Goal: Information Seeking & Learning: Check status

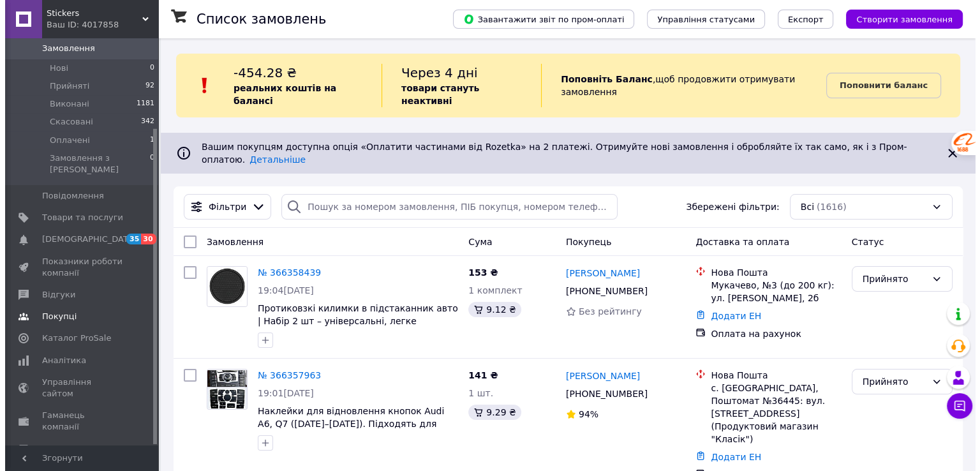
scroll to position [115, 0]
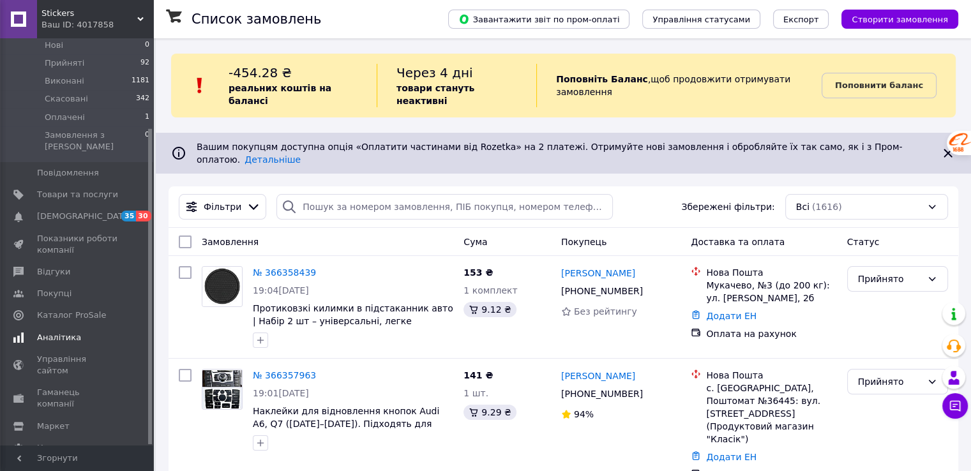
click at [94, 332] on span "Аналітика" at bounding box center [77, 337] width 81 height 11
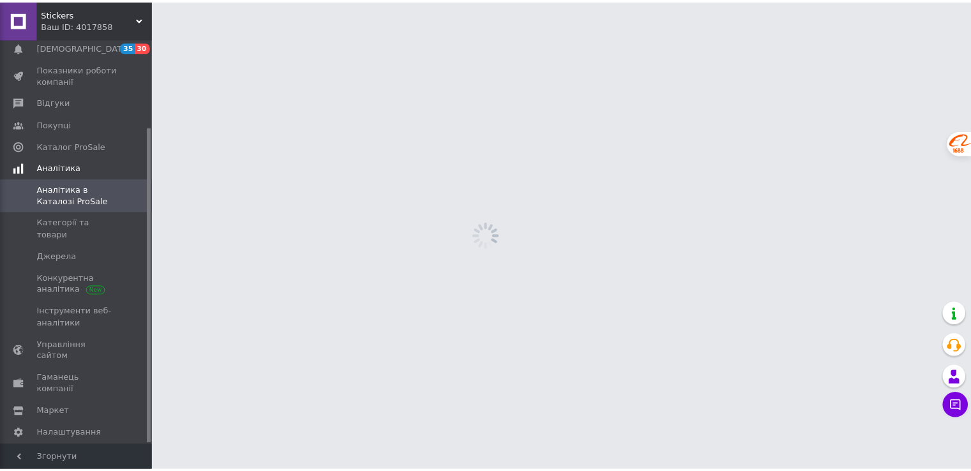
scroll to position [112, 0]
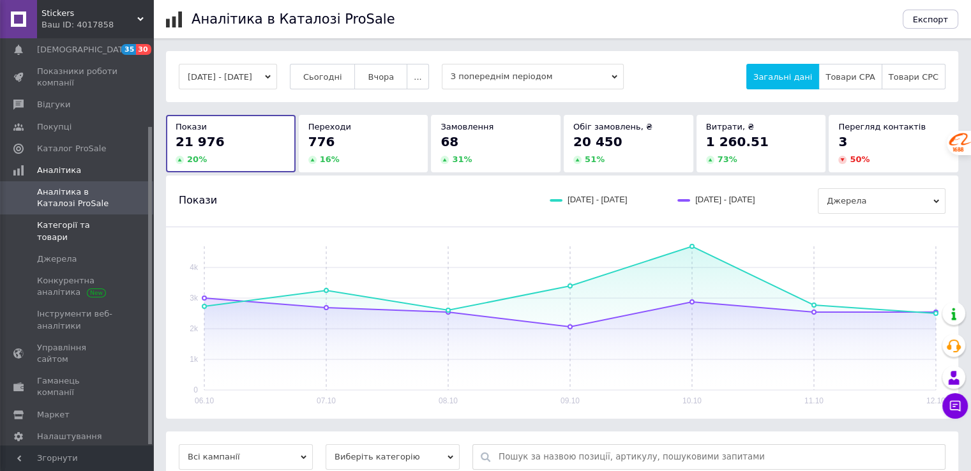
click at [110, 225] on span "Категорії та товари" at bounding box center [77, 231] width 81 height 23
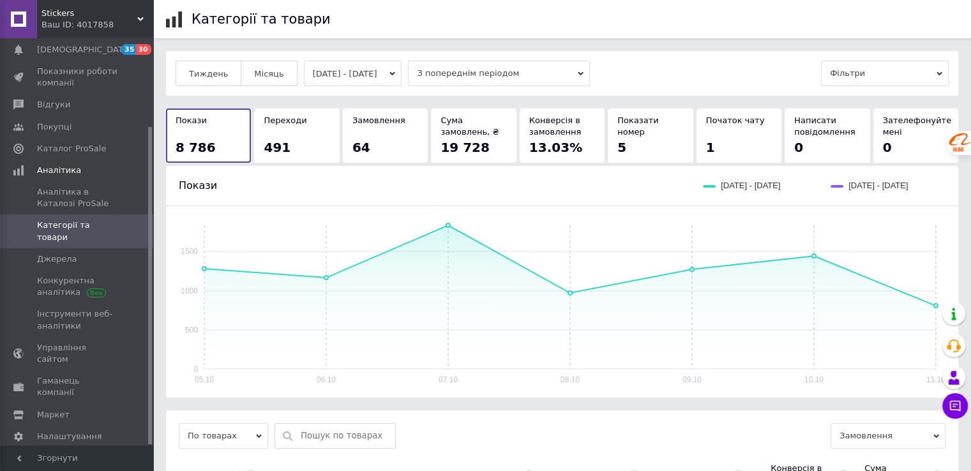
click at [315, 71] on button "[DATE] - [DATE]" at bounding box center [353, 74] width 98 height 26
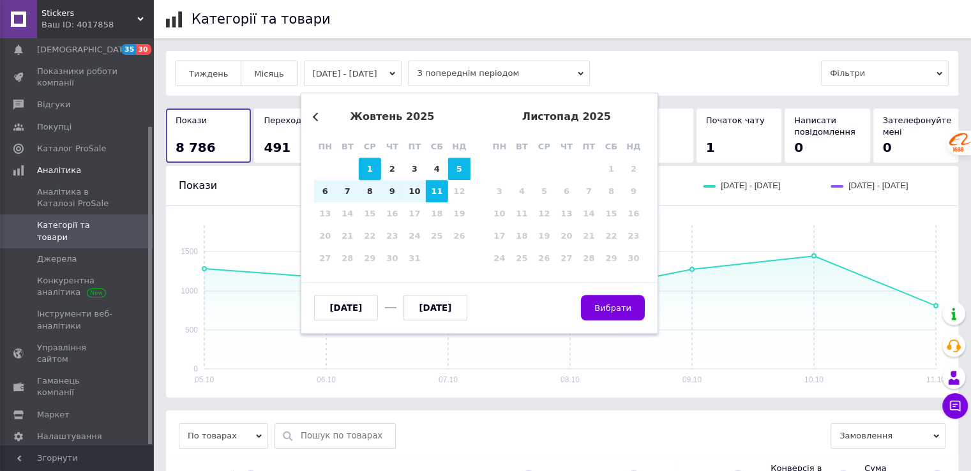
click at [373, 168] on div "1" at bounding box center [370, 169] width 22 height 22
type input "01.10.2025"
click at [437, 194] on div "11" at bounding box center [437, 191] width 22 height 22
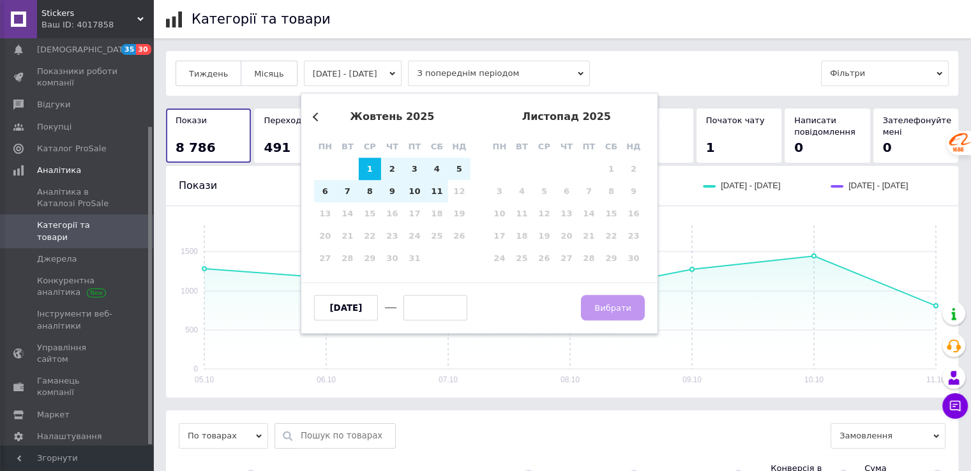
type input "[DATE]"
click at [628, 307] on span "Вибрати" at bounding box center [612, 308] width 37 height 10
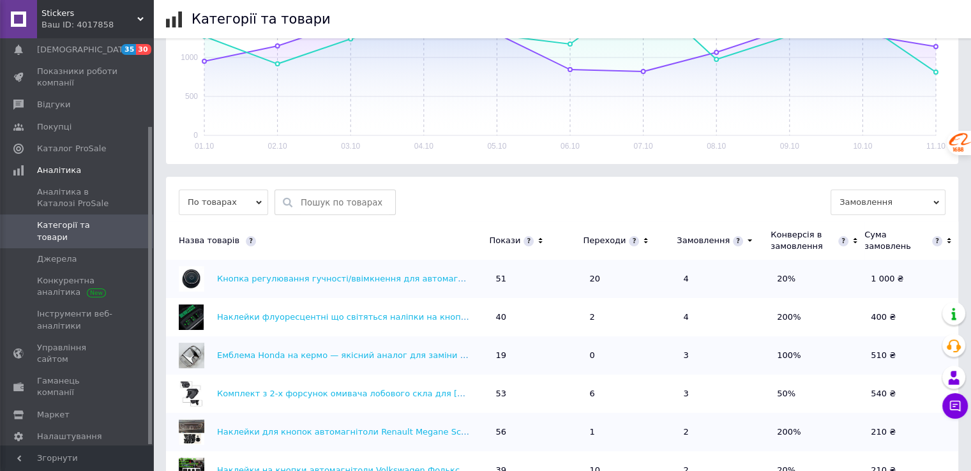
scroll to position [267, 0]
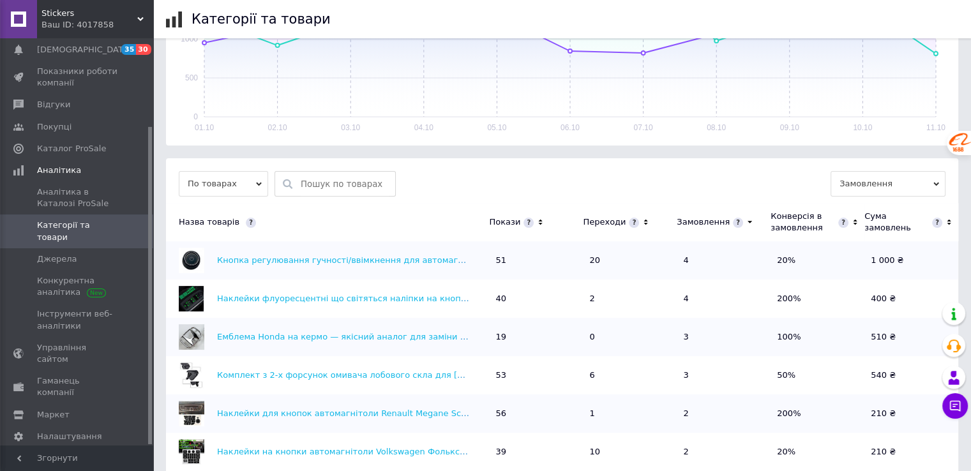
click at [536, 220] on icon at bounding box center [540, 222] width 8 height 11
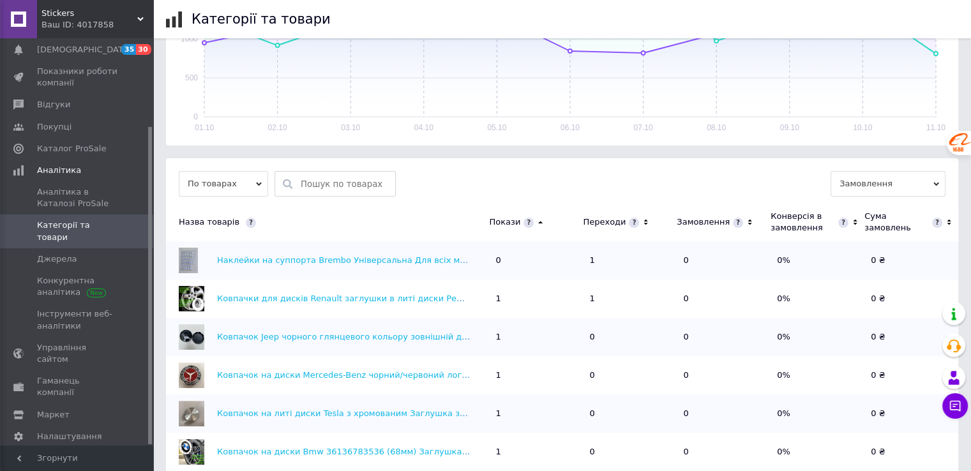
click at [536, 220] on icon at bounding box center [540, 222] width 8 height 11
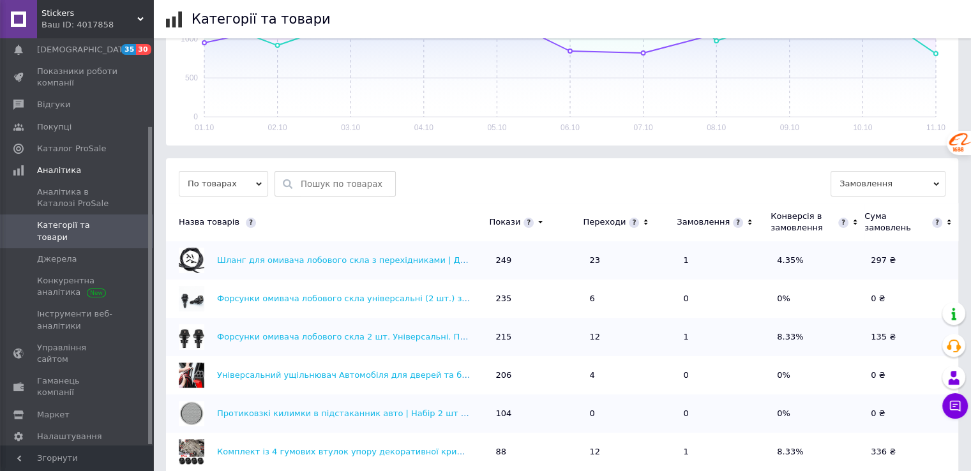
click at [536, 220] on icon at bounding box center [540, 222] width 8 height 11
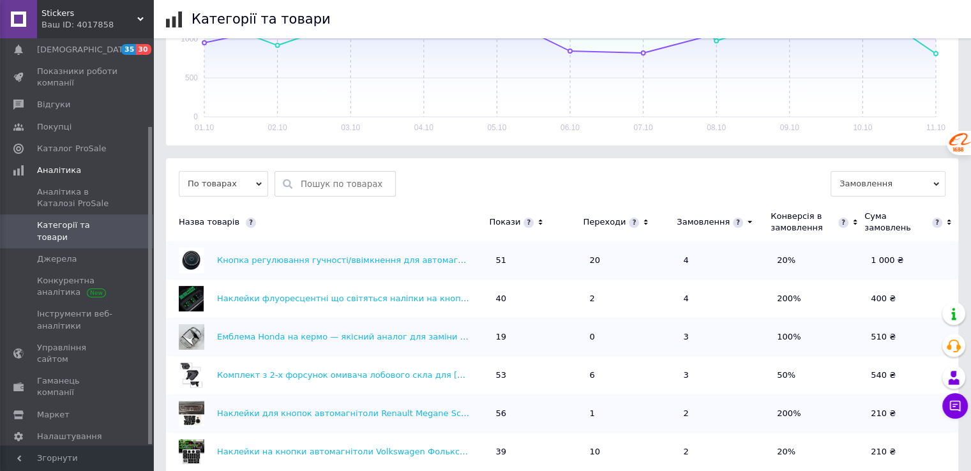
click at [539, 220] on icon at bounding box center [540, 222] width 8 height 11
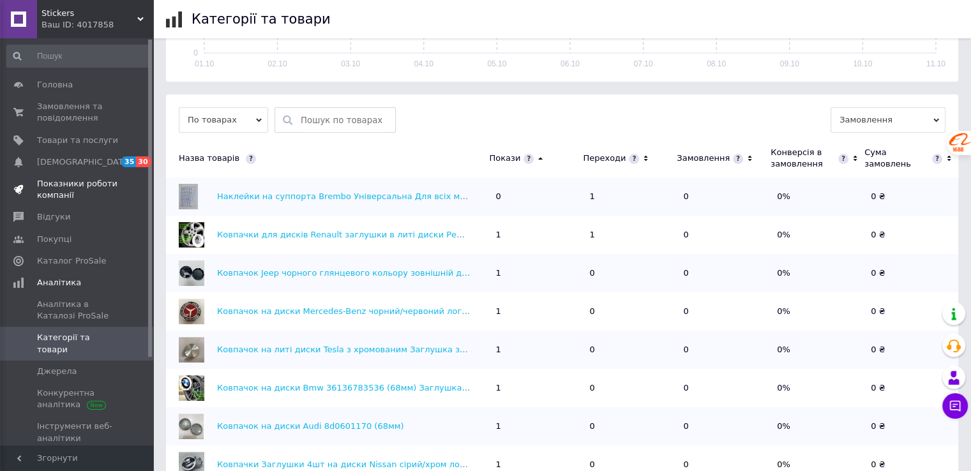
scroll to position [0, 0]
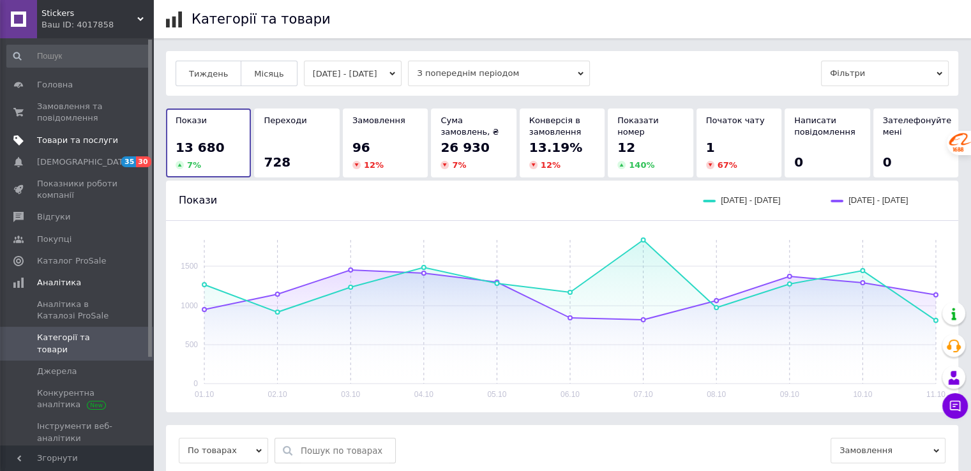
click at [87, 143] on span "Товари та послуги" at bounding box center [77, 140] width 81 height 11
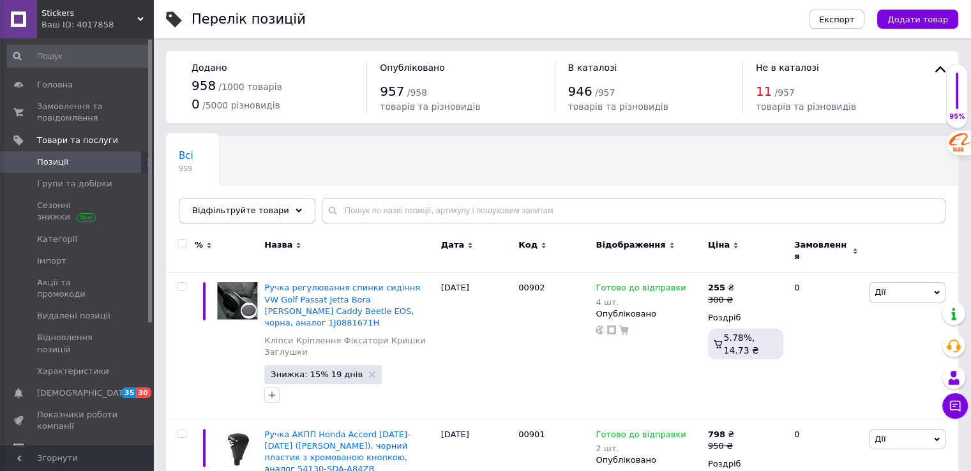
click at [268, 208] on span "Відфільтруйте товари" at bounding box center [240, 210] width 97 height 10
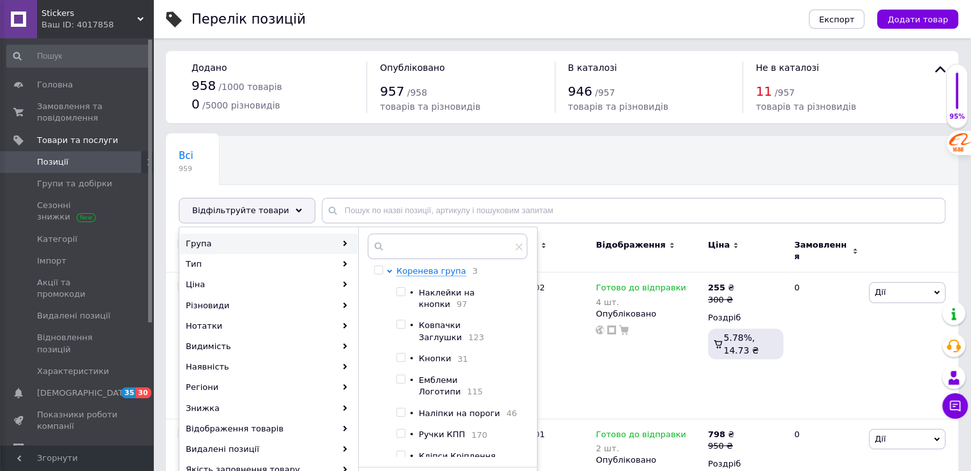
click at [396, 320] on input "checkbox" at bounding box center [400, 324] width 8 height 8
checkbox input "true"
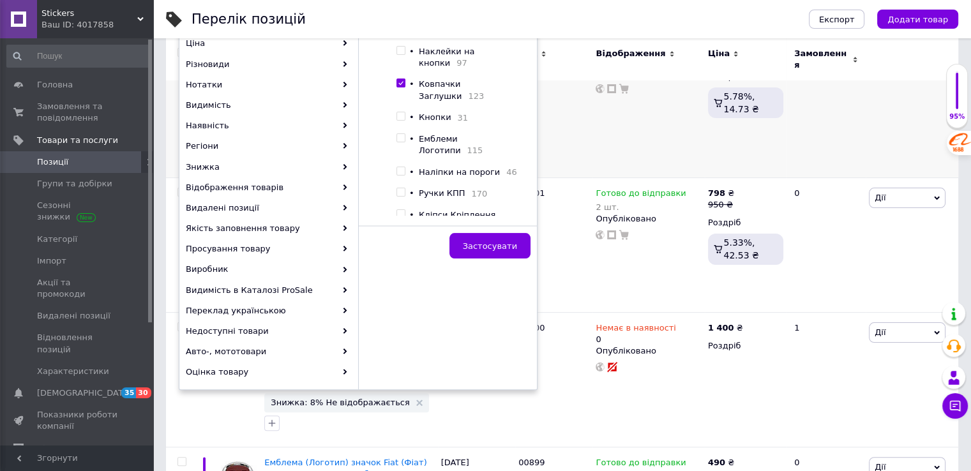
scroll to position [255, 0]
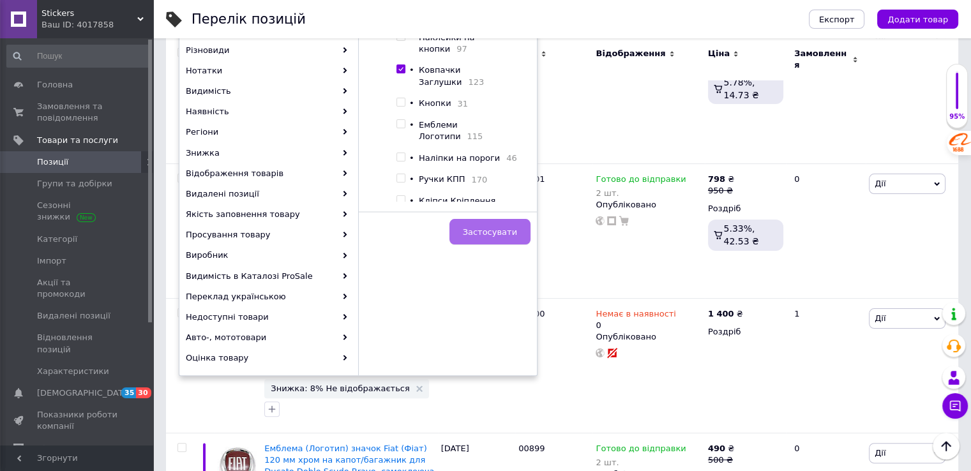
click at [500, 233] on span "Застосувати" at bounding box center [490, 232] width 54 height 10
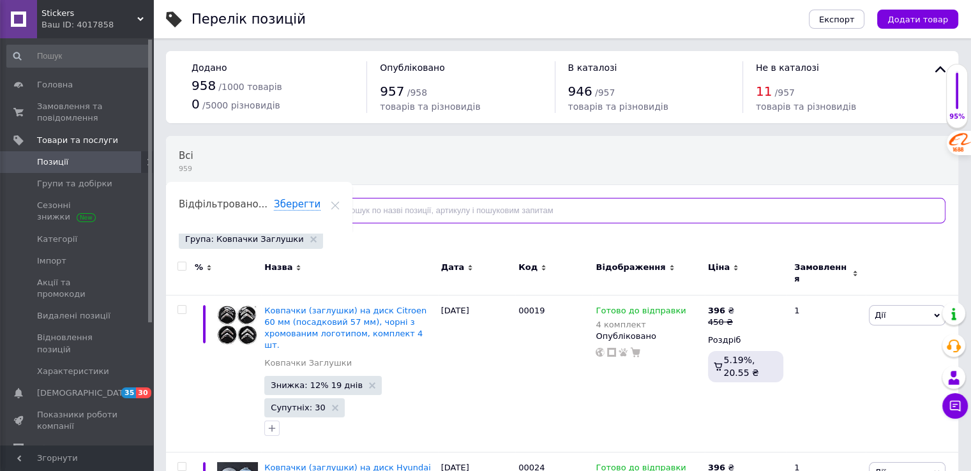
click at [375, 210] on input "text" at bounding box center [634, 211] width 624 height 26
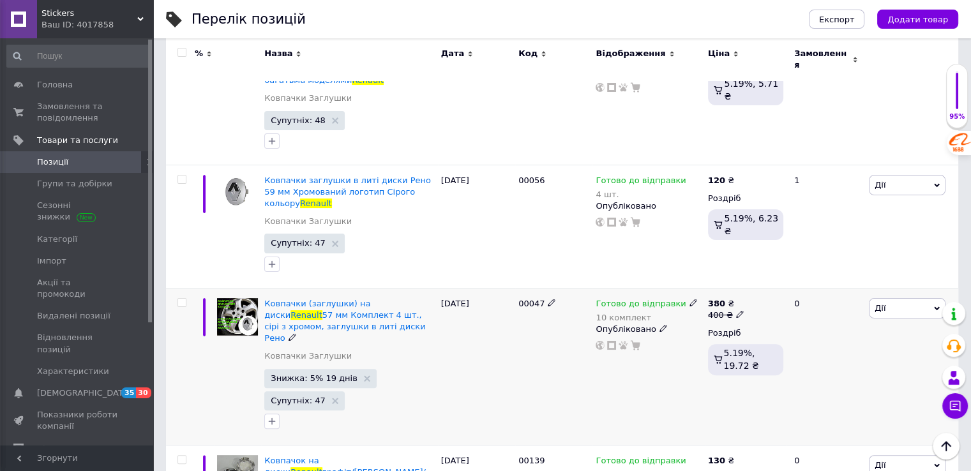
scroll to position [342, 0]
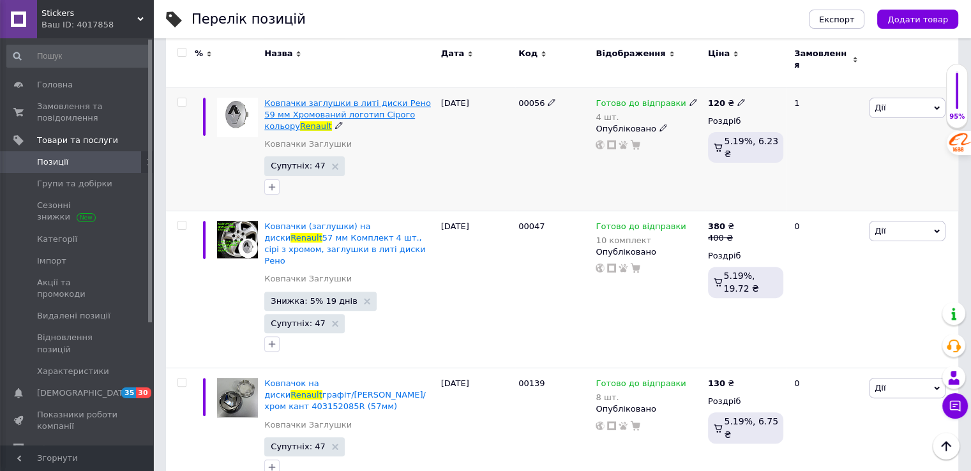
type input "renault"
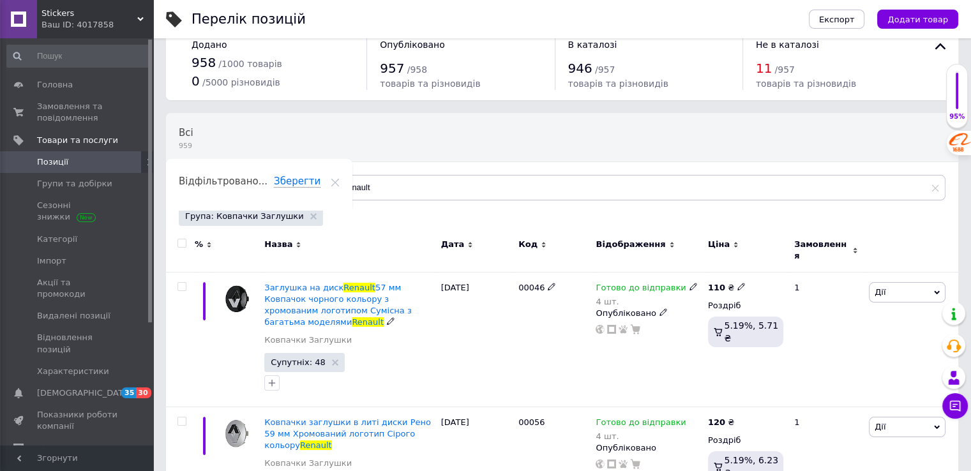
scroll to position [0, 0]
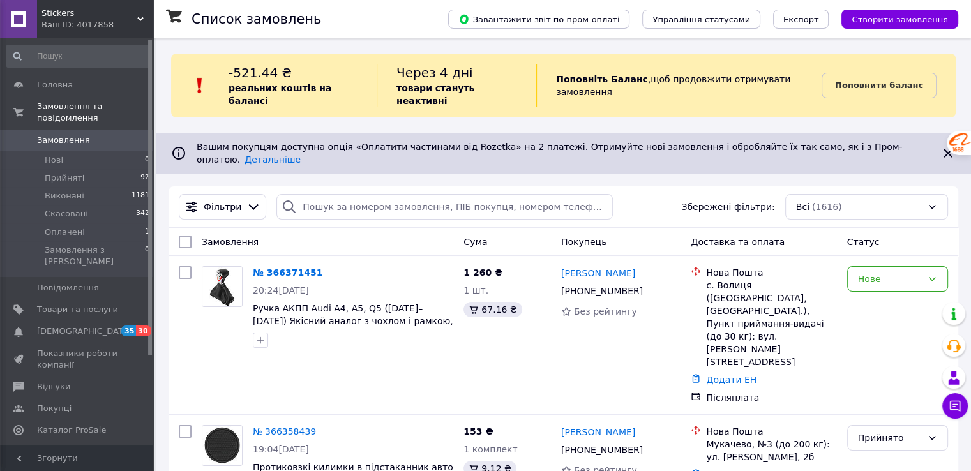
click at [88, 447] on span "Аналітика" at bounding box center [77, 452] width 81 height 11
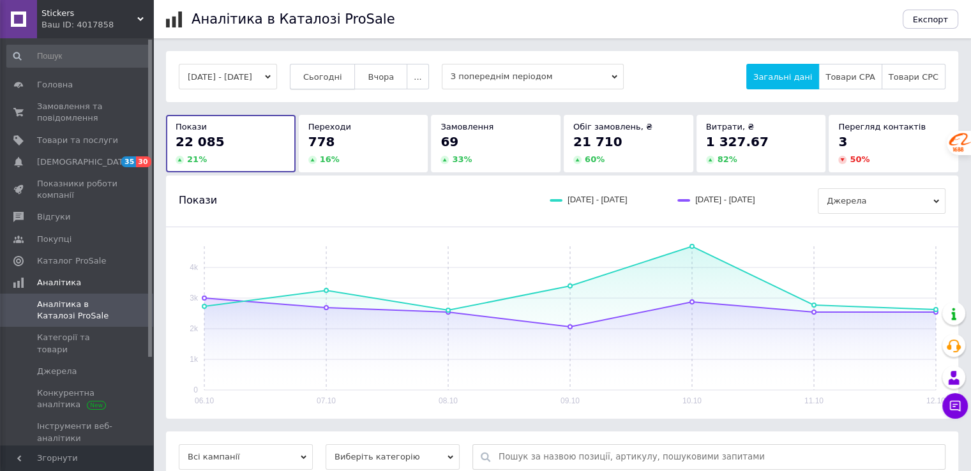
click at [342, 72] on span "Сьогодні" at bounding box center [322, 77] width 39 height 10
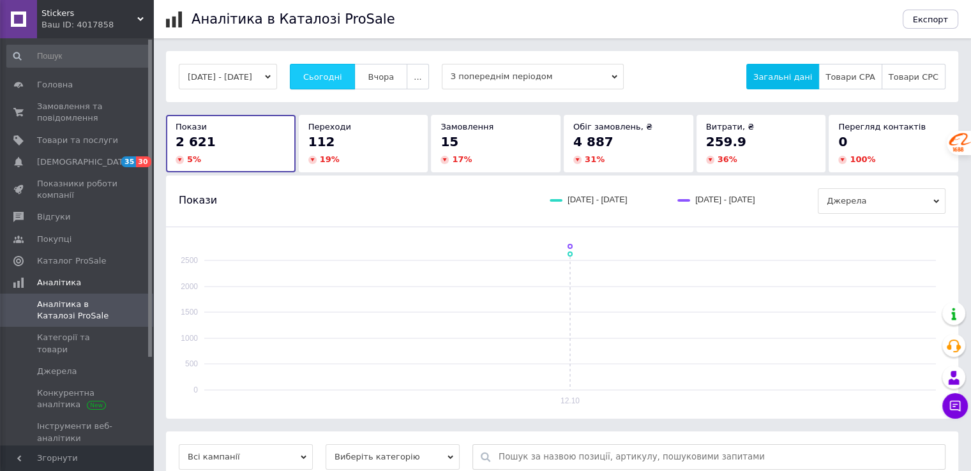
click at [342, 72] on span "Сьогодні" at bounding box center [322, 77] width 39 height 10
click at [338, 77] on span "Сьогодні" at bounding box center [322, 77] width 39 height 10
click at [85, 257] on span "Каталог ProSale" at bounding box center [71, 260] width 69 height 11
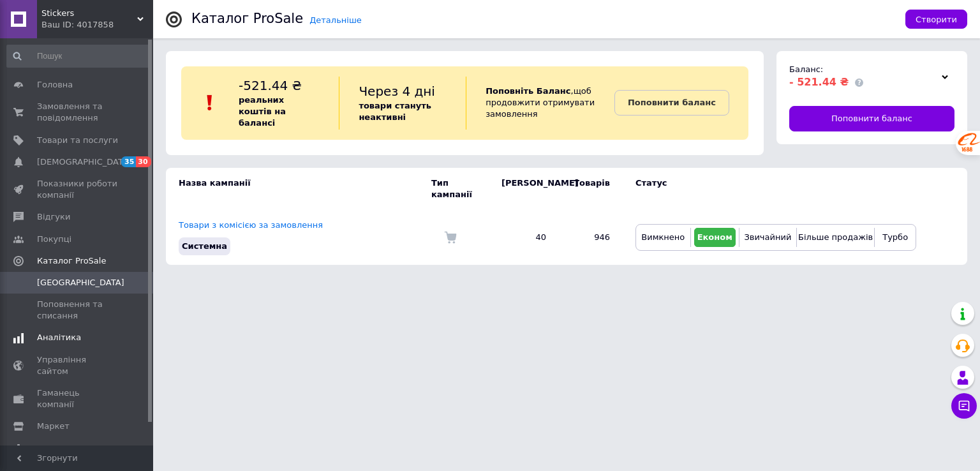
click at [85, 341] on span "Аналітика" at bounding box center [77, 337] width 81 height 11
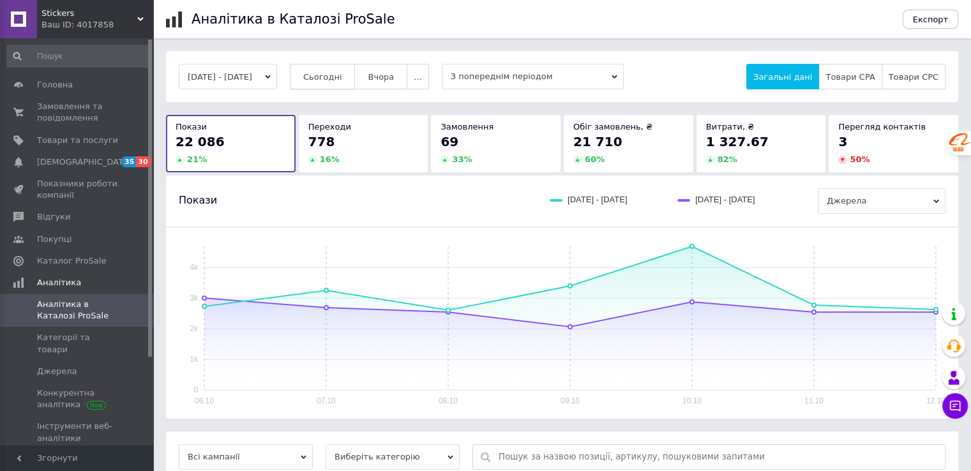
click at [338, 80] on span "Сьогодні" at bounding box center [322, 77] width 39 height 10
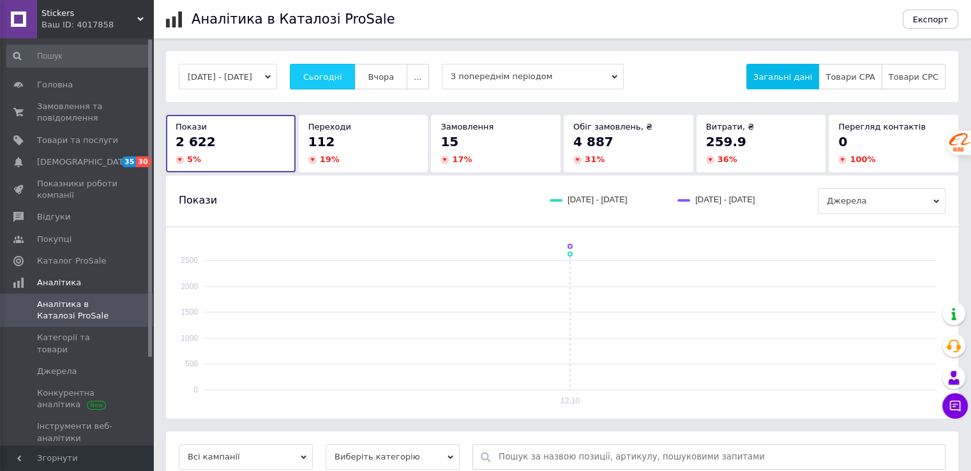
click at [337, 80] on span "Сьогодні" at bounding box center [322, 77] width 39 height 10
click at [337, 72] on span "Сьогодні" at bounding box center [322, 77] width 39 height 10
click at [342, 77] on span "Сьогодні" at bounding box center [322, 77] width 39 height 10
click at [327, 70] on button "Сьогодні" at bounding box center [323, 77] width 66 height 26
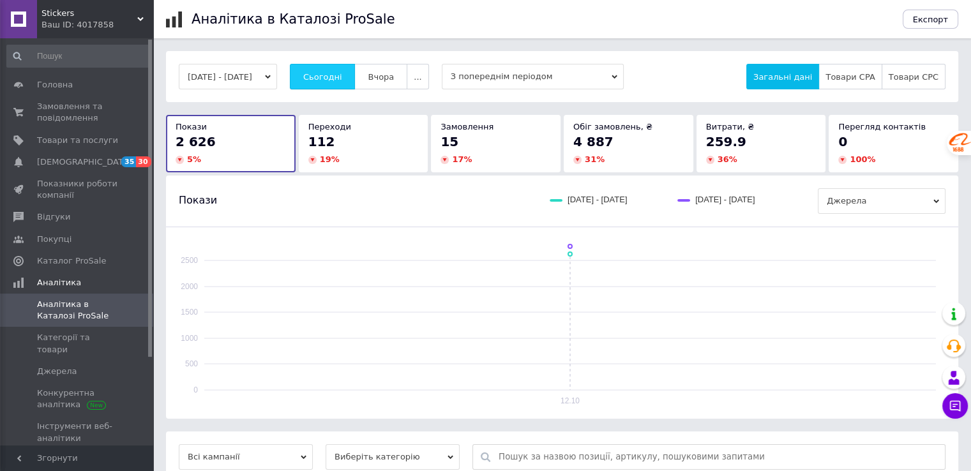
click at [327, 70] on button "Сьогодні" at bounding box center [323, 77] width 66 height 26
click at [327, 72] on span "Сьогодні" at bounding box center [322, 77] width 39 height 10
click at [329, 73] on span "Сьогодні" at bounding box center [322, 77] width 39 height 10
click at [334, 80] on span "Сьогодні" at bounding box center [322, 77] width 39 height 10
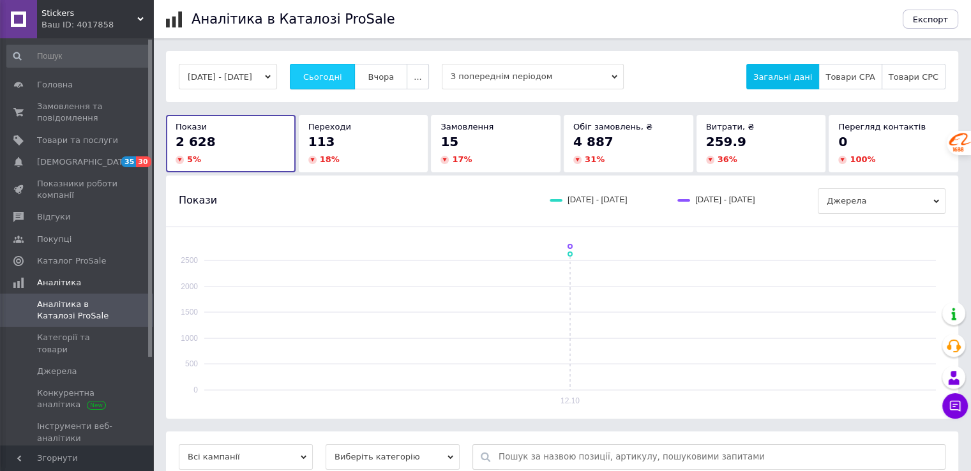
click at [334, 80] on span "Сьогодні" at bounding box center [322, 77] width 39 height 10
click at [336, 78] on span "Сьогодні" at bounding box center [322, 77] width 39 height 10
click at [336, 77] on span "Сьогодні" at bounding box center [322, 77] width 39 height 10
click at [342, 80] on span "Сьогодні" at bounding box center [322, 77] width 39 height 10
click at [342, 79] on span "Сьогодні" at bounding box center [322, 77] width 39 height 10
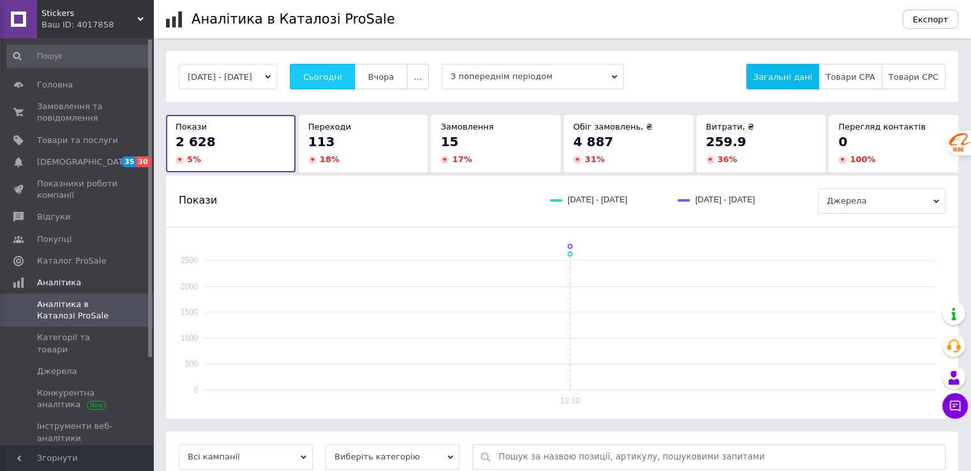
click at [337, 75] on span "Сьогодні" at bounding box center [322, 77] width 39 height 10
click at [328, 73] on span "Сьогодні" at bounding box center [322, 77] width 39 height 10
click at [340, 74] on span "Сьогодні" at bounding box center [322, 77] width 39 height 10
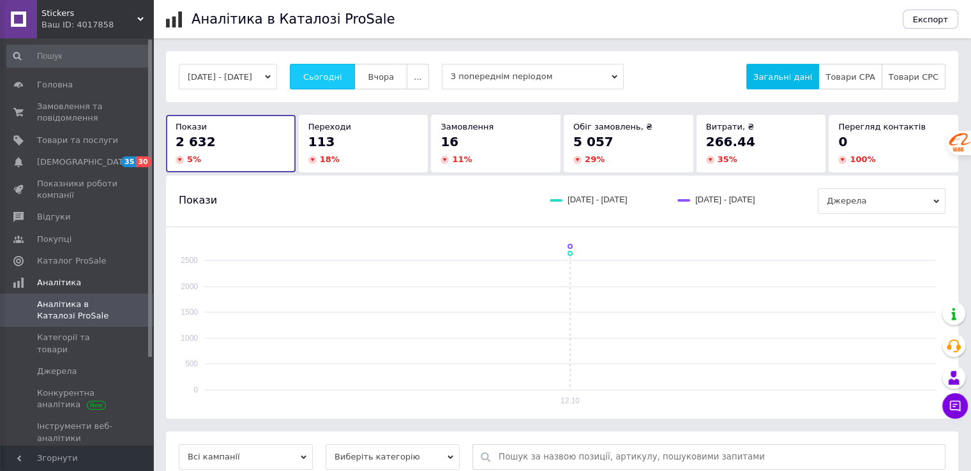
click at [340, 74] on span "Сьогодні" at bounding box center [322, 77] width 39 height 10
click at [342, 80] on span "Сьогодні" at bounding box center [322, 77] width 39 height 10
click at [332, 54] on div "[DATE] - [DATE] Сьогодні [GEOGRAPHIC_DATA] ... З попереднім періодом Загальні д…" at bounding box center [562, 76] width 792 height 51
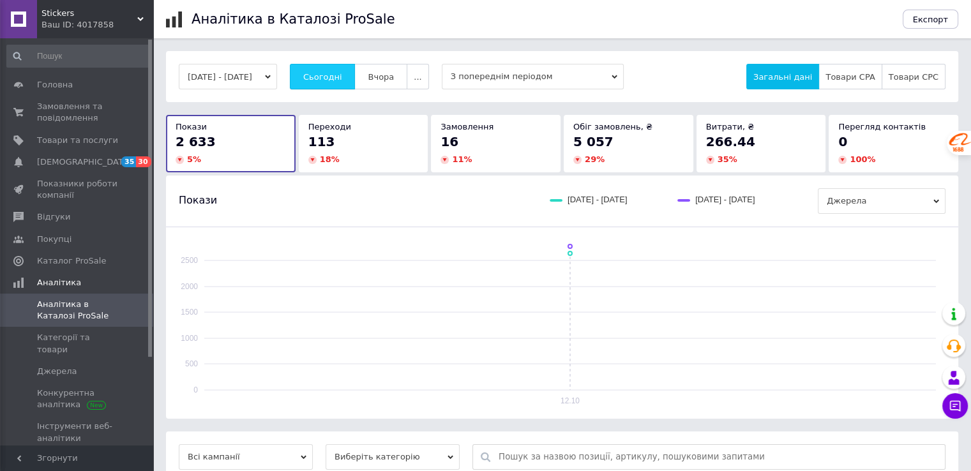
click at [327, 80] on span "Сьогодні" at bounding box center [322, 77] width 39 height 10
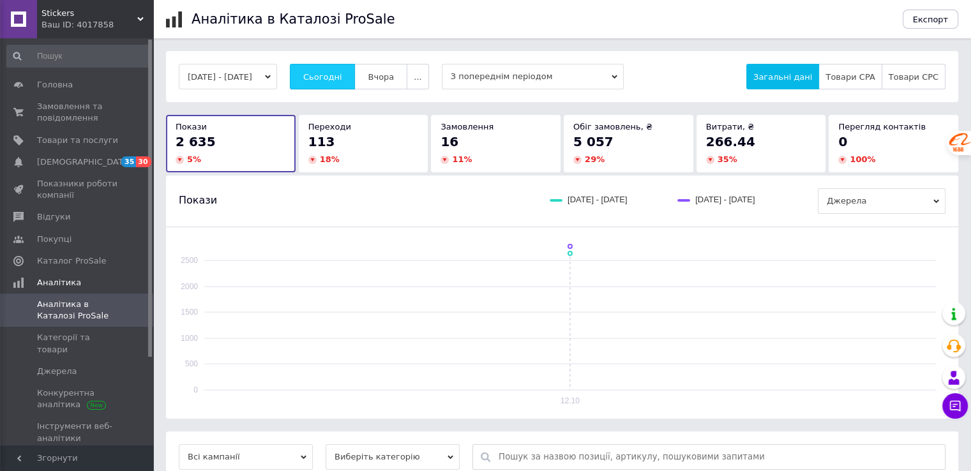
click at [327, 80] on span "Сьогодні" at bounding box center [322, 77] width 39 height 10
click at [340, 72] on span "Сьогодні" at bounding box center [322, 77] width 39 height 10
click at [340, 77] on span "Сьогодні" at bounding box center [322, 77] width 39 height 10
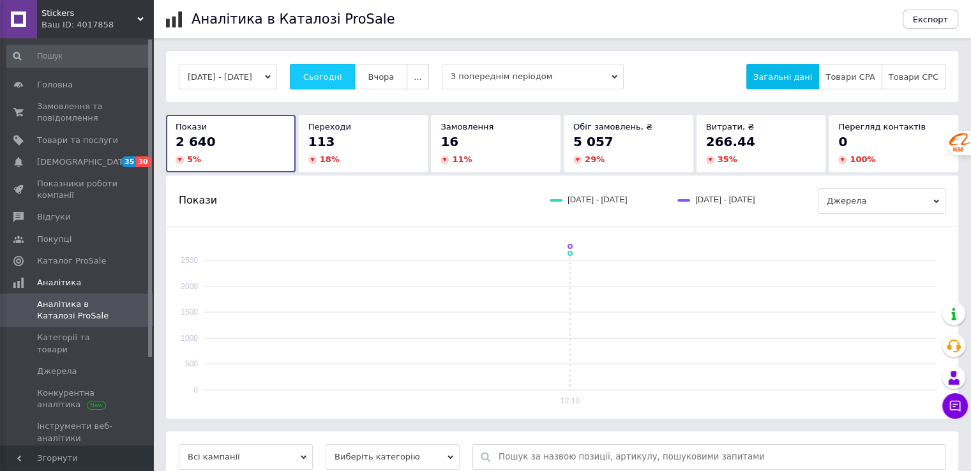
click at [339, 73] on span "Сьогодні" at bounding box center [322, 77] width 39 height 10
click at [336, 72] on span "Сьогодні" at bounding box center [322, 77] width 39 height 10
click at [337, 72] on span "Сьогодні" at bounding box center [322, 77] width 39 height 10
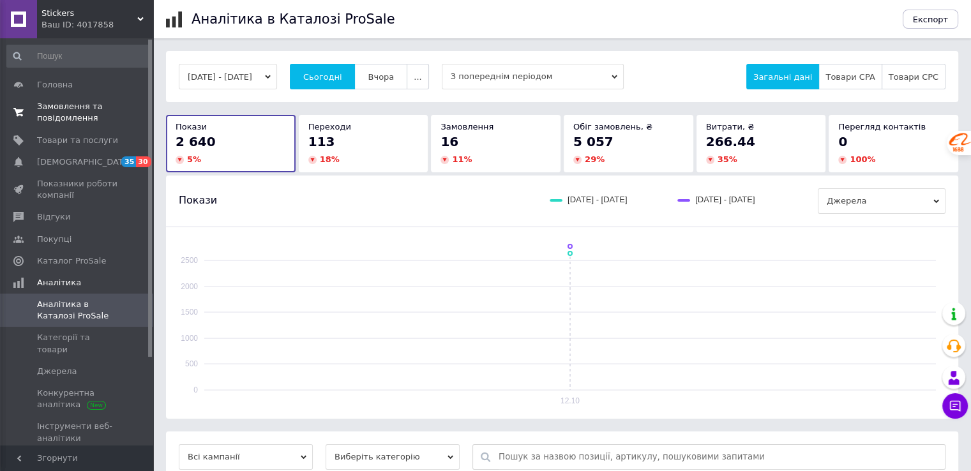
click at [89, 100] on link "Замовлення та повідомлення 0 0" at bounding box center [78, 112] width 157 height 33
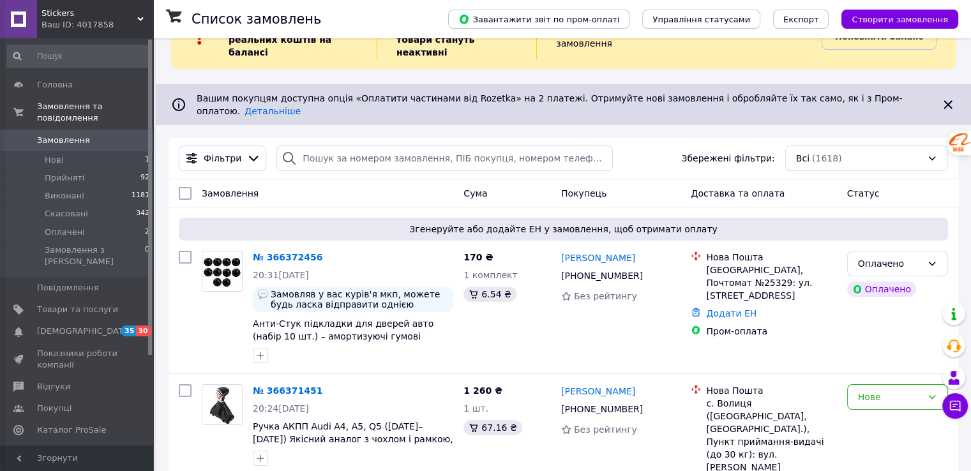
scroll to position [64, 0]
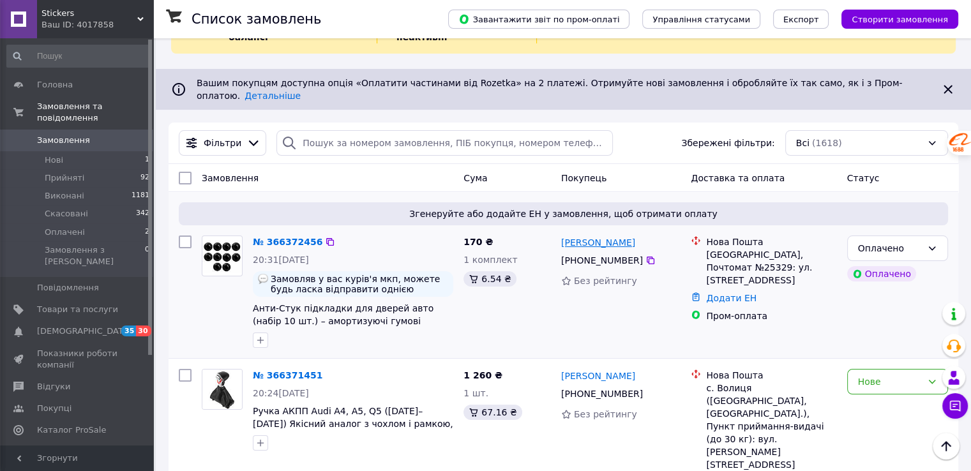
click at [585, 236] on link "[PERSON_NAME]" at bounding box center [598, 242] width 74 height 13
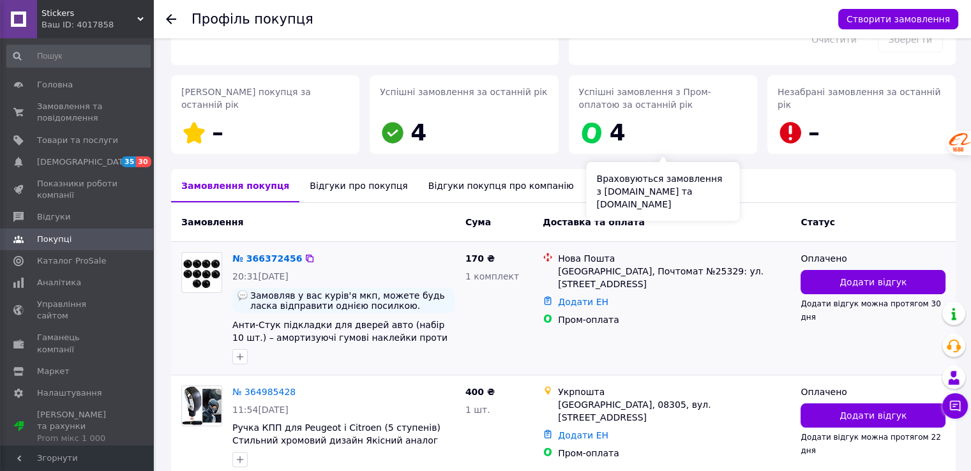
scroll to position [220, 0]
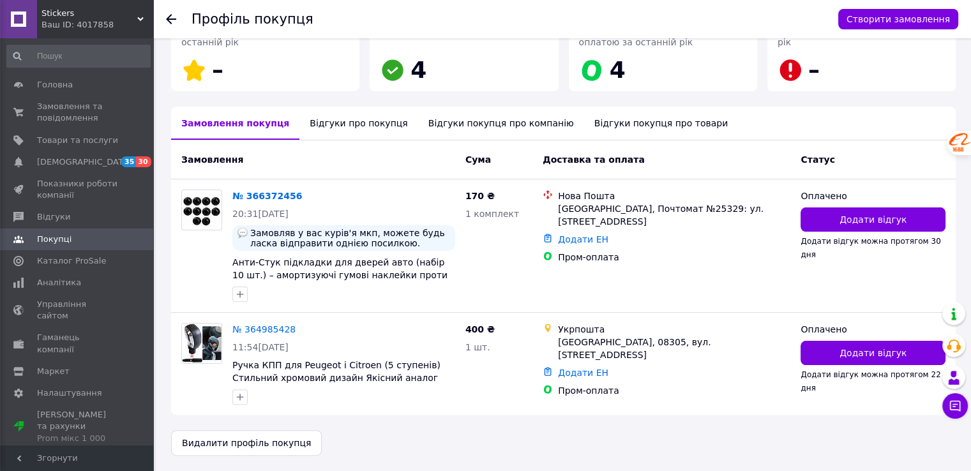
click at [170, 19] on use at bounding box center [171, 19] width 10 height 10
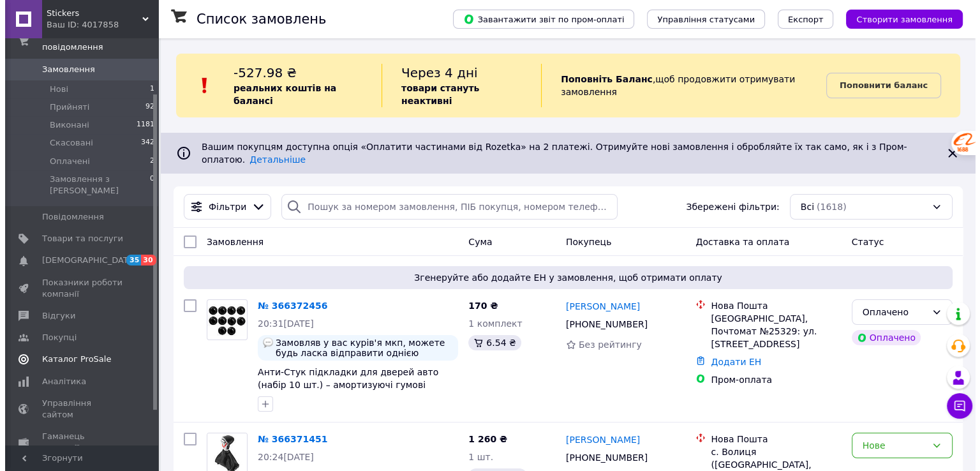
scroll to position [115, 0]
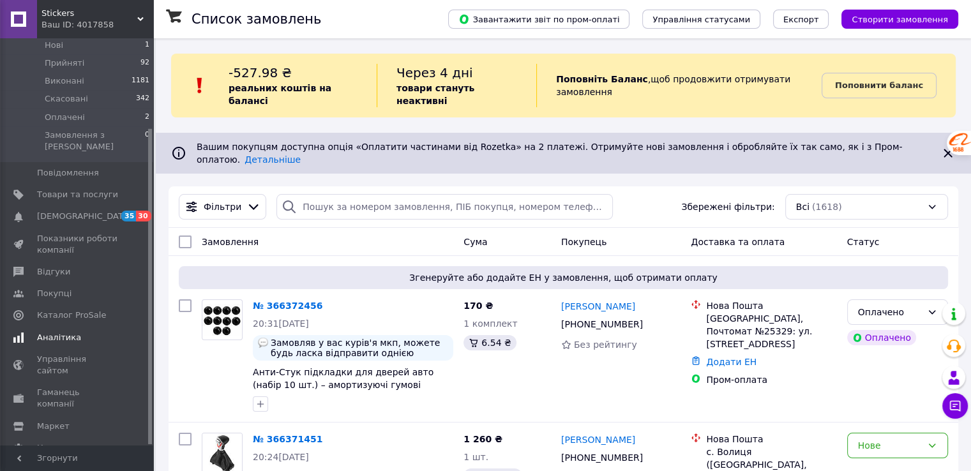
click at [73, 332] on span "Аналітика" at bounding box center [59, 337] width 44 height 11
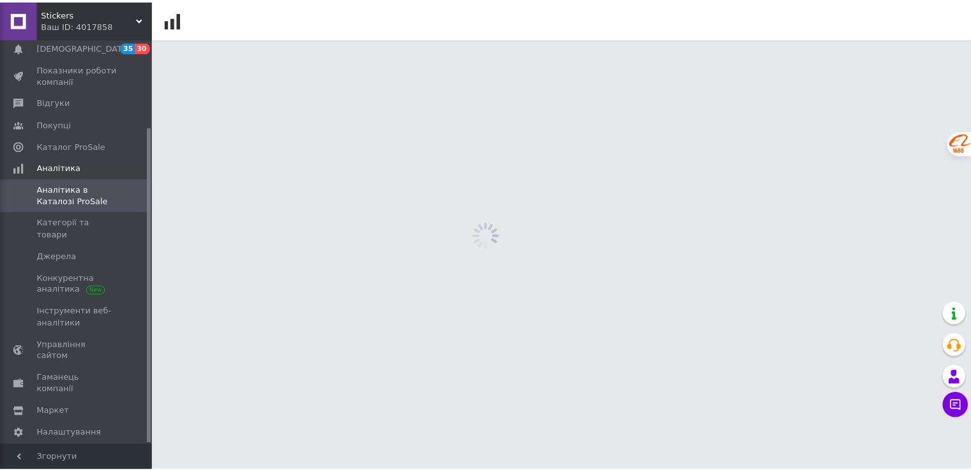
scroll to position [112, 0]
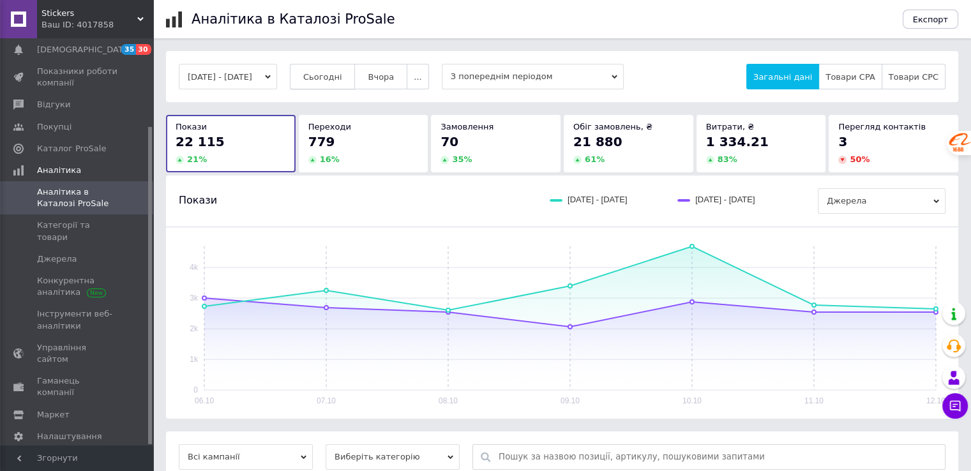
click at [342, 73] on span "Сьогодні" at bounding box center [322, 77] width 39 height 10
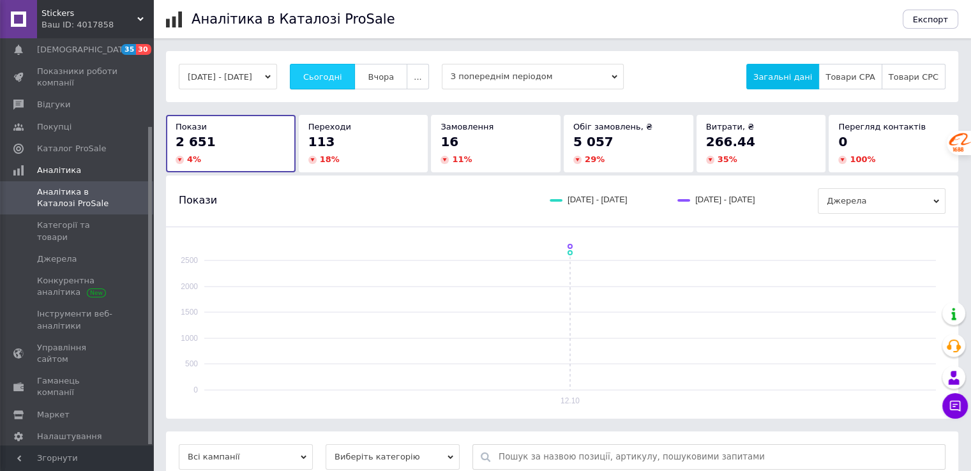
click at [337, 82] on span "Сьогодні" at bounding box center [322, 77] width 39 height 10
click at [327, 75] on span "Сьогодні" at bounding box center [322, 77] width 39 height 10
click at [342, 78] on span "Сьогодні" at bounding box center [322, 77] width 39 height 10
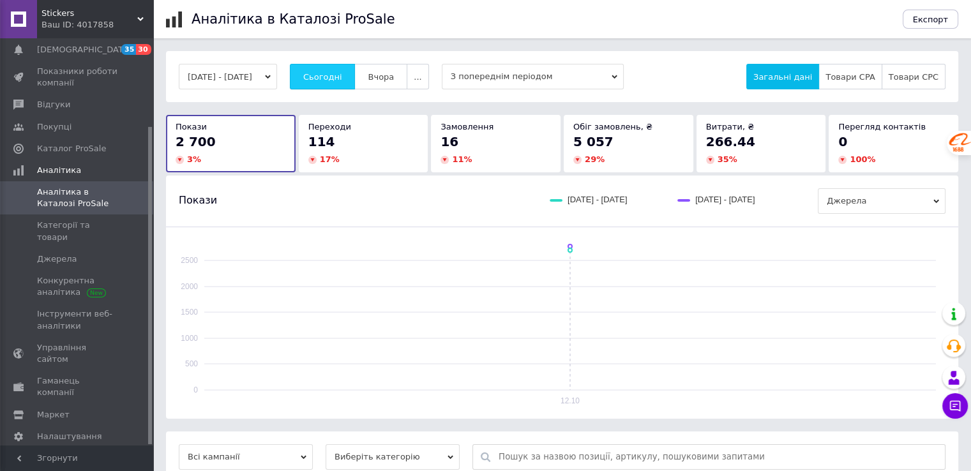
click at [342, 78] on span "Сьогодні" at bounding box center [322, 77] width 39 height 10
click at [324, 76] on button "Сьогодні" at bounding box center [323, 77] width 66 height 26
click at [328, 76] on span "Сьогодні" at bounding box center [322, 77] width 39 height 10
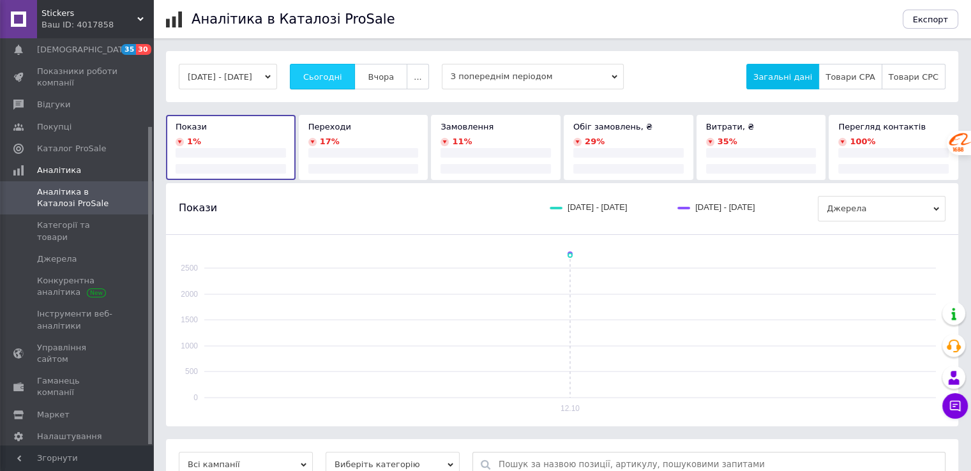
click at [328, 76] on span "Сьогодні" at bounding box center [322, 77] width 39 height 10
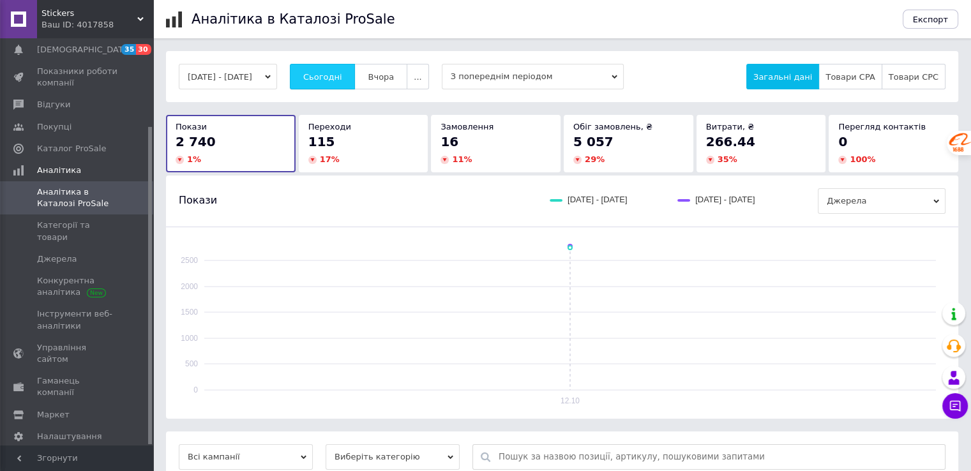
click at [342, 75] on span "Сьогодні" at bounding box center [322, 77] width 39 height 10
click at [342, 73] on span "Сьогодні" at bounding box center [322, 77] width 39 height 10
click at [342, 75] on span "Сьогодні" at bounding box center [322, 77] width 39 height 10
click at [327, 77] on span "Сьогодні" at bounding box center [322, 77] width 39 height 10
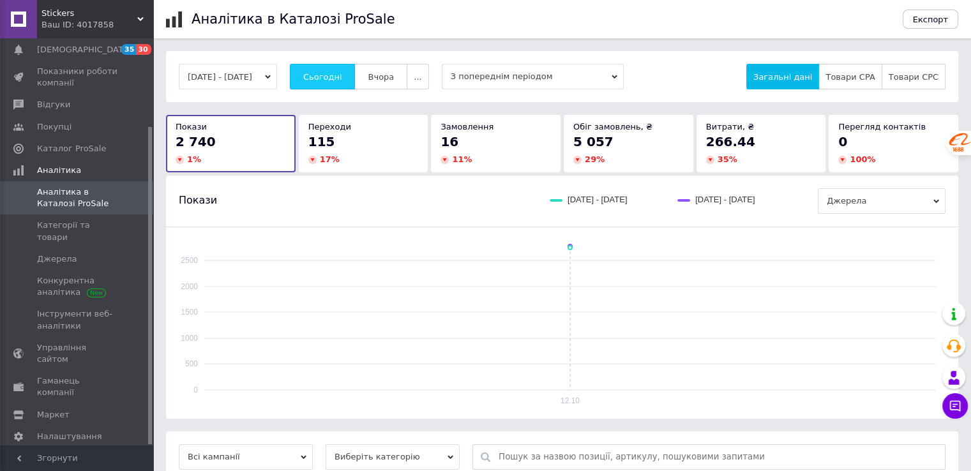
click at [327, 77] on span "Сьогодні" at bounding box center [322, 77] width 39 height 10
click at [336, 75] on span "Сьогодні" at bounding box center [322, 77] width 39 height 10
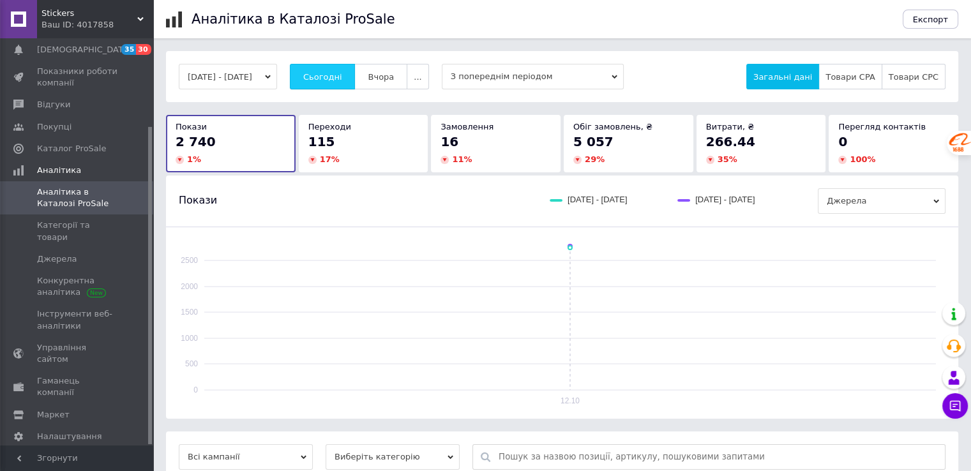
click at [336, 75] on span "Сьогодні" at bounding box center [322, 77] width 39 height 10
click at [334, 80] on span "Сьогодні" at bounding box center [322, 77] width 39 height 10
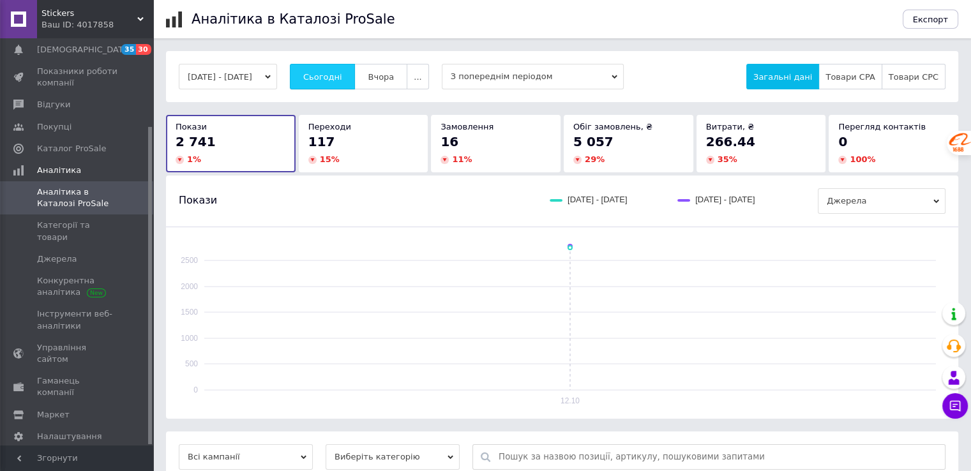
click at [334, 80] on span "Сьогодні" at bounding box center [322, 77] width 39 height 10
click at [341, 73] on span "Сьогодні" at bounding box center [322, 77] width 39 height 10
click at [340, 72] on span "Сьогодні" at bounding box center [322, 77] width 39 height 10
click at [341, 70] on button "Сьогодні" at bounding box center [323, 77] width 66 height 26
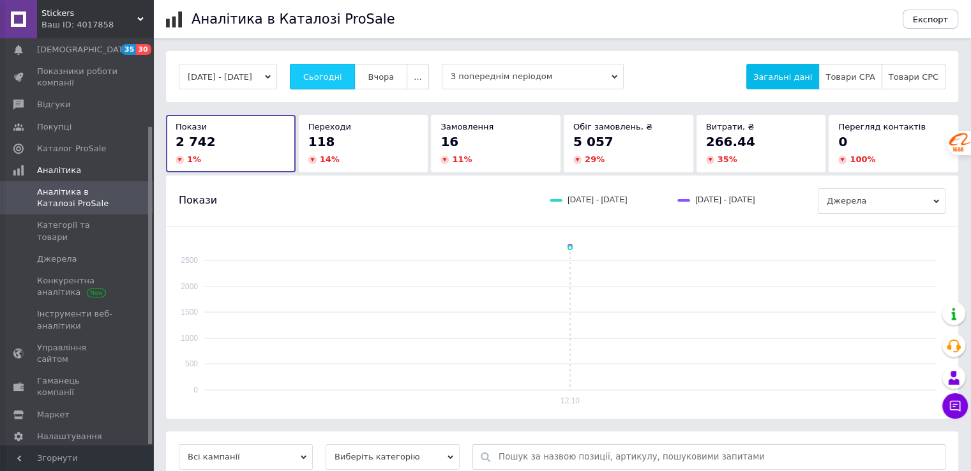
click at [341, 70] on button "Сьогодні" at bounding box center [323, 77] width 66 height 26
click at [335, 66] on button "Сьогодні" at bounding box center [323, 77] width 66 height 26
click at [341, 73] on span "Сьогодні" at bounding box center [322, 77] width 39 height 10
click at [342, 75] on span "Сьогодні" at bounding box center [322, 77] width 39 height 10
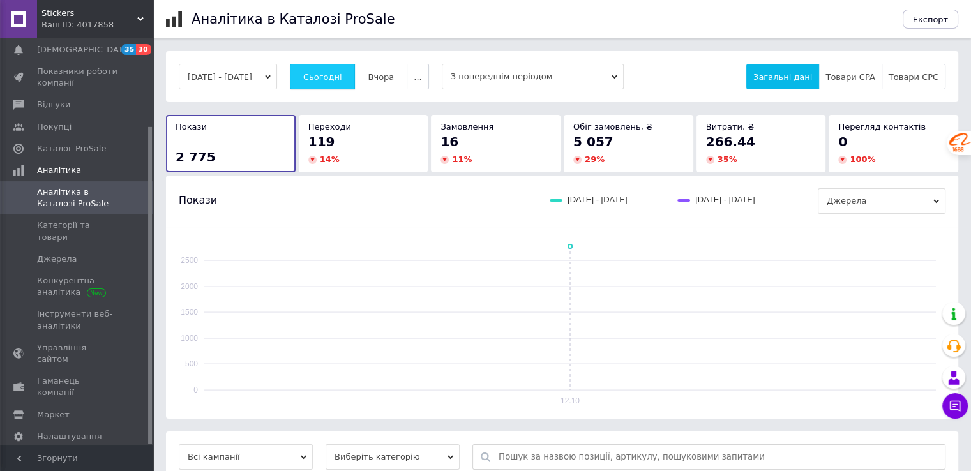
click at [335, 80] on span "Сьогодні" at bounding box center [322, 77] width 39 height 10
click at [336, 72] on span "Сьогодні" at bounding box center [322, 77] width 39 height 10
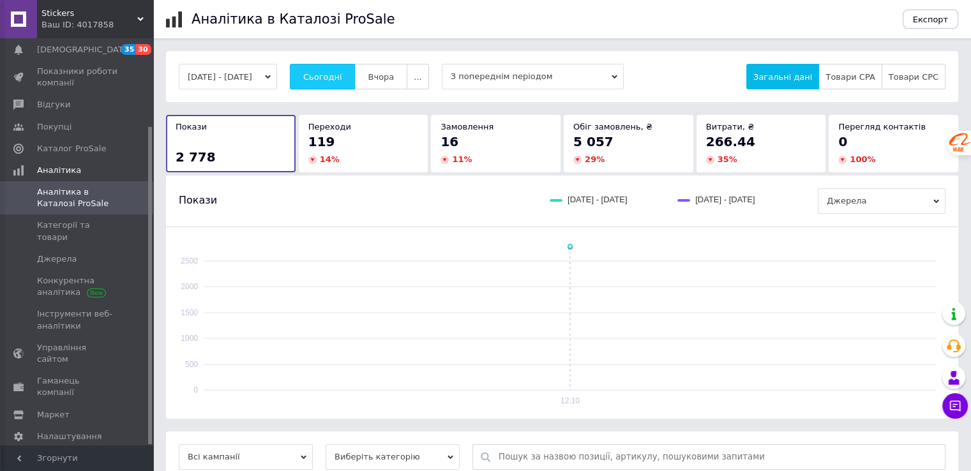
click at [336, 72] on span "Сьогодні" at bounding box center [322, 77] width 39 height 10
click at [339, 72] on span "Сьогодні" at bounding box center [322, 77] width 39 height 10
click at [336, 75] on span "Сьогодні" at bounding box center [322, 77] width 39 height 10
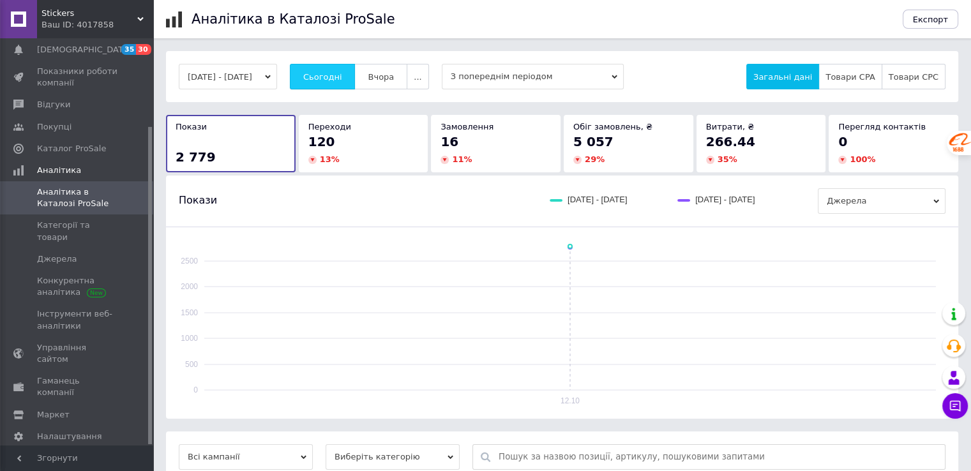
click at [336, 75] on span "Сьогодні" at bounding box center [322, 77] width 39 height 10
click at [349, 70] on button "Сьогодні" at bounding box center [323, 77] width 66 height 26
click at [326, 80] on button "Сьогодні" at bounding box center [323, 77] width 66 height 26
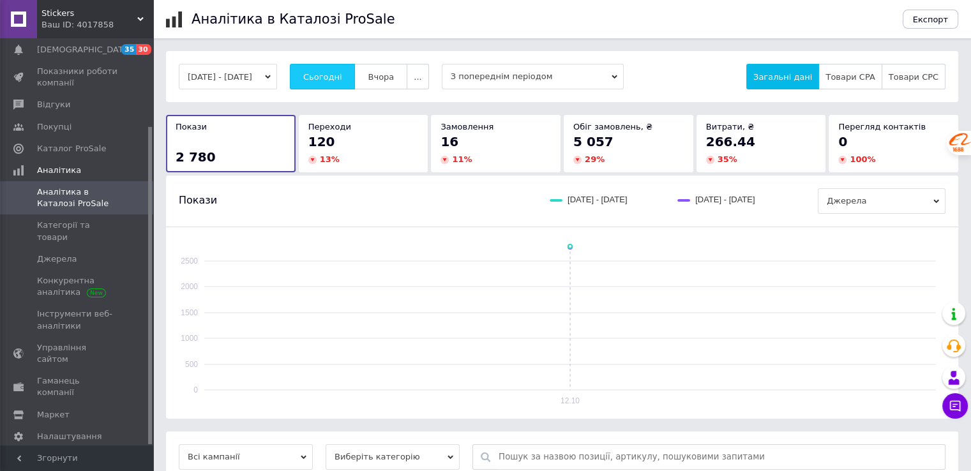
click at [326, 80] on span "Сьогодні" at bounding box center [322, 77] width 39 height 10
click at [331, 72] on span "Сьогодні" at bounding box center [322, 77] width 39 height 10
click at [342, 72] on span "Сьогодні" at bounding box center [322, 77] width 39 height 10
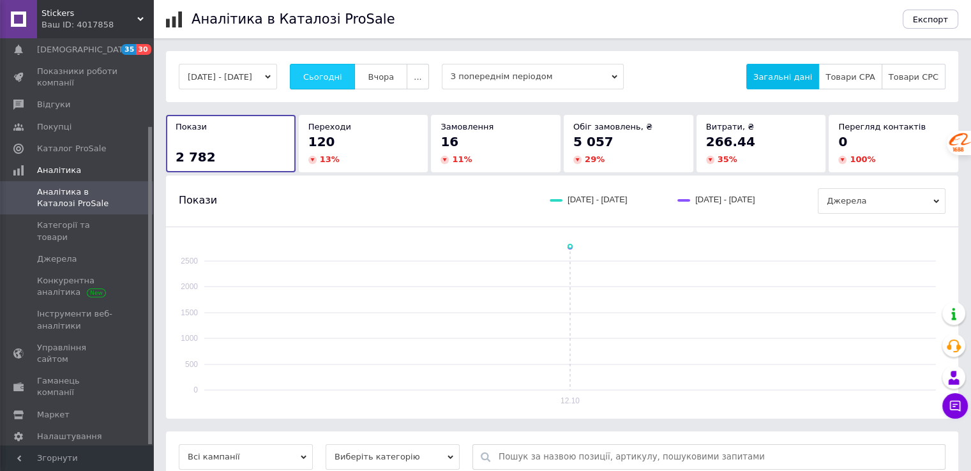
click at [334, 80] on span "Сьогодні" at bounding box center [322, 77] width 39 height 10
click at [342, 72] on span "Сьогодні" at bounding box center [322, 77] width 39 height 10
click at [342, 76] on span "Сьогодні" at bounding box center [322, 77] width 39 height 10
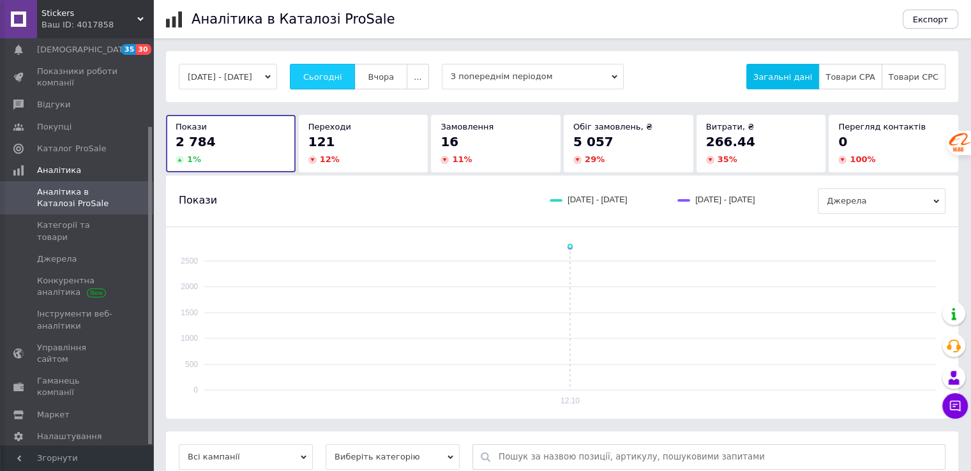
click at [342, 76] on span "Сьогодні" at bounding box center [322, 77] width 39 height 10
click at [327, 72] on span "Сьогодні" at bounding box center [322, 77] width 39 height 10
click at [342, 72] on span "Сьогодні" at bounding box center [322, 77] width 39 height 10
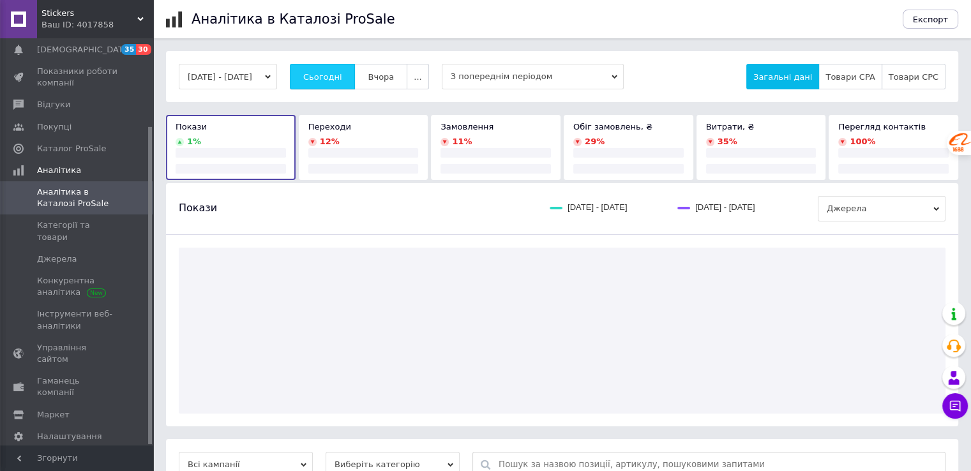
click at [342, 72] on span "Сьогодні" at bounding box center [322, 77] width 39 height 10
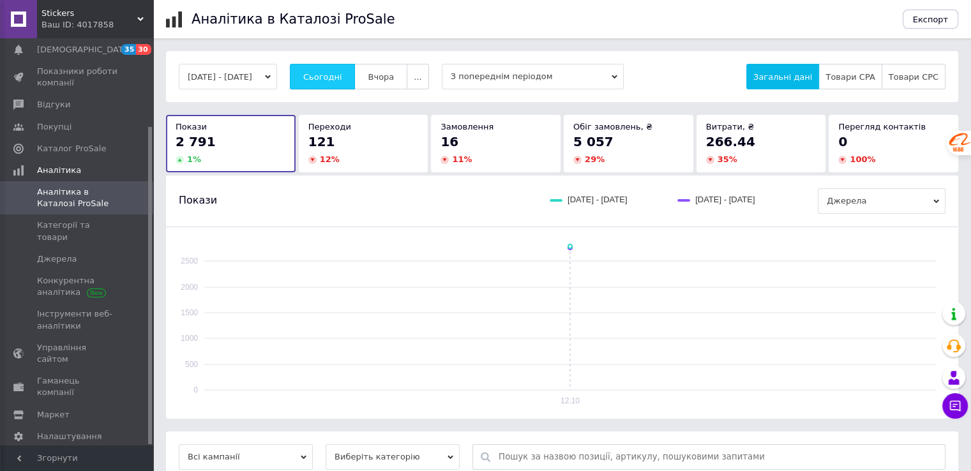
click at [338, 75] on span "Сьогодні" at bounding box center [322, 77] width 39 height 10
click at [334, 72] on span "Сьогодні" at bounding box center [322, 77] width 39 height 10
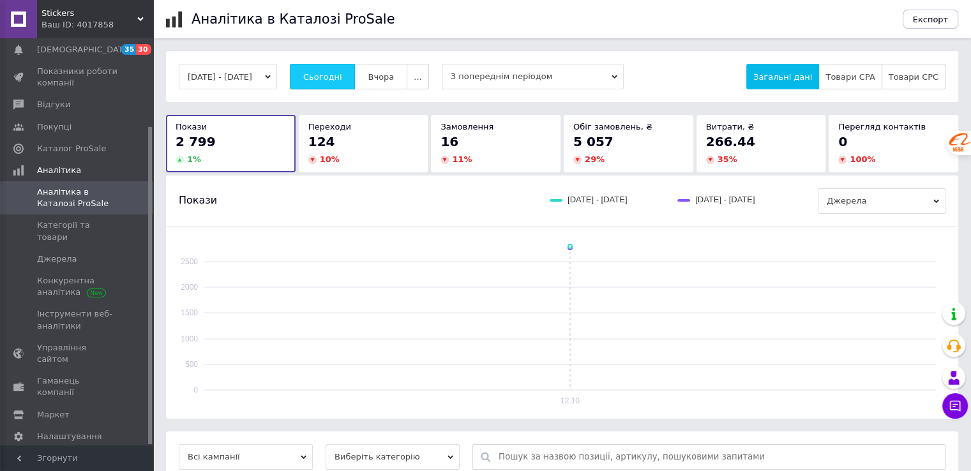
click at [341, 72] on span "Сьогодні" at bounding box center [322, 77] width 39 height 10
click at [338, 82] on button "Сьогодні" at bounding box center [323, 77] width 66 height 26
click at [336, 79] on span "Сьогодні" at bounding box center [322, 77] width 39 height 10
click at [332, 77] on span "Сьогодні" at bounding box center [322, 77] width 39 height 10
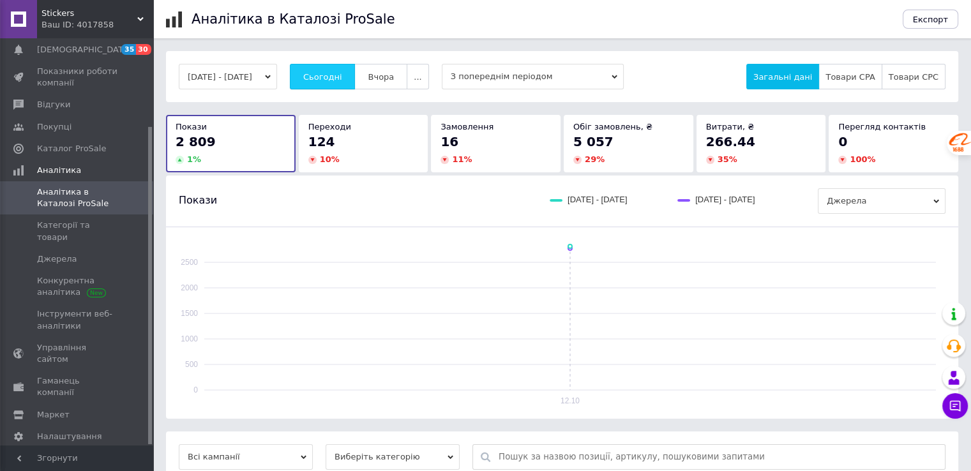
click at [332, 77] on span "Сьогодні" at bounding box center [322, 77] width 39 height 10
click at [334, 72] on span "Сьогодні" at bounding box center [322, 77] width 39 height 10
click at [342, 73] on span "Сьогодні" at bounding box center [322, 77] width 39 height 10
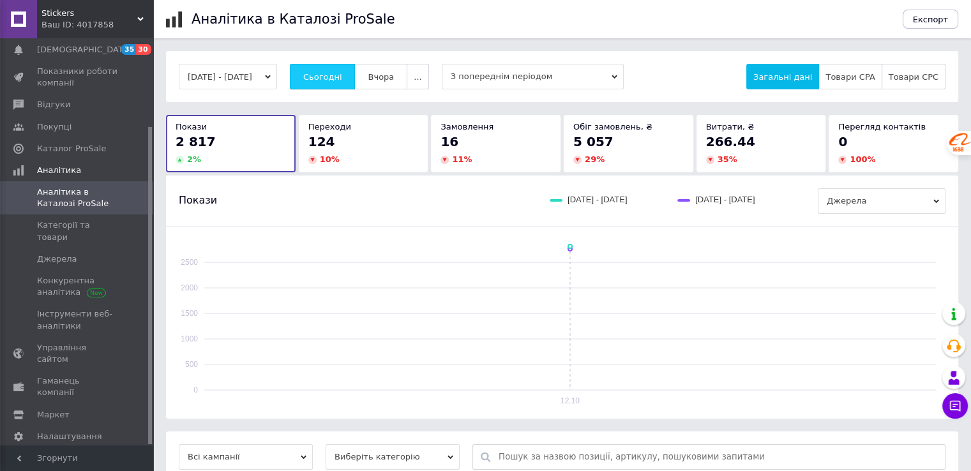
click at [342, 73] on span "Сьогодні" at bounding box center [322, 77] width 39 height 10
click at [355, 68] on button "Сьогодні" at bounding box center [323, 77] width 66 height 26
click at [355, 69] on button "Сьогодні" at bounding box center [323, 77] width 66 height 26
click at [334, 77] on span "Сьогодні" at bounding box center [322, 77] width 39 height 10
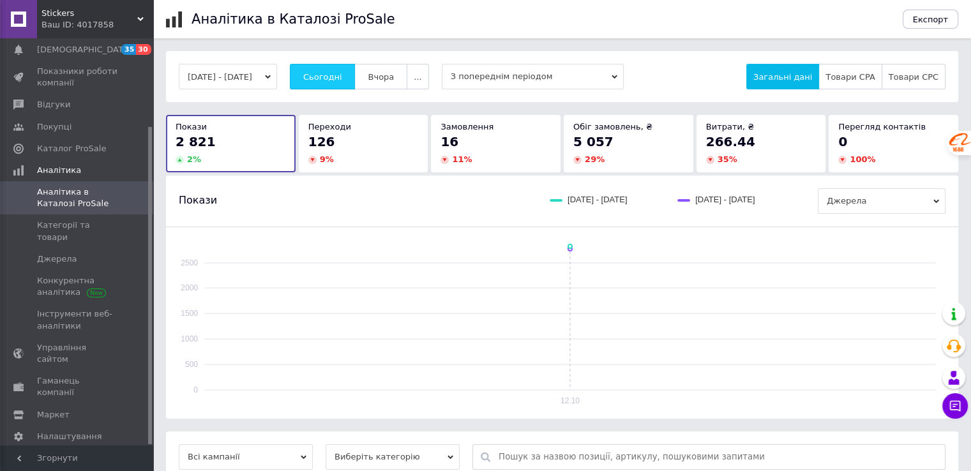
click at [334, 77] on span "Сьогодні" at bounding box center [322, 77] width 39 height 10
click at [320, 79] on button "Сьогодні" at bounding box center [323, 77] width 66 height 26
click at [325, 75] on span "Сьогодні" at bounding box center [322, 77] width 39 height 10
click at [328, 69] on button "Сьогодні" at bounding box center [323, 77] width 66 height 26
click at [342, 72] on span "Сьогодні" at bounding box center [322, 77] width 39 height 10
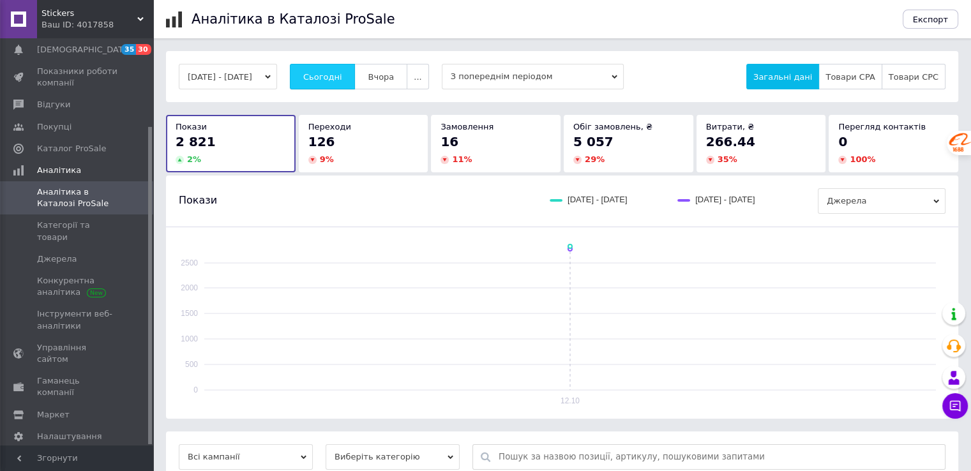
click at [342, 72] on span "Сьогодні" at bounding box center [322, 77] width 39 height 10
click at [334, 80] on span "Сьогодні" at bounding box center [322, 77] width 39 height 10
click at [332, 77] on span "Сьогодні" at bounding box center [322, 77] width 39 height 10
click at [341, 75] on span "Сьогодні" at bounding box center [322, 77] width 39 height 10
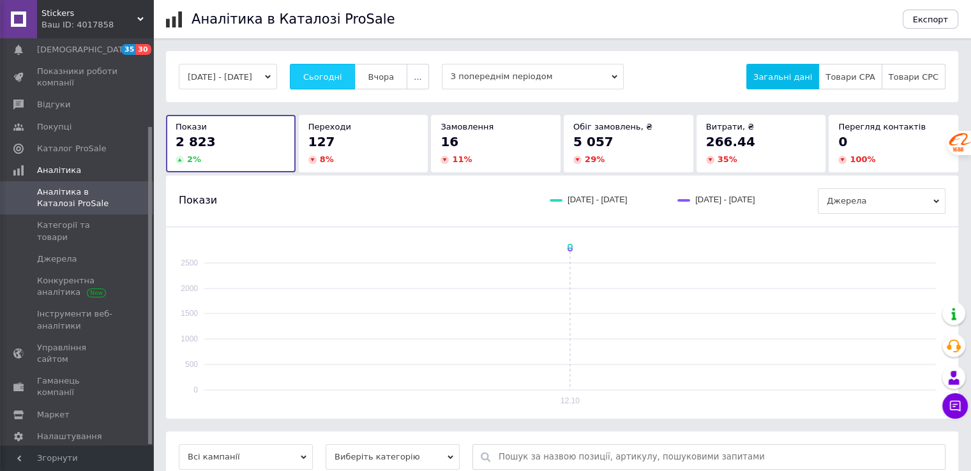
click at [340, 68] on button "Сьогодні" at bounding box center [323, 77] width 66 height 26
click at [340, 80] on span "Сьогодні" at bounding box center [322, 77] width 39 height 10
click at [338, 80] on span "Сьогодні" at bounding box center [322, 77] width 39 height 10
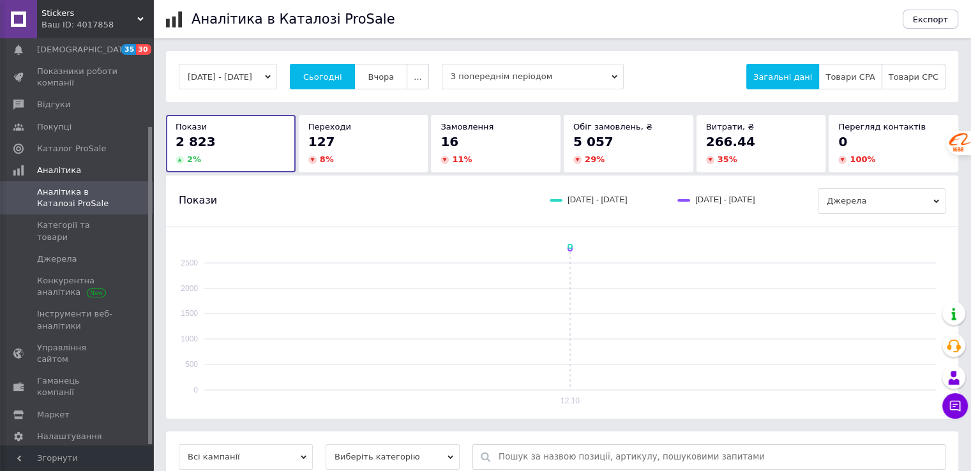
drag, startPoint x: 339, startPoint y: 80, endPoint x: 330, endPoint y: 20, distance: 60.0
click at [339, 80] on span "Сьогодні" at bounding box center [322, 77] width 39 height 10
click at [325, 72] on span "Сьогодні" at bounding box center [322, 77] width 39 height 10
click at [327, 72] on span "Сьогодні" at bounding box center [322, 77] width 39 height 10
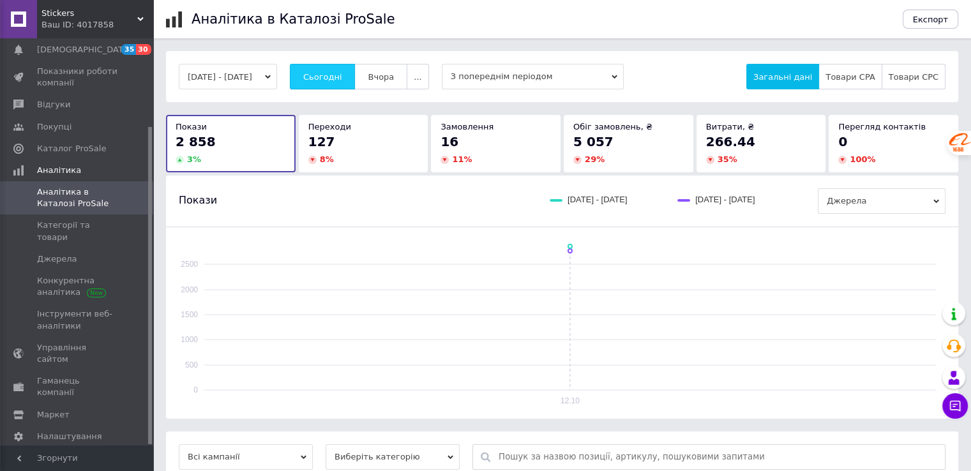
click at [329, 70] on button "Сьогодні" at bounding box center [323, 77] width 66 height 26
click at [327, 72] on span "Сьогодні" at bounding box center [322, 77] width 39 height 10
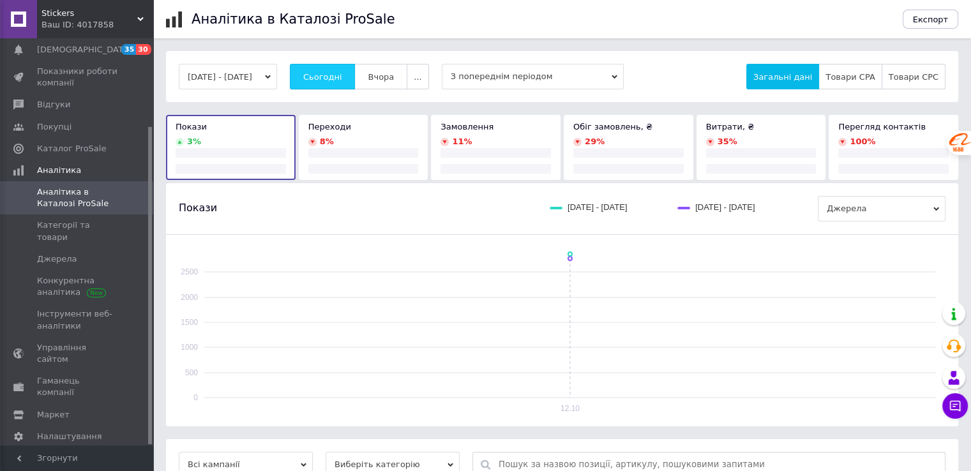
click at [327, 72] on span "Сьогодні" at bounding box center [322, 77] width 39 height 10
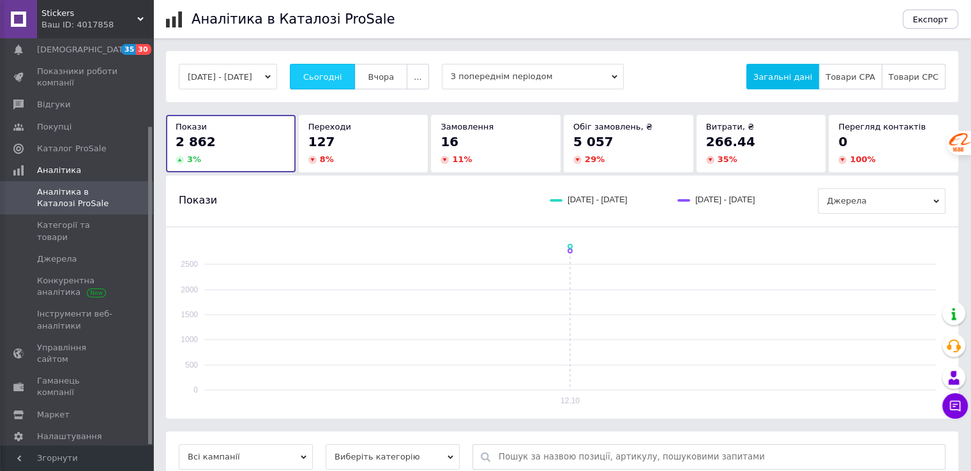
click at [342, 72] on span "Сьогодні" at bounding box center [322, 77] width 39 height 10
click at [331, 77] on span "Сьогодні" at bounding box center [322, 77] width 39 height 10
click at [336, 76] on span "Сьогодні" at bounding box center [322, 77] width 39 height 10
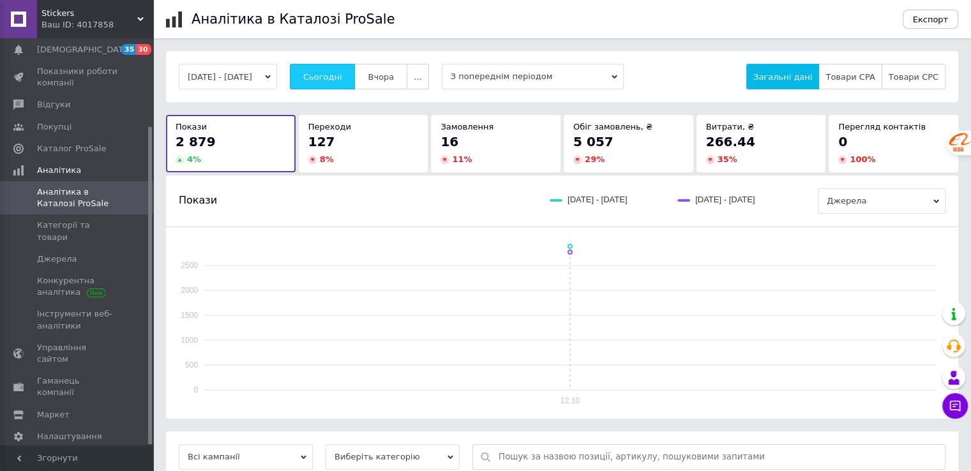
click at [334, 72] on span "Сьогодні" at bounding box center [322, 77] width 39 height 10
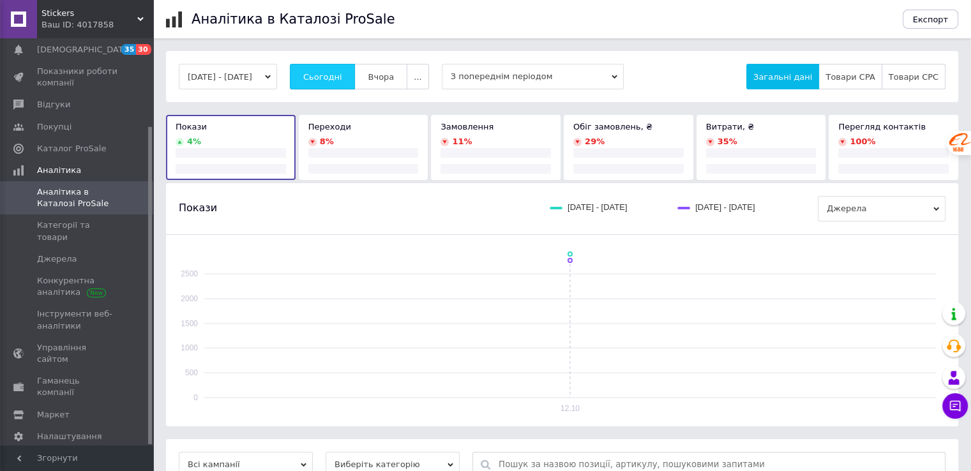
click at [334, 72] on span "Сьогодні" at bounding box center [322, 77] width 39 height 10
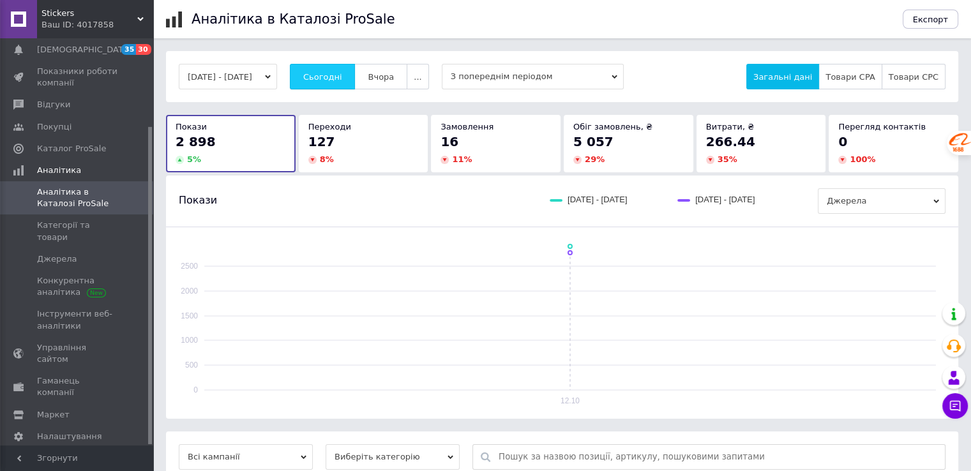
click at [336, 70] on button "Сьогодні" at bounding box center [323, 77] width 66 height 26
click at [335, 70] on button "Сьогодні" at bounding box center [323, 77] width 66 height 26
click at [328, 68] on button "Сьогодні" at bounding box center [323, 77] width 66 height 26
click at [332, 72] on span "Сьогодні" at bounding box center [322, 77] width 39 height 10
click at [329, 77] on span "Сьогодні" at bounding box center [322, 77] width 39 height 10
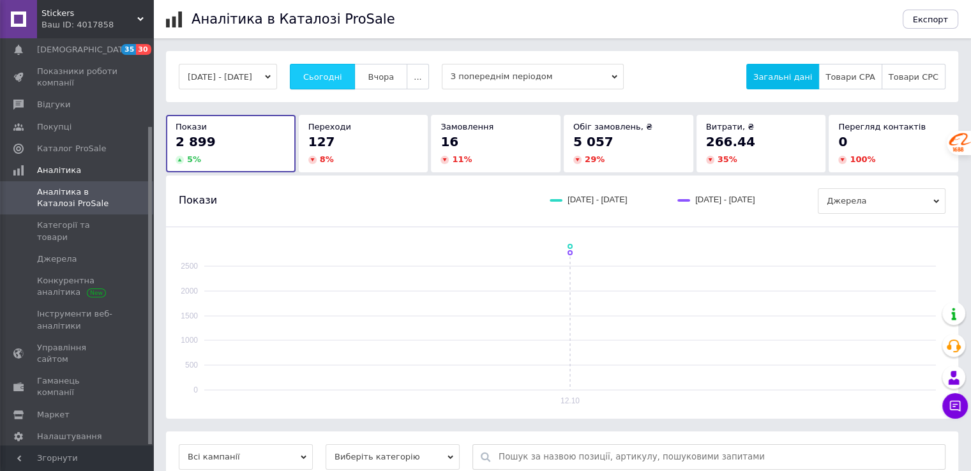
click at [329, 77] on span "Сьогодні" at bounding box center [322, 77] width 39 height 10
click at [334, 75] on span "Сьогодні" at bounding box center [322, 77] width 39 height 10
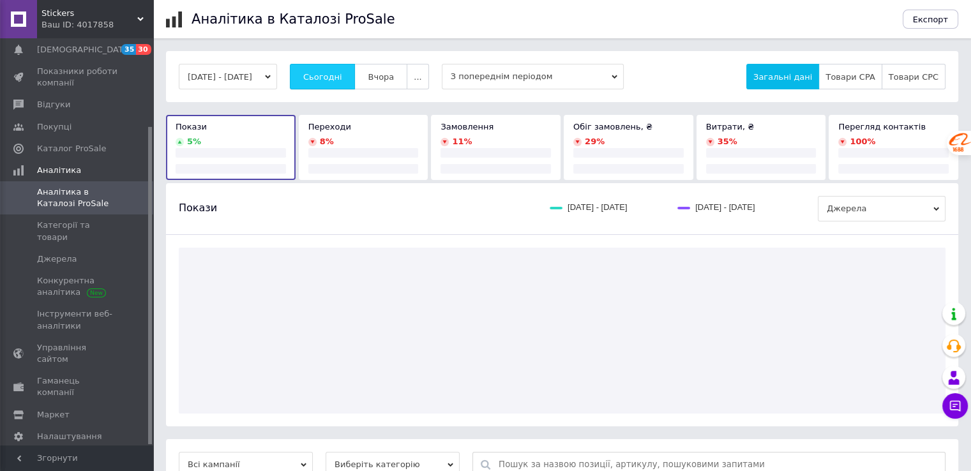
click at [334, 75] on span "Сьогодні" at bounding box center [322, 77] width 39 height 10
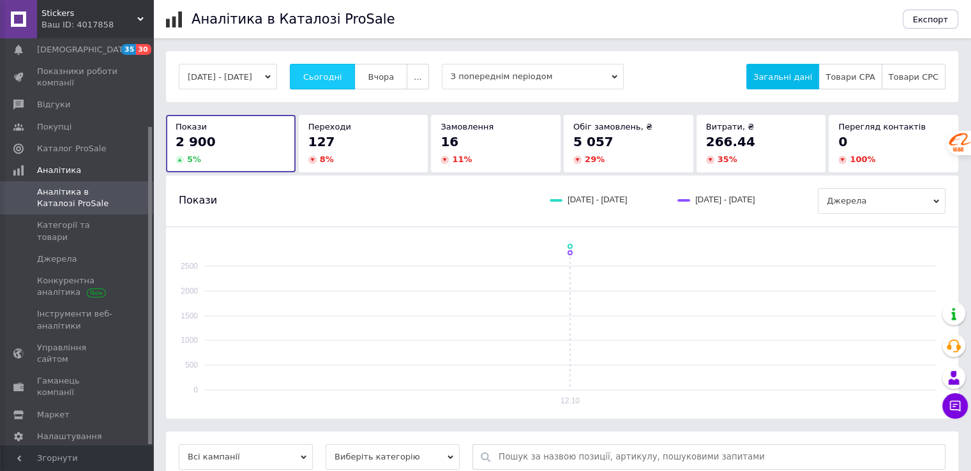
click at [346, 70] on button "Сьогодні" at bounding box center [323, 77] width 66 height 26
click at [325, 75] on span "Сьогодні" at bounding box center [322, 77] width 39 height 10
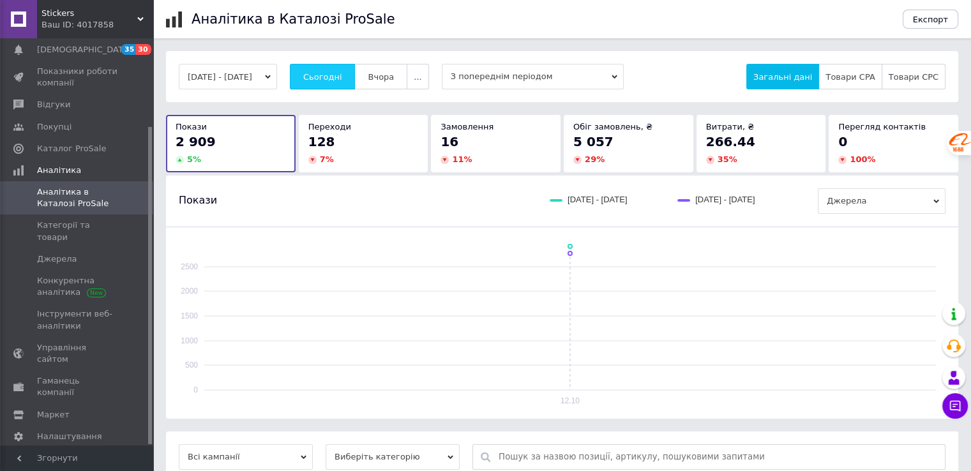
click at [338, 74] on span "Сьогодні" at bounding box center [322, 77] width 39 height 10
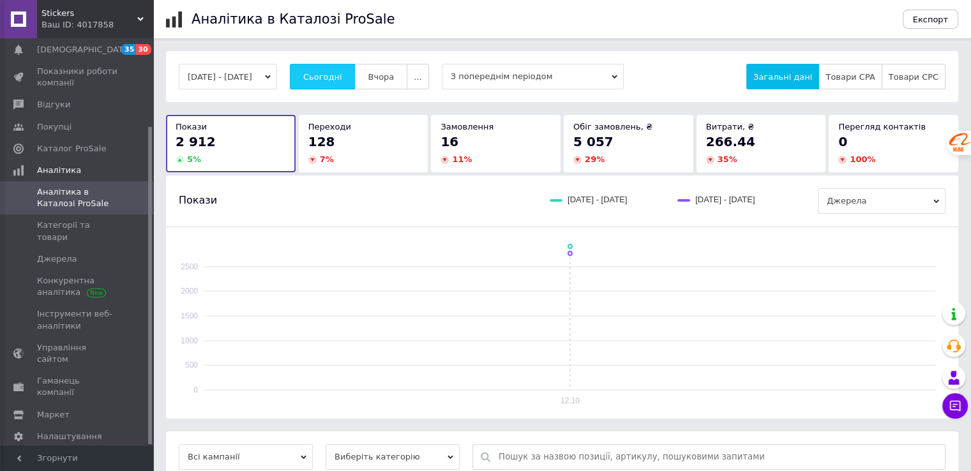
click at [322, 82] on button "Сьогодні" at bounding box center [323, 77] width 66 height 26
click at [322, 78] on button "Сьогодні" at bounding box center [323, 77] width 66 height 26
click at [329, 76] on span "Сьогодні" at bounding box center [322, 77] width 39 height 10
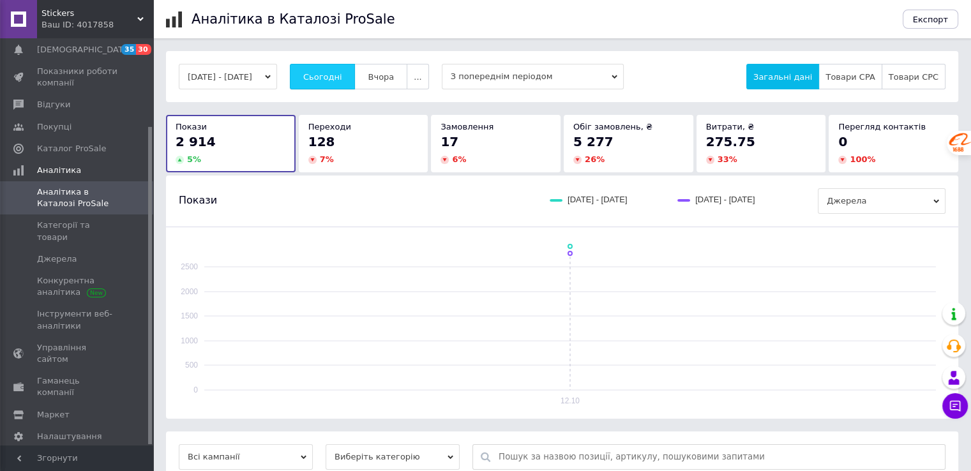
click at [329, 76] on span "Сьогодні" at bounding box center [322, 77] width 39 height 10
click at [329, 79] on span "Сьогодні" at bounding box center [322, 77] width 39 height 10
click at [329, 77] on span "Сьогодні" at bounding box center [322, 77] width 39 height 10
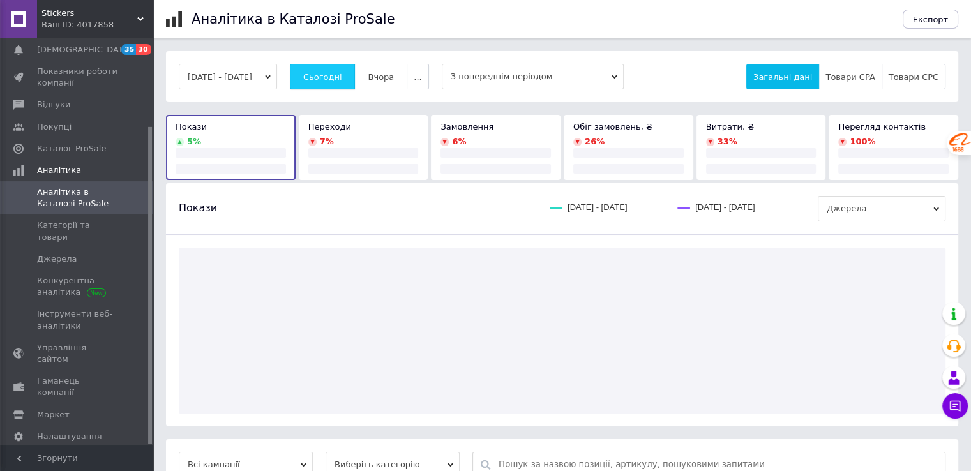
click at [329, 77] on span "Сьогодні" at bounding box center [322, 77] width 39 height 10
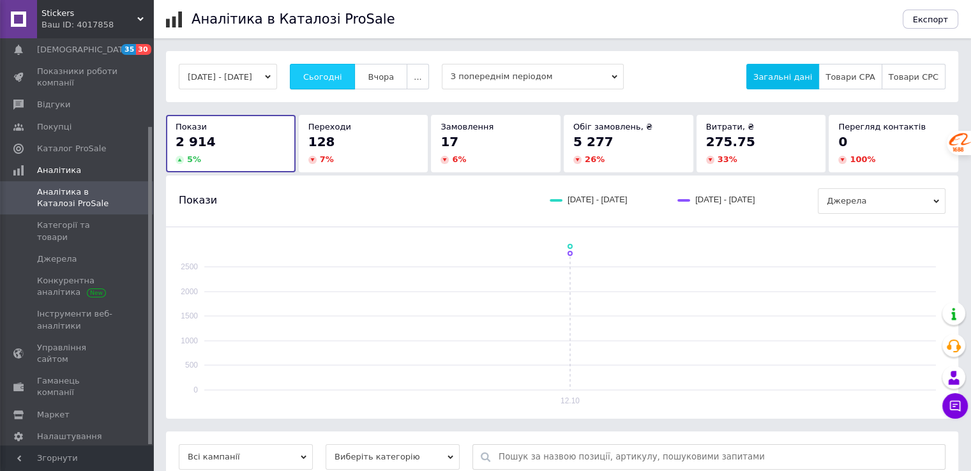
click at [329, 77] on span "Сьогодні" at bounding box center [322, 77] width 39 height 10
click at [329, 72] on span "Сьогодні" at bounding box center [322, 77] width 39 height 10
click at [342, 75] on span "Сьогодні" at bounding box center [322, 77] width 39 height 10
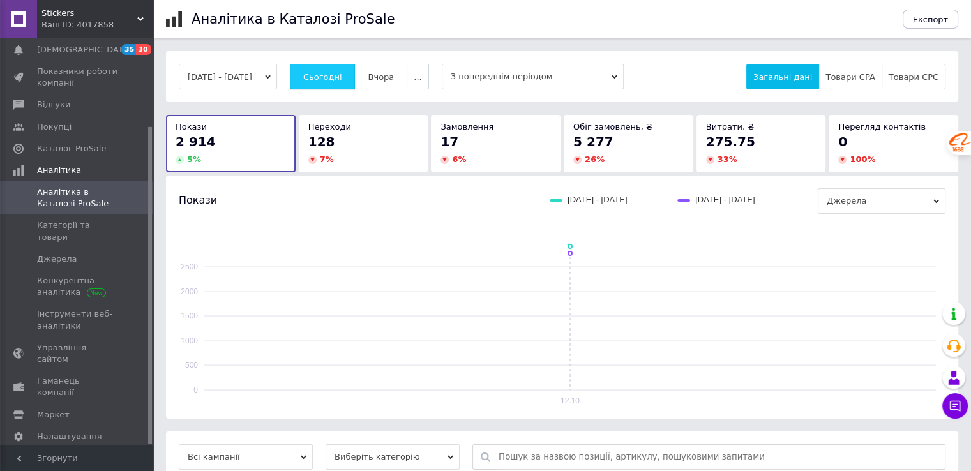
click at [342, 75] on span "Сьогодні" at bounding box center [322, 77] width 39 height 10
click at [342, 77] on span "Сьогодні" at bounding box center [322, 77] width 39 height 10
click at [336, 72] on span "Сьогодні" at bounding box center [322, 77] width 39 height 10
click at [342, 77] on span "Сьогодні" at bounding box center [322, 77] width 39 height 10
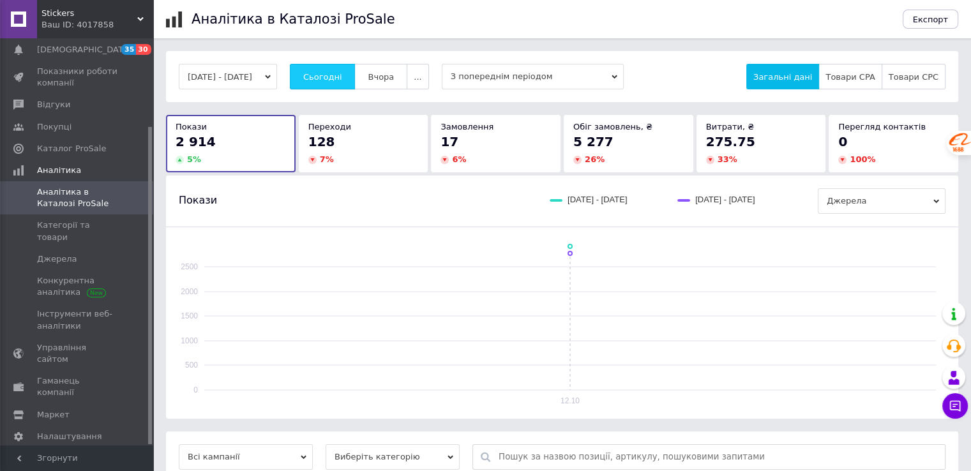
click at [342, 77] on span "Сьогодні" at bounding box center [322, 77] width 39 height 10
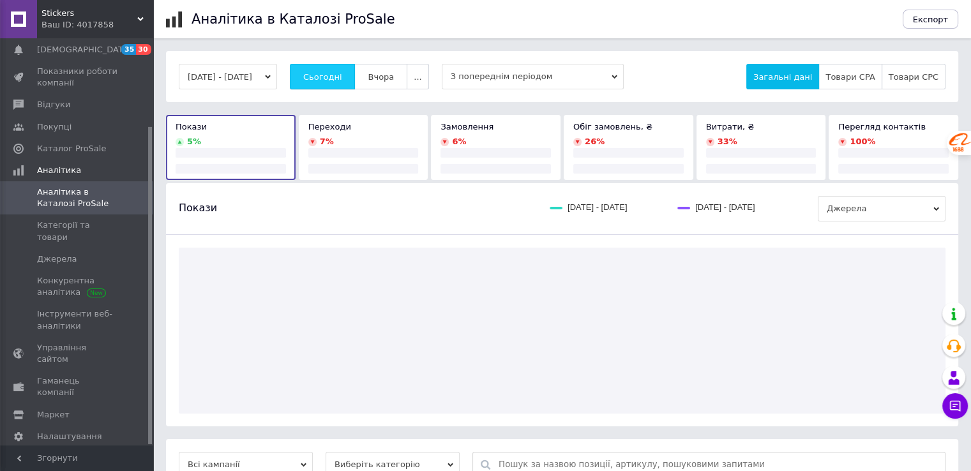
click at [342, 77] on span "Сьогодні" at bounding box center [322, 77] width 39 height 10
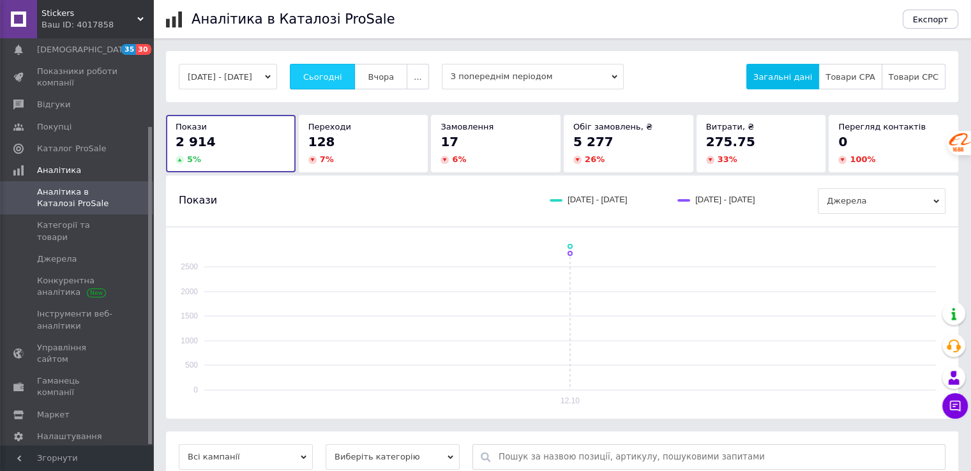
click at [342, 77] on span "Сьогодні" at bounding box center [322, 77] width 39 height 10
click at [342, 76] on span "Сьогодні" at bounding box center [322, 77] width 39 height 10
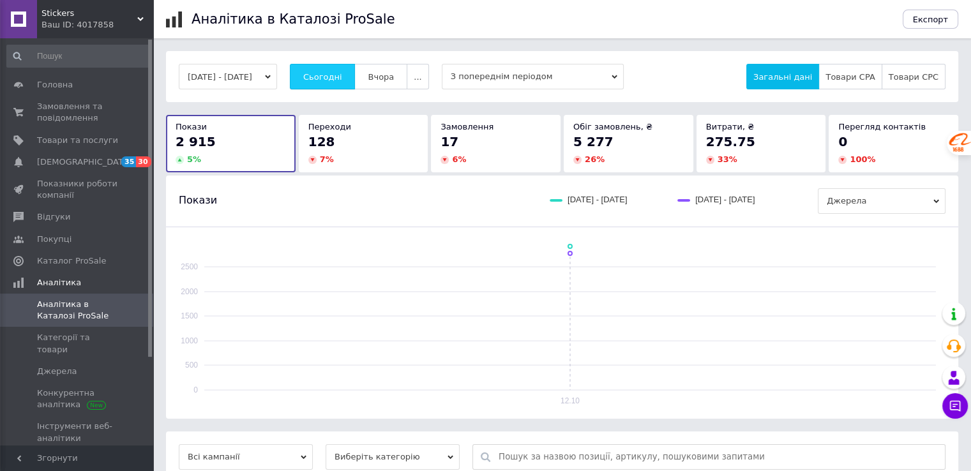
click at [342, 72] on span "Сьогодні" at bounding box center [322, 77] width 39 height 10
click at [342, 73] on span "Сьогодні" at bounding box center [322, 77] width 39 height 10
click at [89, 108] on span "Замовлення та повідомлення" at bounding box center [77, 112] width 81 height 23
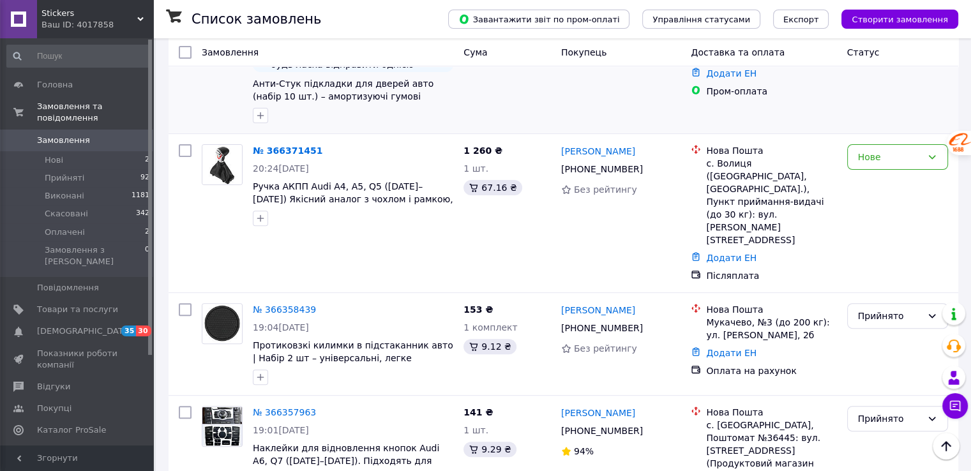
scroll to position [383, 0]
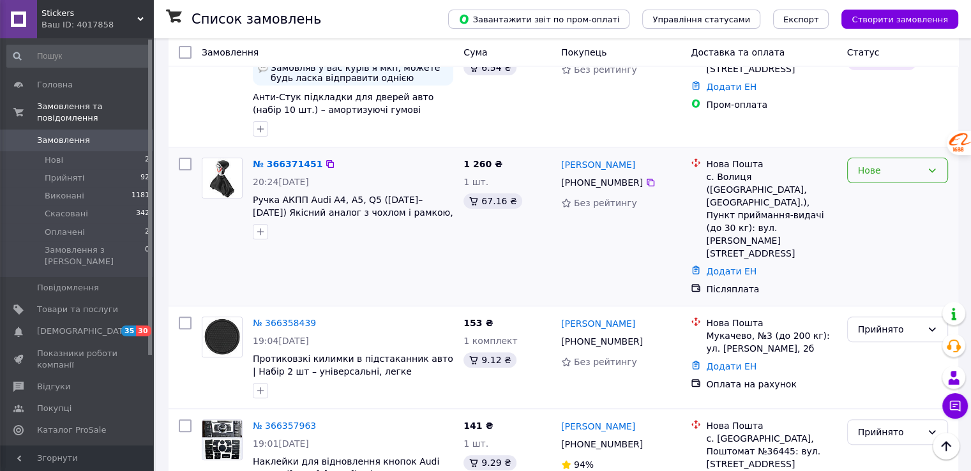
click at [874, 163] on div "Нове" at bounding box center [890, 170] width 64 height 14
click at [876, 179] on li "Прийнято" at bounding box center [897, 175] width 100 height 23
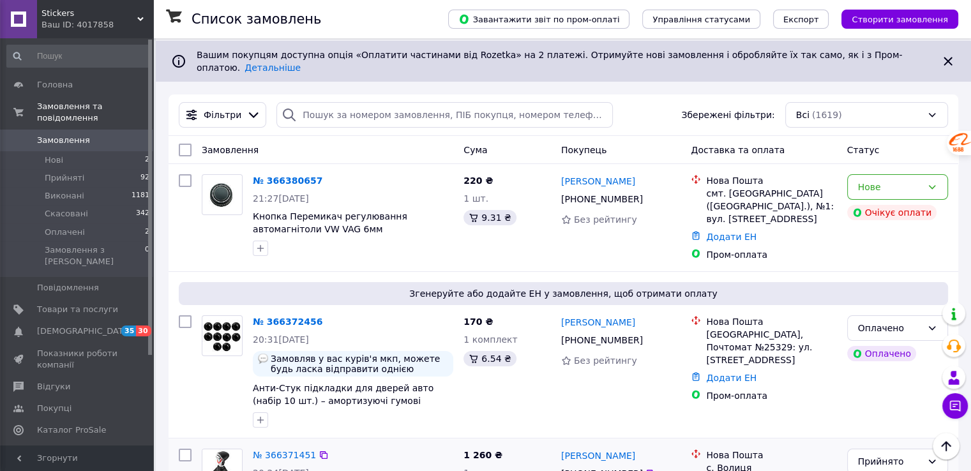
scroll to position [0, 0]
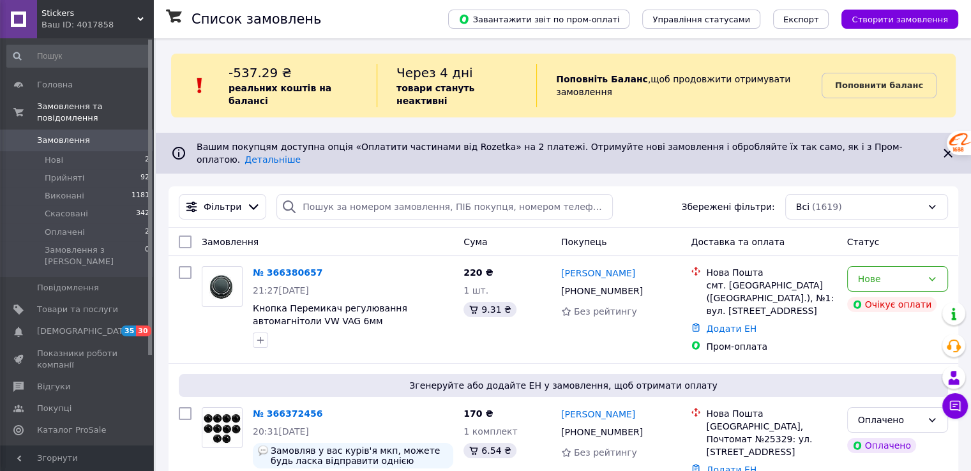
click at [101, 447] on span "Аналітика" at bounding box center [77, 452] width 81 height 11
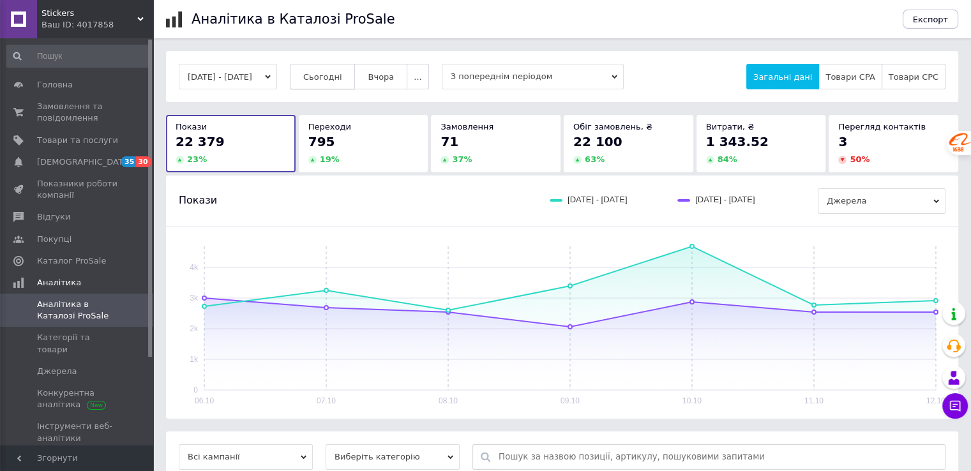
click at [318, 75] on button "Сьогодні" at bounding box center [323, 77] width 66 height 26
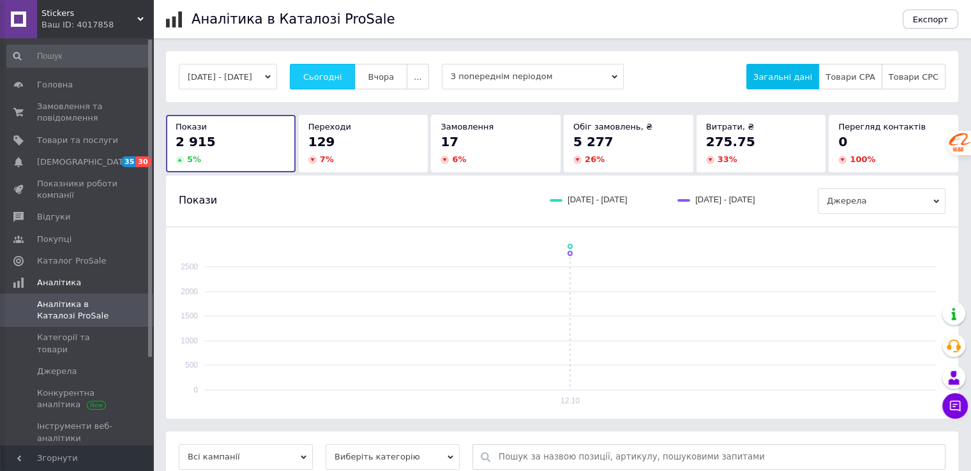
click at [322, 71] on button "Сьогодні" at bounding box center [323, 77] width 66 height 26
click at [331, 82] on button "Сьогодні" at bounding box center [323, 77] width 66 height 26
click at [342, 72] on span "Сьогодні" at bounding box center [322, 77] width 39 height 10
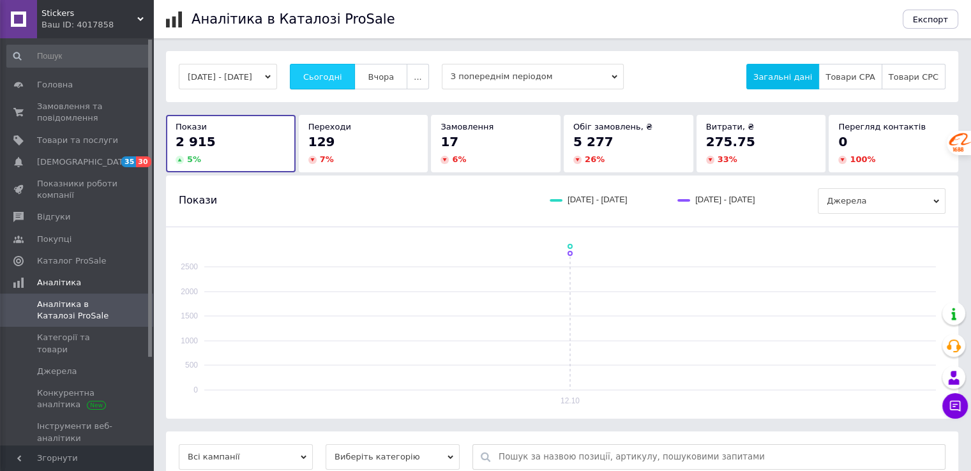
click at [342, 72] on span "Сьогодні" at bounding box center [322, 77] width 39 height 10
click at [334, 72] on span "Сьогодні" at bounding box center [322, 77] width 39 height 10
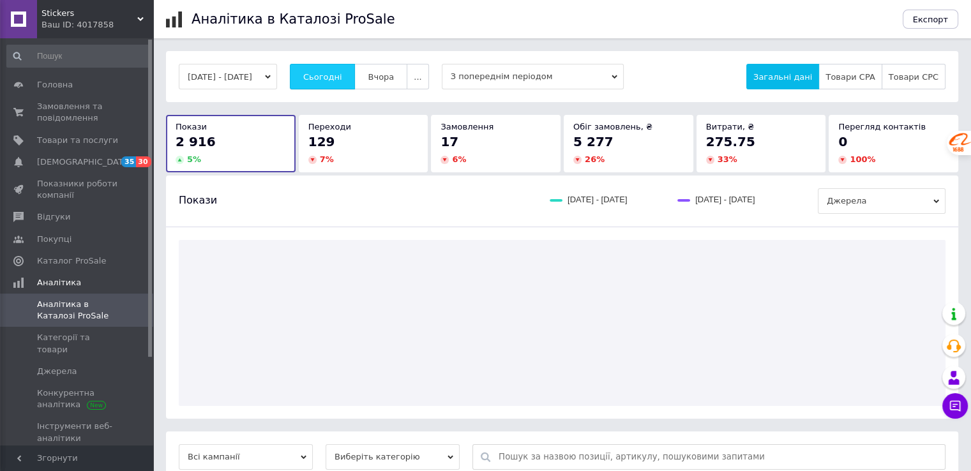
click at [334, 72] on span "Сьогодні" at bounding box center [322, 77] width 39 height 10
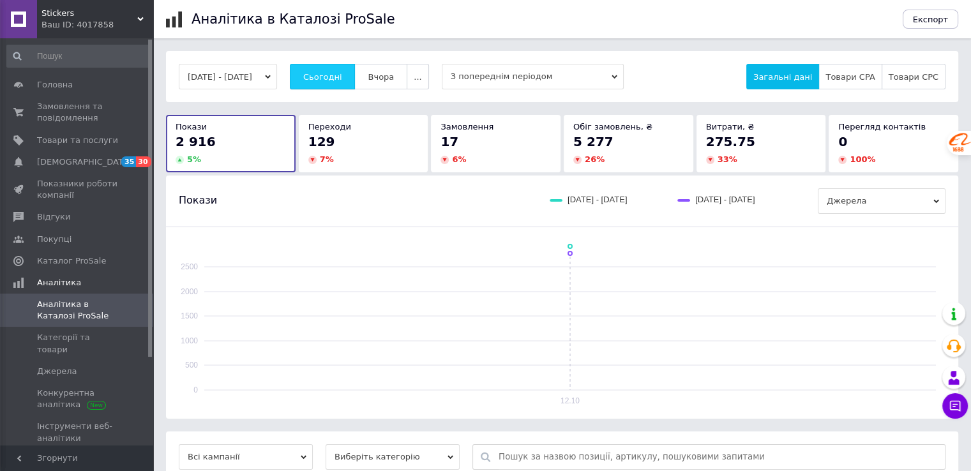
click at [341, 72] on span "Сьогодні" at bounding box center [322, 77] width 39 height 10
click at [340, 70] on button "Сьогодні" at bounding box center [323, 77] width 66 height 26
click at [334, 78] on span "Сьогодні" at bounding box center [322, 77] width 39 height 10
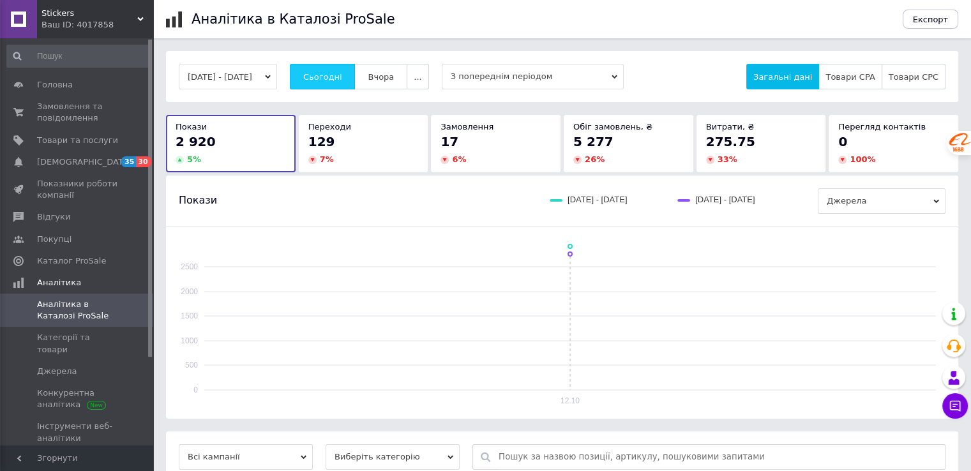
click at [334, 78] on span "Сьогодні" at bounding box center [322, 77] width 39 height 10
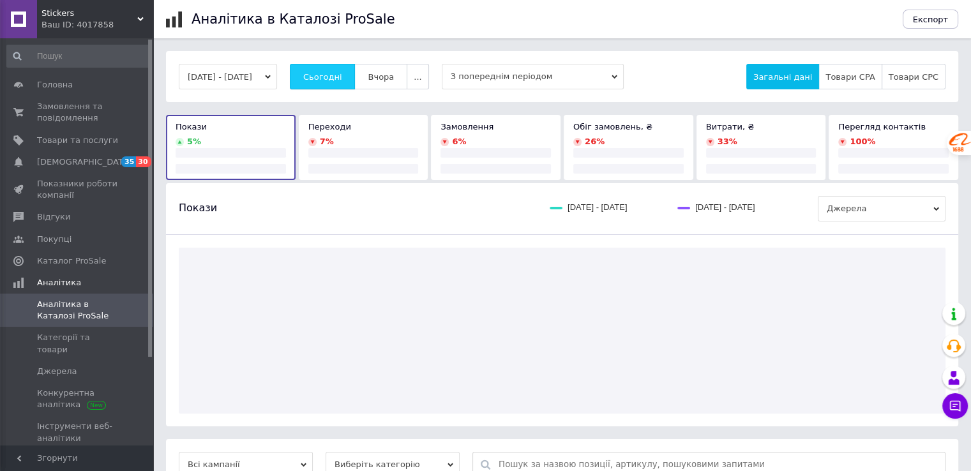
click at [334, 78] on span "Сьогодні" at bounding box center [322, 77] width 39 height 10
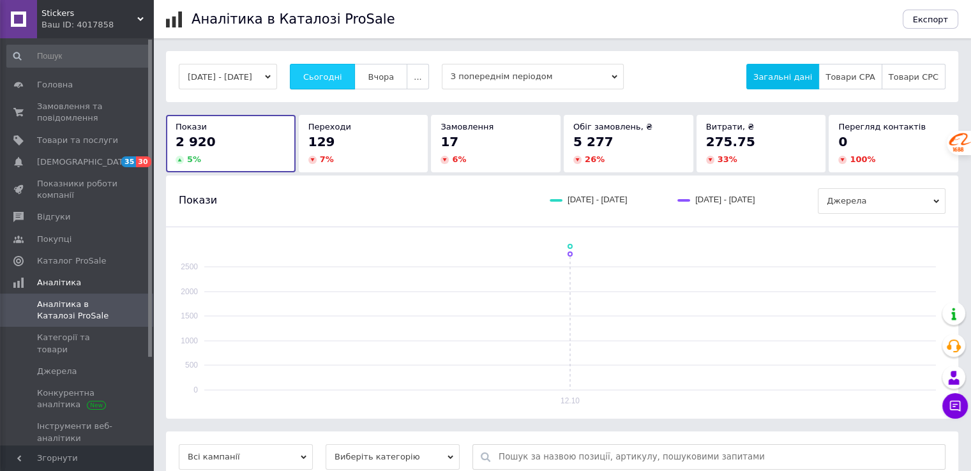
click at [337, 69] on button "Сьогодні" at bounding box center [323, 77] width 66 height 26
click at [342, 75] on span "Сьогодні" at bounding box center [322, 77] width 39 height 10
click at [336, 72] on span "Сьогодні" at bounding box center [322, 77] width 39 height 10
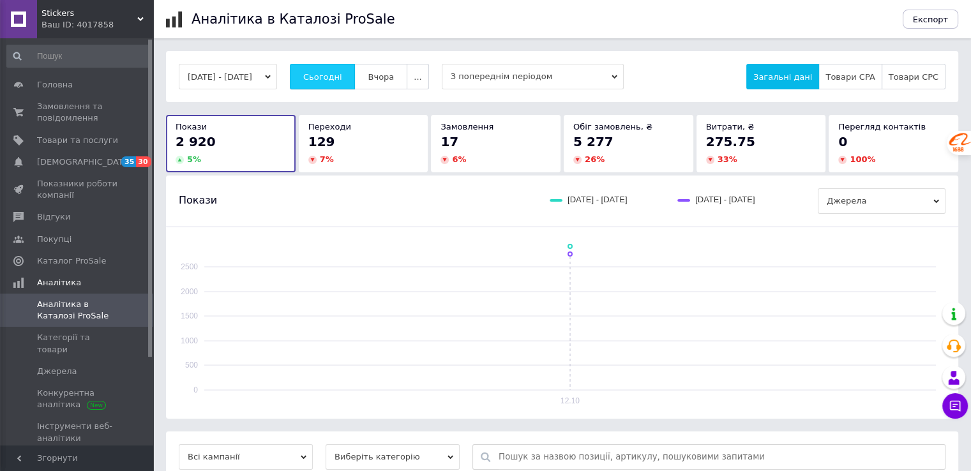
click at [336, 72] on span "Сьогодні" at bounding box center [322, 77] width 39 height 10
click at [342, 74] on span "Сьогодні" at bounding box center [322, 77] width 39 height 10
click at [336, 78] on span "Сьогодні" at bounding box center [322, 77] width 39 height 10
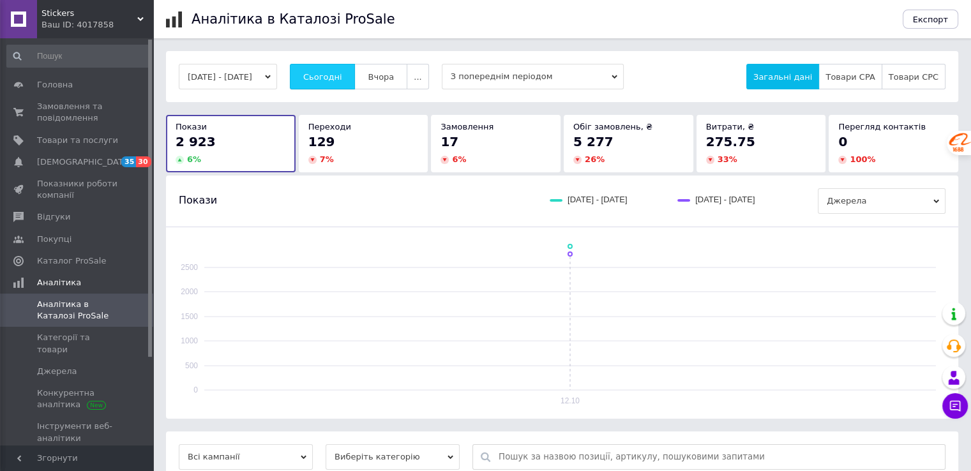
click at [329, 79] on span "Сьогодні" at bounding box center [322, 77] width 39 height 10
click at [328, 78] on span "Сьогодні" at bounding box center [322, 77] width 39 height 10
click at [342, 73] on span "Сьогодні" at bounding box center [322, 77] width 39 height 10
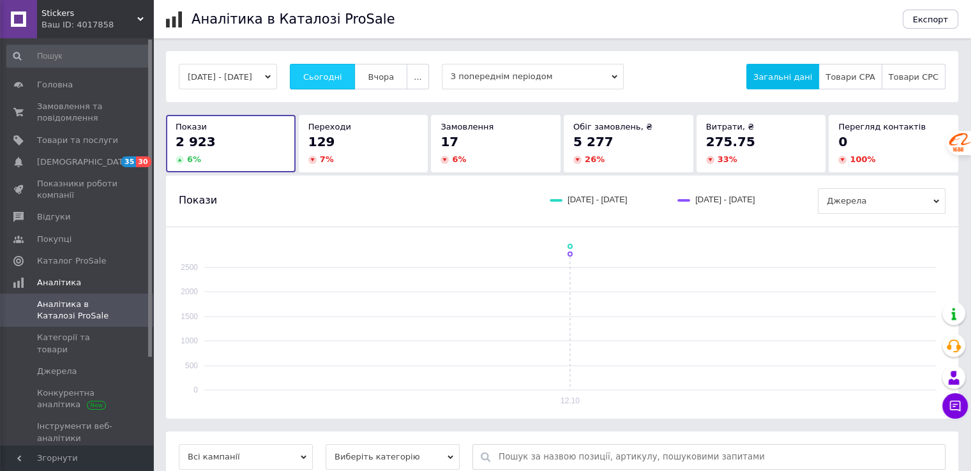
click at [342, 73] on span "Сьогодні" at bounding box center [322, 77] width 39 height 10
click at [326, 73] on span "Сьогодні" at bounding box center [322, 77] width 39 height 10
click at [330, 74] on span "Сьогодні" at bounding box center [322, 77] width 39 height 10
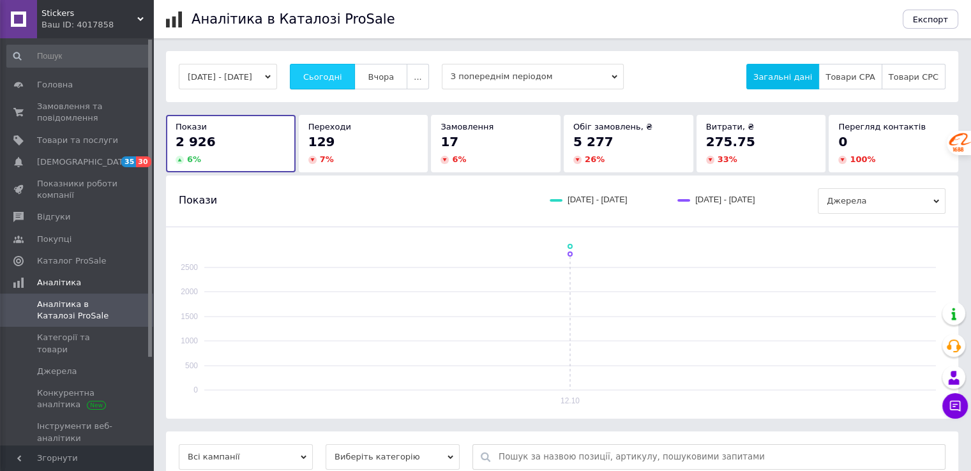
click at [342, 72] on span "Сьогодні" at bounding box center [322, 77] width 39 height 10
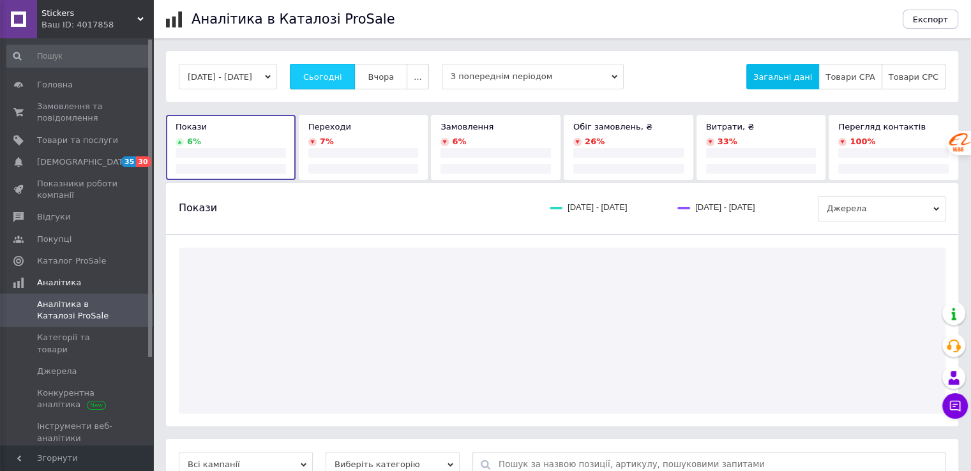
click at [342, 72] on span "Сьогодні" at bounding box center [322, 77] width 39 height 10
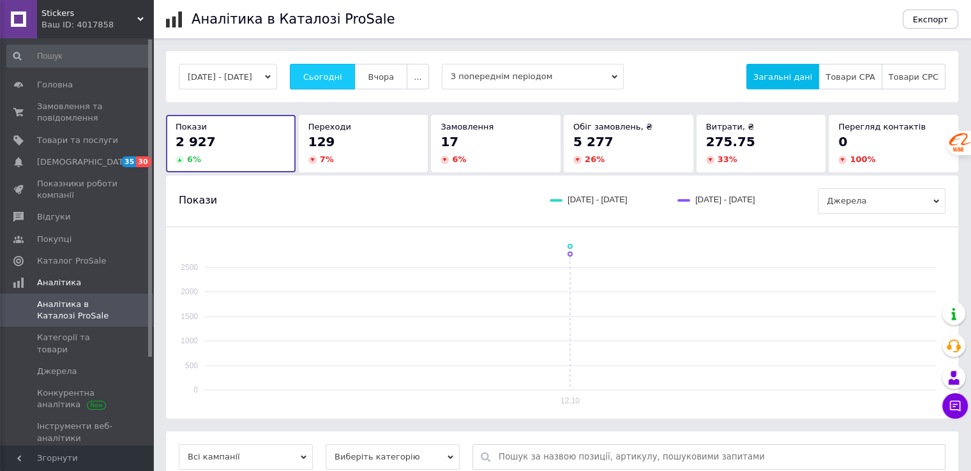
click at [342, 77] on span "Сьогодні" at bounding box center [322, 77] width 39 height 10
click at [342, 75] on span "Сьогодні" at bounding box center [322, 77] width 39 height 10
click at [333, 75] on span "Сьогодні" at bounding box center [322, 77] width 39 height 10
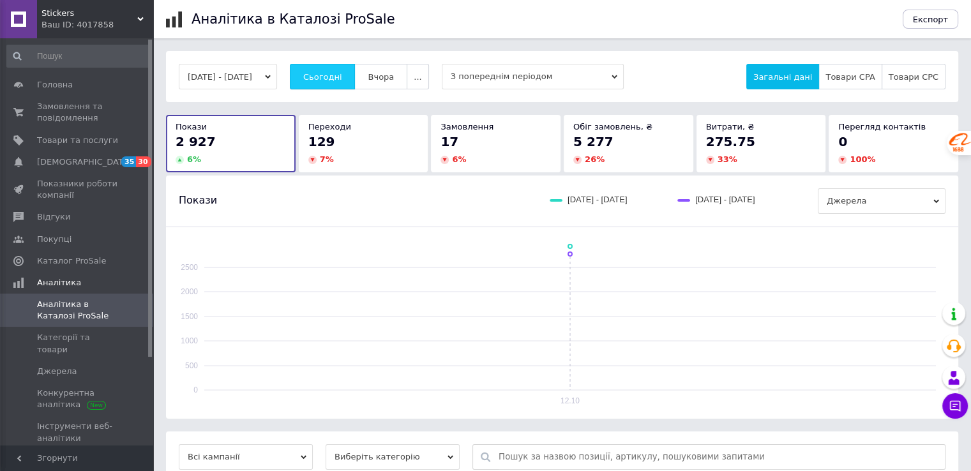
click at [334, 75] on span "Сьогодні" at bounding box center [322, 77] width 39 height 10
click at [338, 70] on button "Сьогодні" at bounding box center [323, 77] width 66 height 26
click at [338, 72] on span "Сьогодні" at bounding box center [322, 77] width 39 height 10
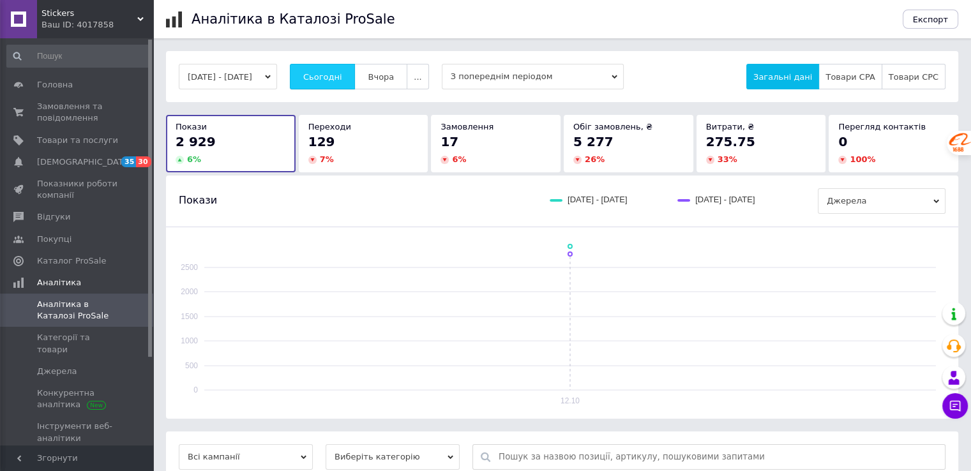
click at [340, 73] on span "Сьогодні" at bounding box center [322, 77] width 39 height 10
click at [340, 64] on button "Сьогодні" at bounding box center [323, 77] width 66 height 26
click at [341, 70] on button "Сьогодні" at bounding box center [323, 77] width 66 height 26
click at [342, 72] on span "Сьогодні" at bounding box center [322, 77] width 39 height 10
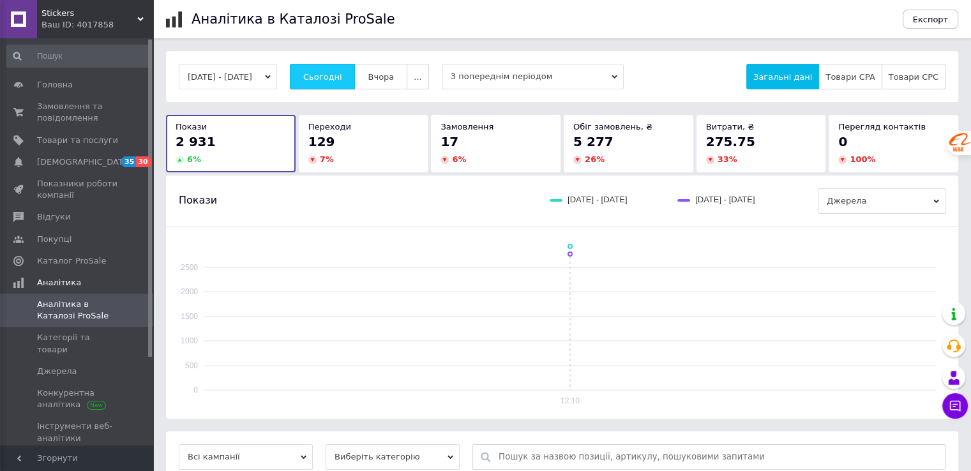
click at [342, 72] on span "Сьогодні" at bounding box center [322, 77] width 39 height 10
click at [337, 68] on button "Сьогодні" at bounding box center [323, 77] width 66 height 26
click at [337, 72] on span "Сьогодні" at bounding box center [322, 77] width 39 height 10
click at [326, 72] on span "Сьогодні" at bounding box center [322, 77] width 39 height 10
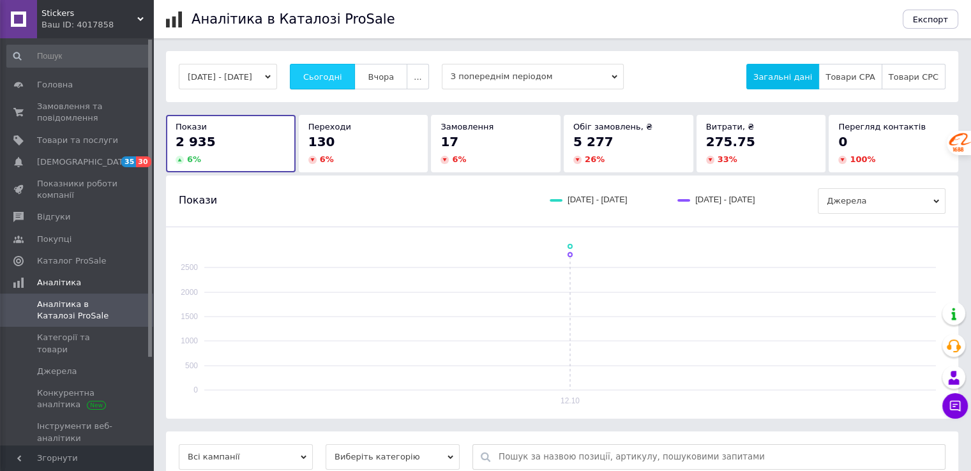
click at [326, 72] on span "Сьогодні" at bounding box center [322, 77] width 39 height 10
click at [85, 340] on span "Категорії та товари" at bounding box center [77, 343] width 81 height 23
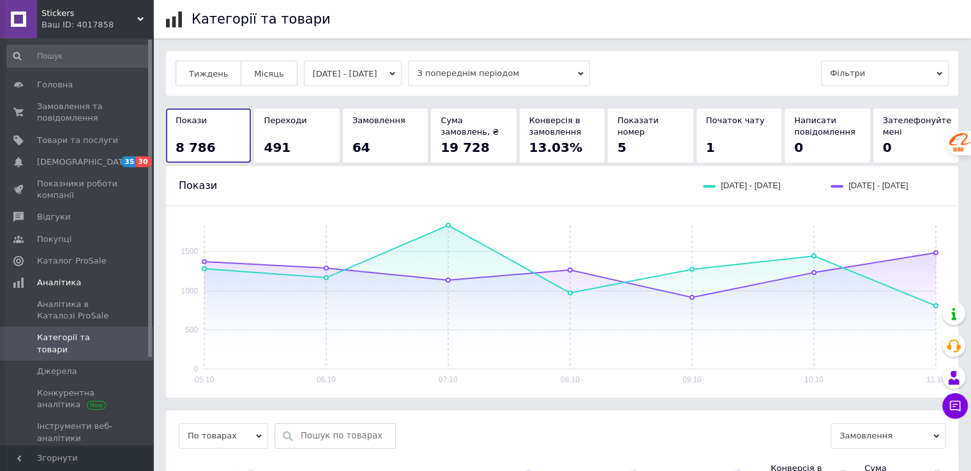
click at [398, 71] on button "[DATE] - [DATE]" at bounding box center [353, 74] width 98 height 26
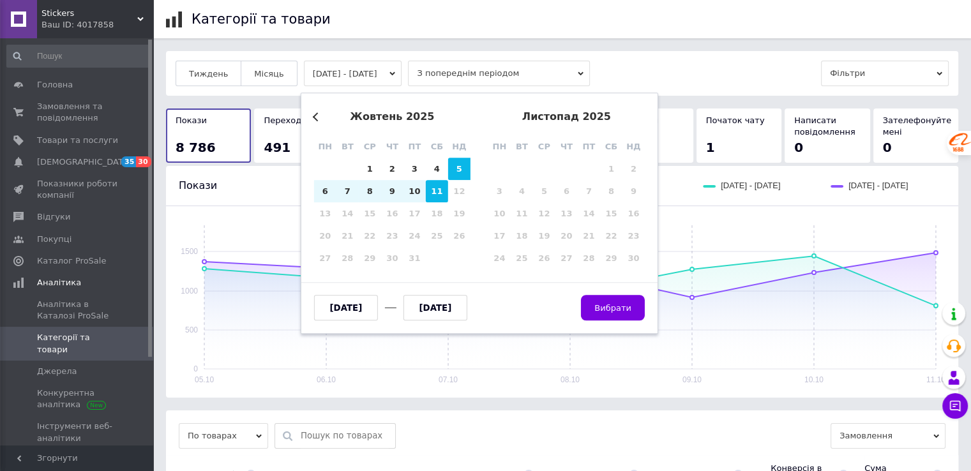
click at [431, 192] on div "11" at bounding box center [437, 191] width 22 height 22
type input "[DATE]"
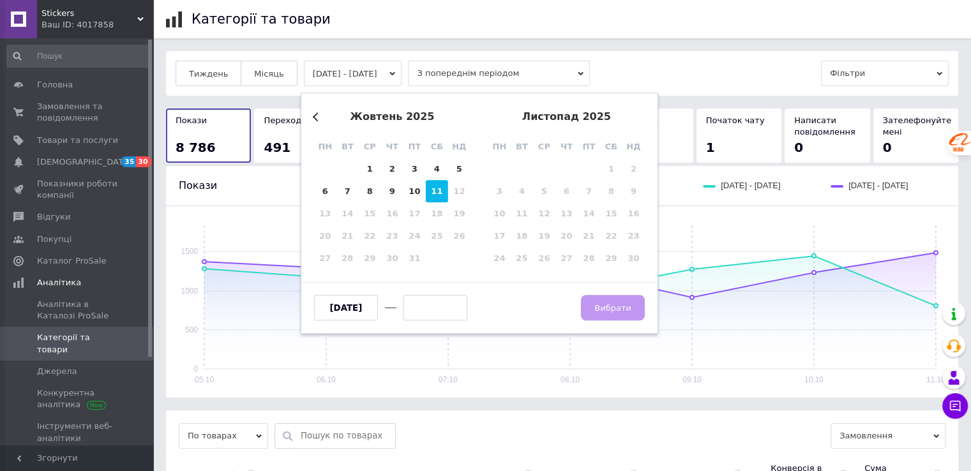
click at [437, 195] on div "11" at bounding box center [437, 191] width 22 height 22
type input "[DATE]"
click at [610, 307] on span "Вибрати" at bounding box center [612, 308] width 37 height 10
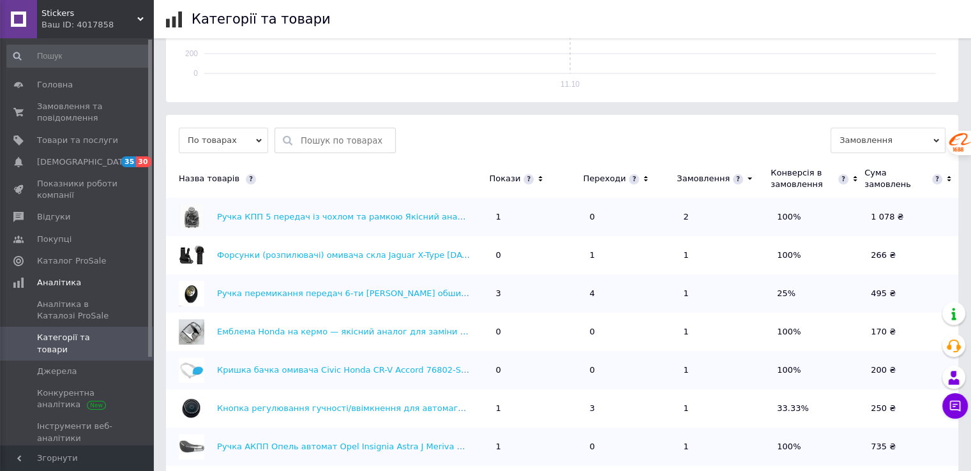
scroll to position [319, 0]
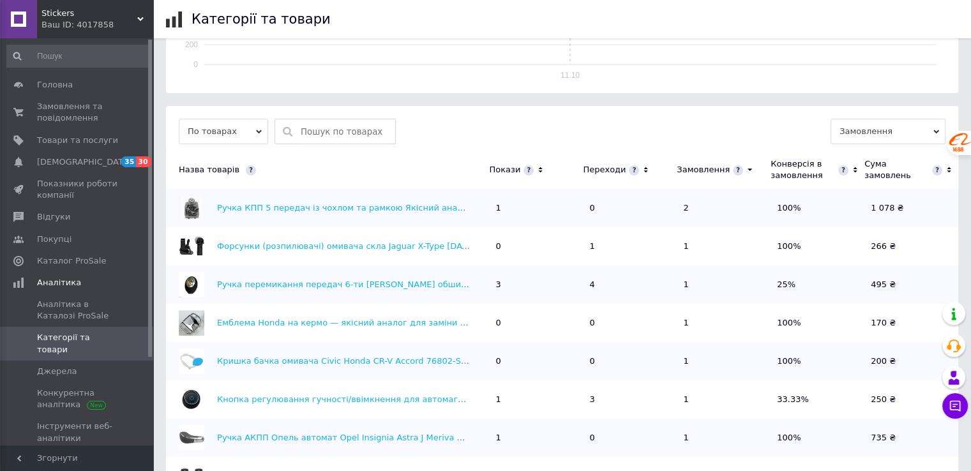
click at [540, 169] on icon at bounding box center [540, 170] width 8 height 11
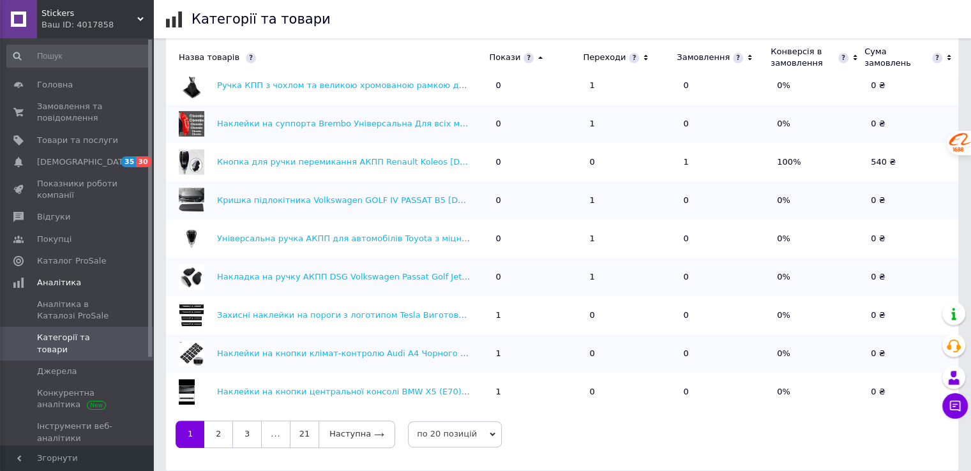
scroll to position [458, 0]
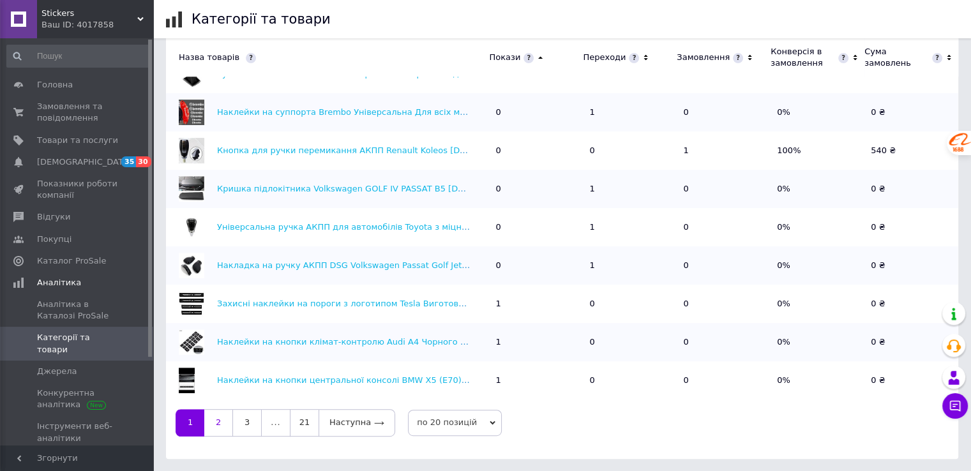
click at [217, 422] on link "2" at bounding box center [218, 422] width 28 height 27
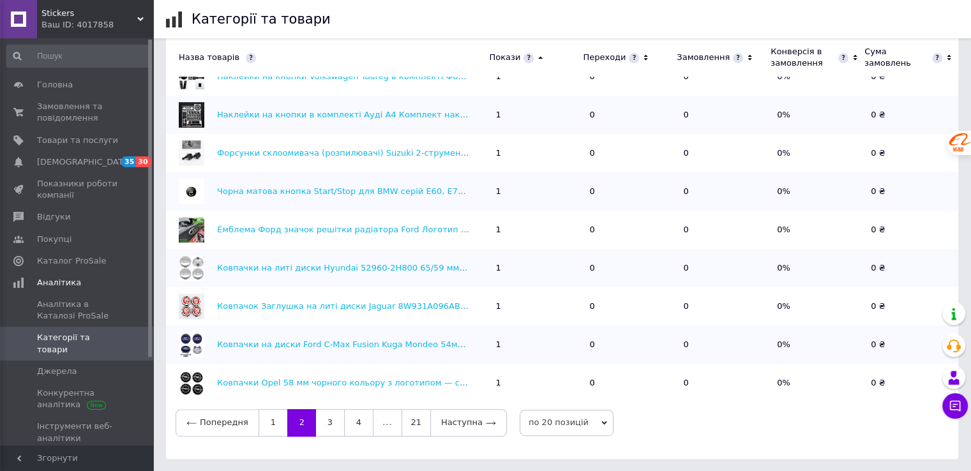
scroll to position [416, 0]
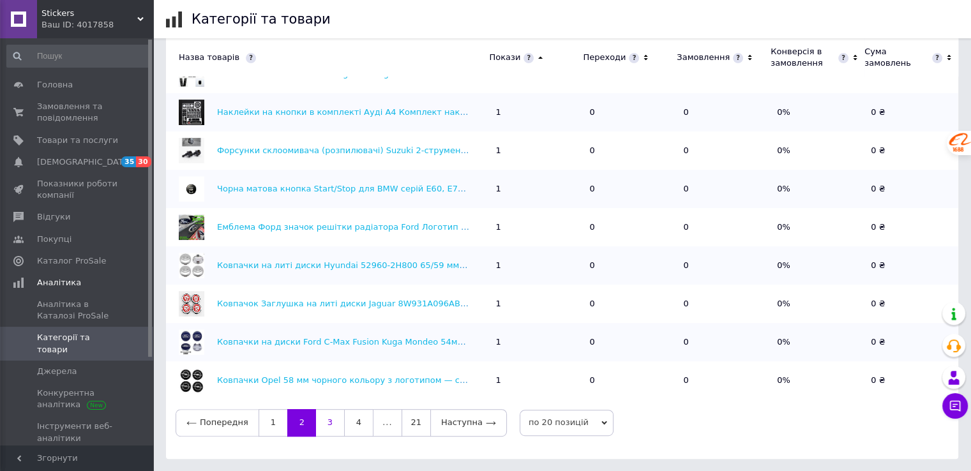
click at [330, 419] on link "3" at bounding box center [330, 422] width 28 height 27
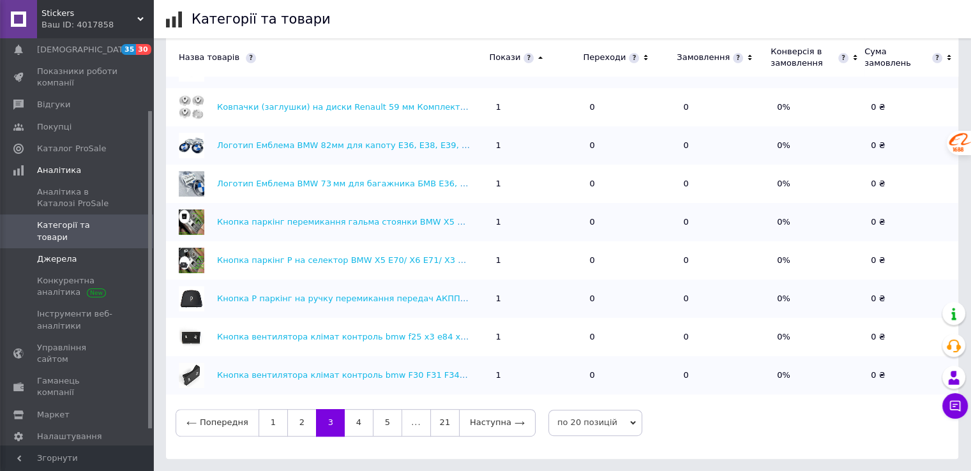
scroll to position [0, 0]
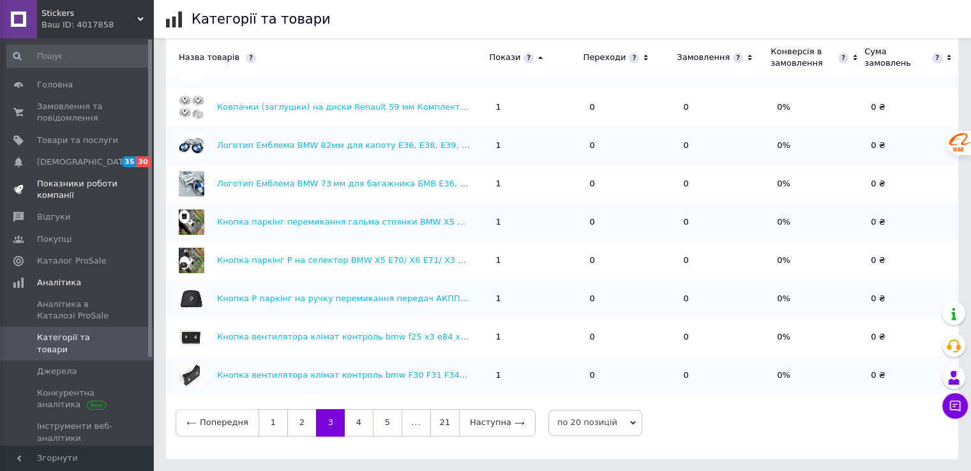
click at [71, 201] on link "Показники роботи компанії" at bounding box center [78, 189] width 157 height 33
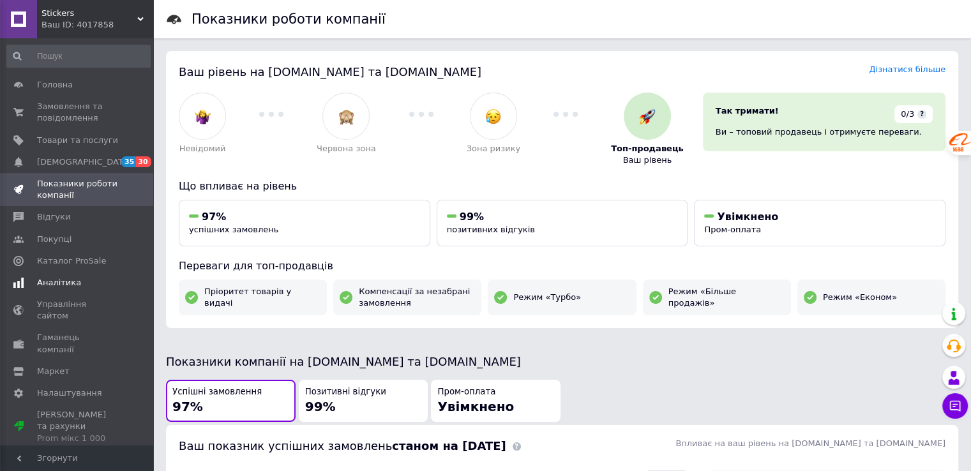
click at [82, 281] on span "Аналітика" at bounding box center [77, 282] width 81 height 11
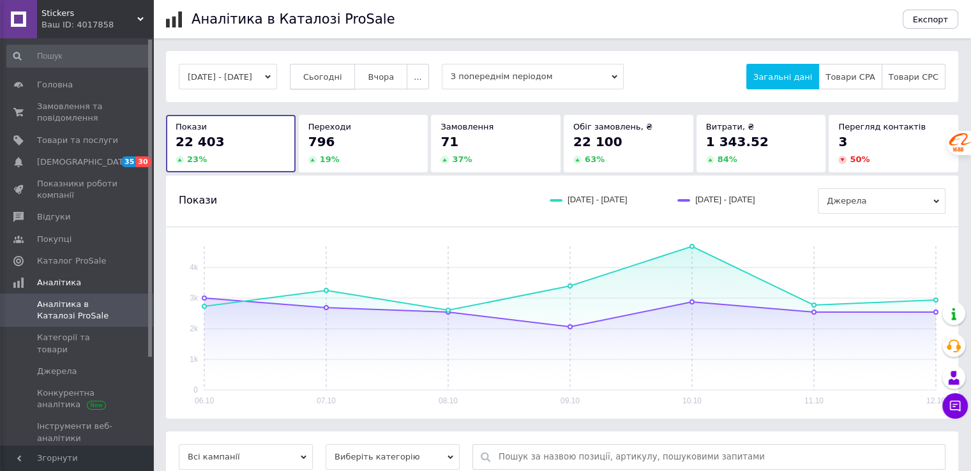
click at [327, 75] on span "Сьогодні" at bounding box center [322, 77] width 39 height 10
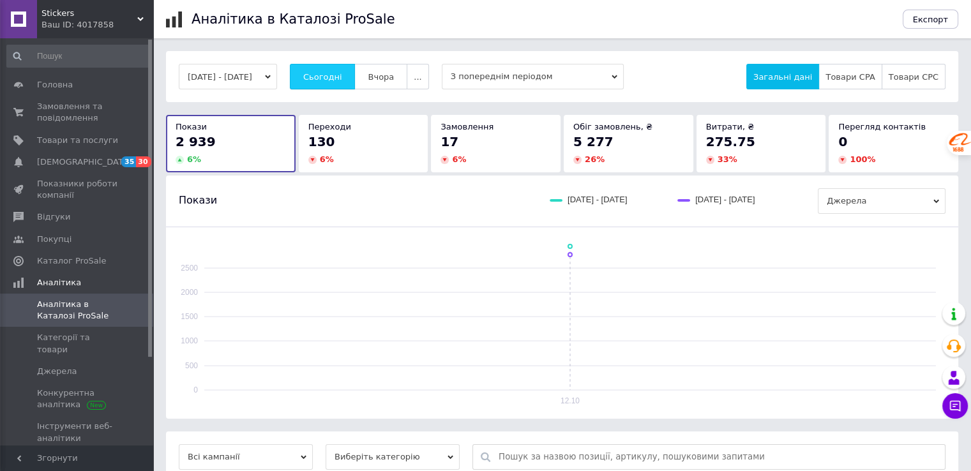
click at [330, 72] on span "Сьогодні" at bounding box center [322, 77] width 39 height 10
click at [342, 80] on span "Сьогодні" at bounding box center [322, 77] width 39 height 10
click at [354, 70] on button "Сьогодні" at bounding box center [323, 77] width 66 height 26
click at [338, 73] on span "Сьогодні" at bounding box center [322, 77] width 39 height 10
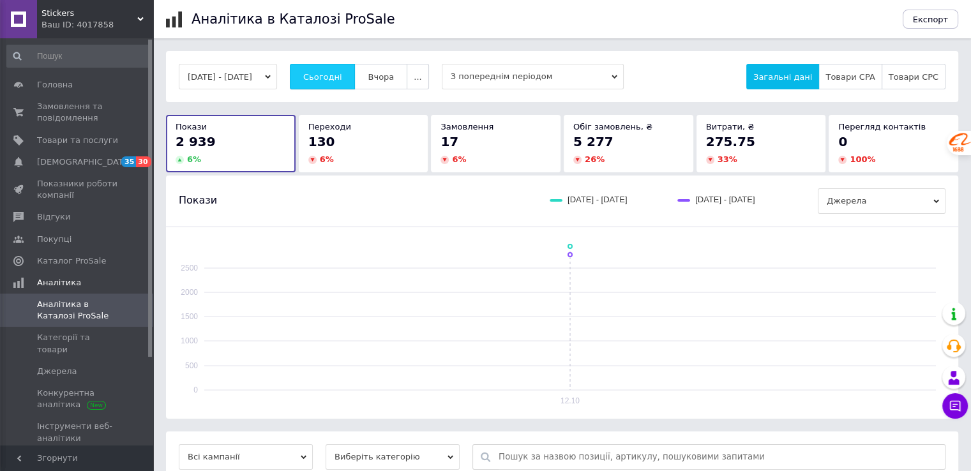
click at [338, 73] on span "Сьогодні" at bounding box center [322, 77] width 39 height 10
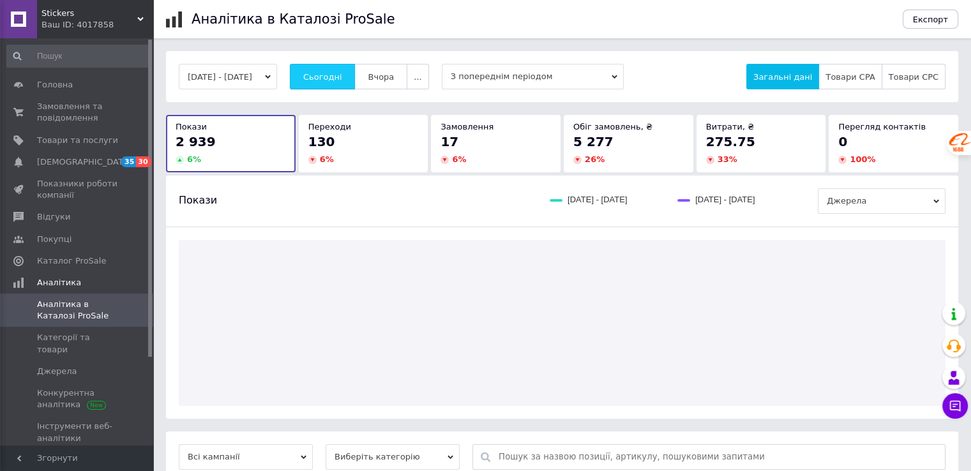
click at [338, 73] on span "Сьогодні" at bounding box center [322, 77] width 39 height 10
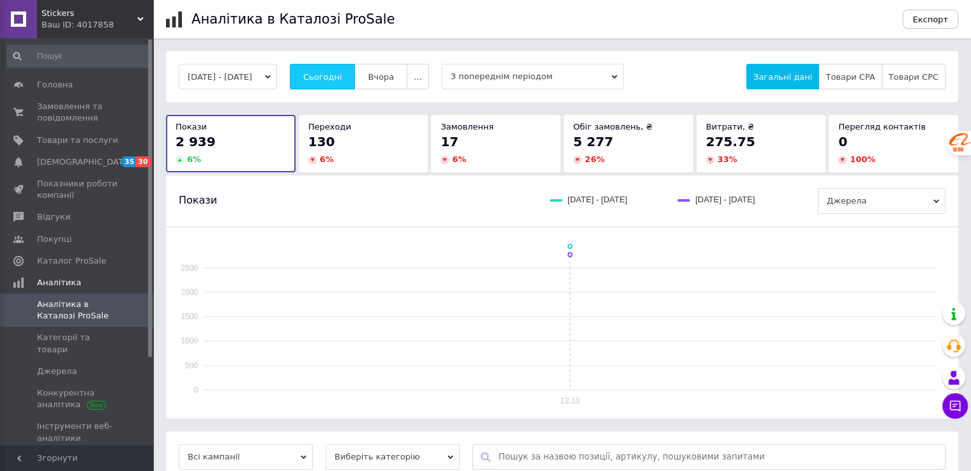
click at [337, 69] on button "Сьогодні" at bounding box center [323, 77] width 66 height 26
click at [342, 74] on span "Сьогодні" at bounding box center [322, 77] width 39 height 10
click at [342, 72] on span "Сьогодні" at bounding box center [322, 77] width 39 height 10
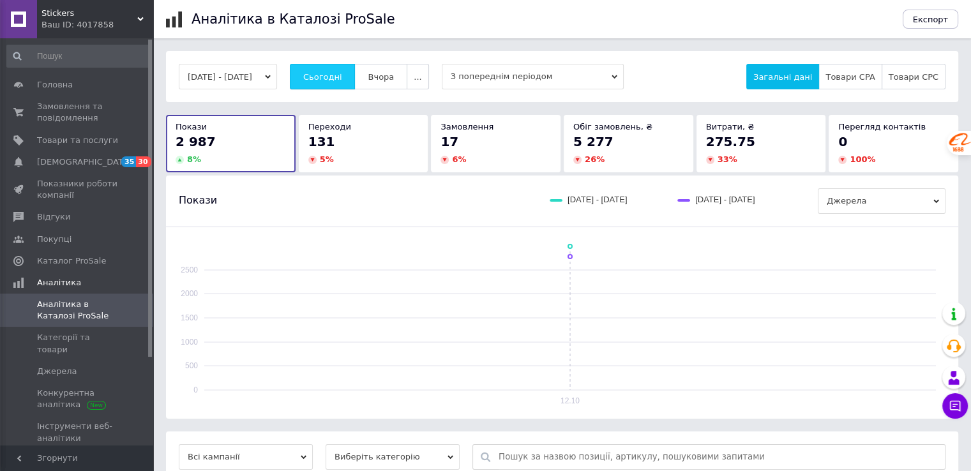
click at [342, 72] on span "Сьогодні" at bounding box center [322, 77] width 39 height 10
click at [332, 68] on button "Сьогодні" at bounding box center [323, 77] width 66 height 26
click at [332, 70] on button "Сьогодні" at bounding box center [323, 77] width 66 height 26
click at [355, 67] on button "Сьогодні" at bounding box center [323, 77] width 66 height 26
click at [355, 66] on button "Сьогодні" at bounding box center [323, 77] width 66 height 26
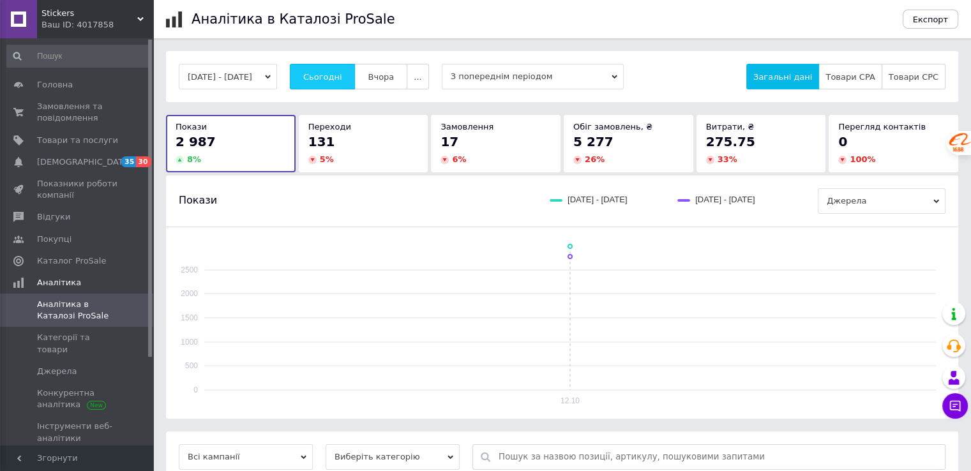
click at [355, 66] on button "Сьогодні" at bounding box center [323, 77] width 66 height 26
click at [355, 62] on div "[DATE] - [DATE] Сьогодні [GEOGRAPHIC_DATA] ... З попереднім періодом Загальні д…" at bounding box center [562, 76] width 792 height 51
click at [342, 77] on span "Сьогодні" at bounding box center [322, 77] width 39 height 10
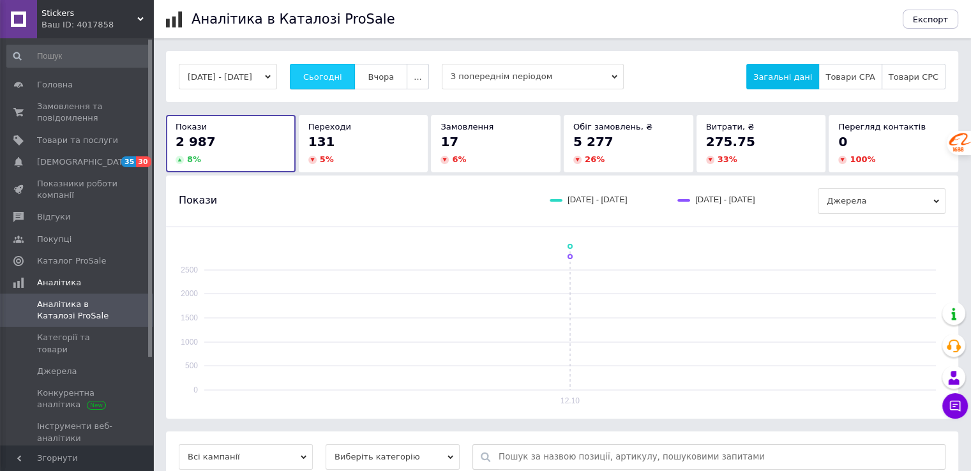
click at [355, 66] on button "Сьогодні" at bounding box center [323, 77] width 66 height 26
click at [352, 66] on button "Сьогодні" at bounding box center [323, 77] width 66 height 26
click at [332, 72] on span "Сьогодні" at bounding box center [322, 77] width 39 height 10
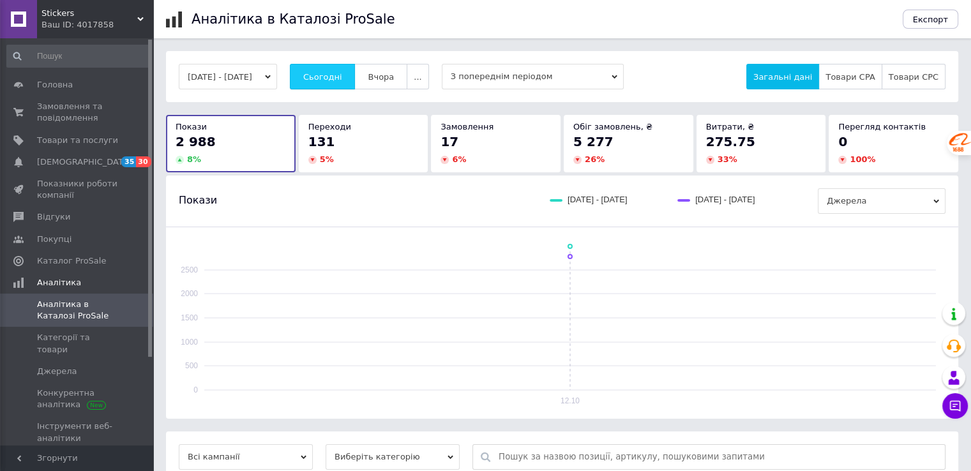
click at [332, 72] on span "Сьогодні" at bounding box center [322, 77] width 39 height 10
click at [335, 78] on span "Сьогодні" at bounding box center [322, 77] width 39 height 10
click at [342, 75] on span "Сьогодні" at bounding box center [322, 77] width 39 height 10
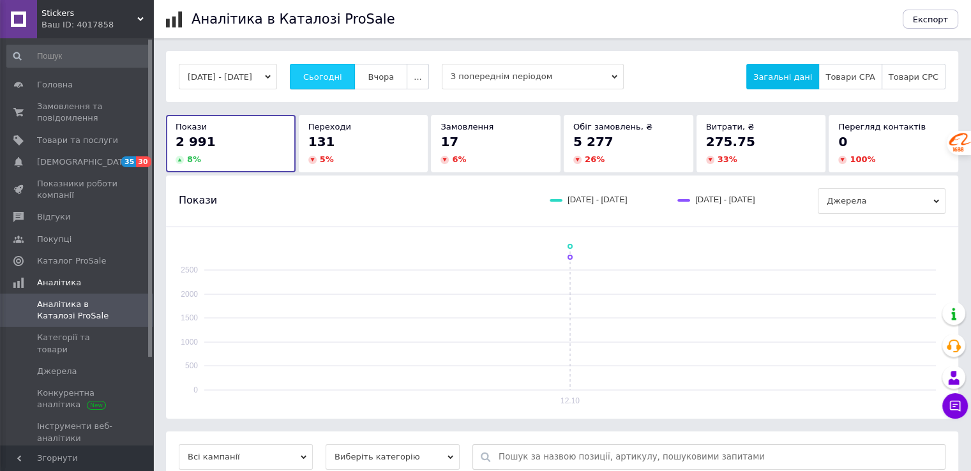
click at [338, 80] on span "Сьогодні" at bounding box center [322, 77] width 39 height 10
click at [338, 77] on span "Сьогодні" at bounding box center [322, 77] width 39 height 10
click at [349, 68] on button "Сьогодні" at bounding box center [323, 77] width 66 height 26
click at [349, 70] on button "Сьогодні" at bounding box center [323, 77] width 66 height 26
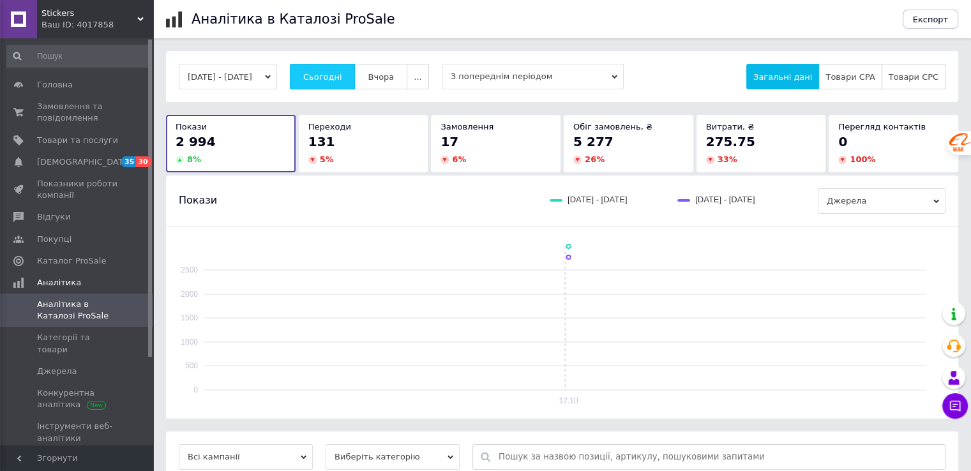
click at [342, 74] on span "Сьогодні" at bounding box center [322, 77] width 39 height 10
click at [331, 73] on span "Сьогодні" at bounding box center [322, 77] width 39 height 10
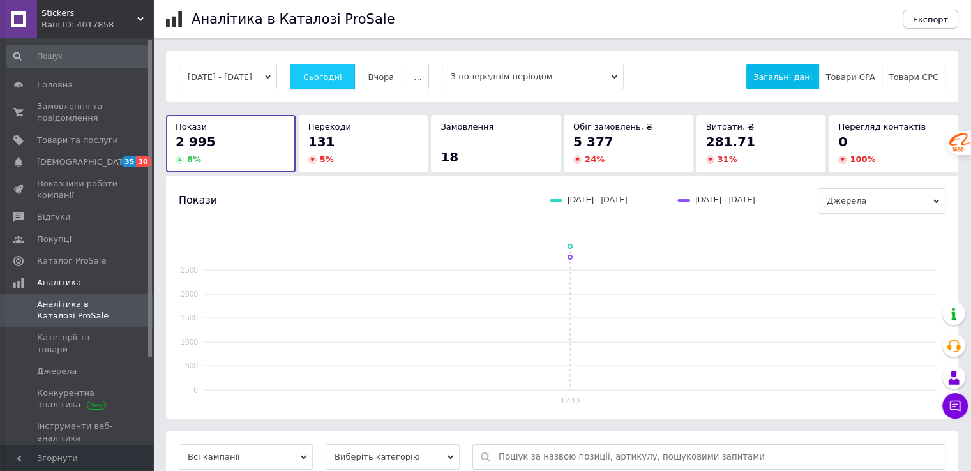
click at [331, 73] on span "Сьогодні" at bounding box center [322, 77] width 39 height 10
click at [343, 67] on button "Сьогодні" at bounding box center [323, 77] width 66 height 26
click at [345, 70] on button "Сьогодні" at bounding box center [323, 77] width 66 height 26
click at [123, 98] on link "Замовлення та повідомлення 0 0" at bounding box center [78, 112] width 157 height 33
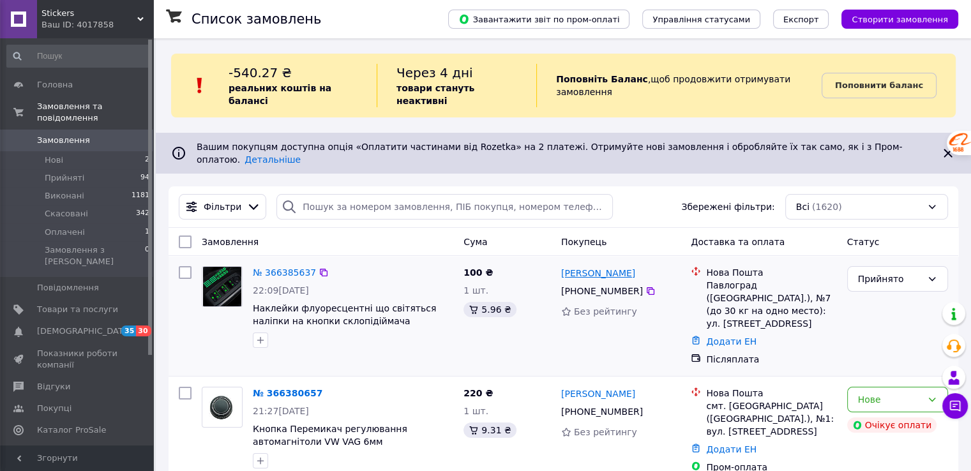
click at [605, 267] on link "[PERSON_NAME]" at bounding box center [598, 273] width 74 height 13
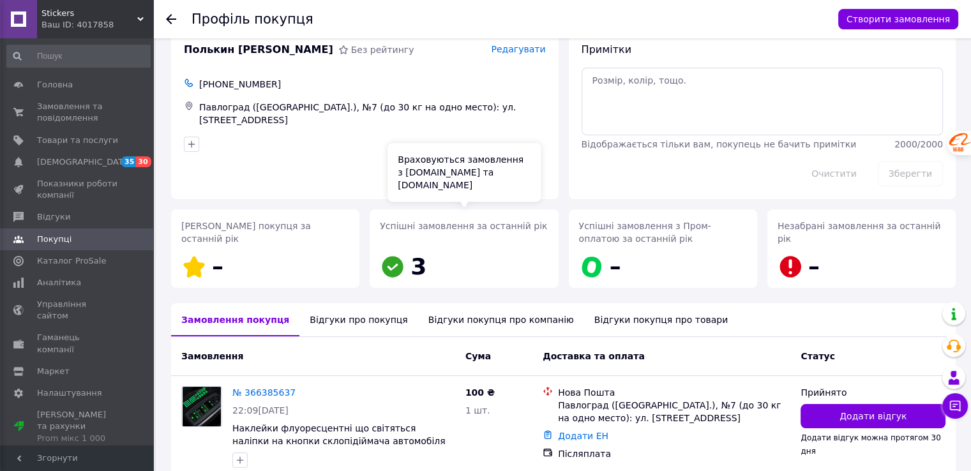
scroll to position [87, 0]
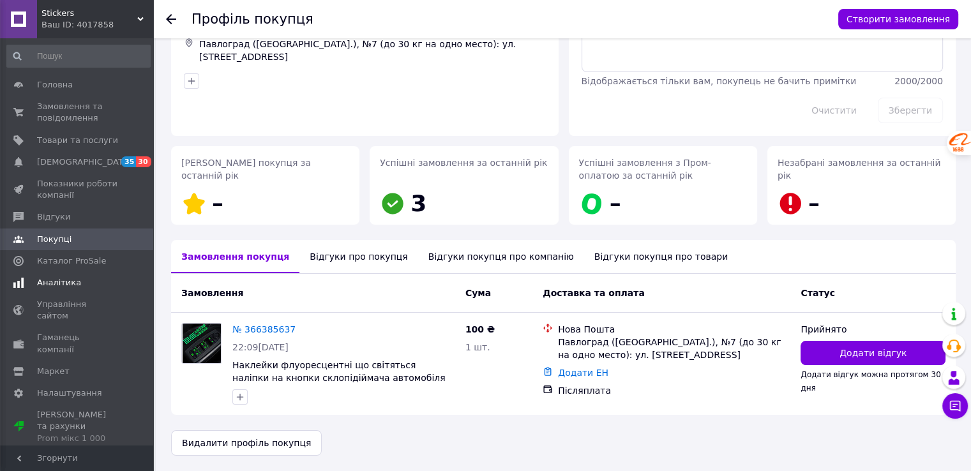
click at [82, 284] on span "Аналітика" at bounding box center [77, 282] width 81 height 11
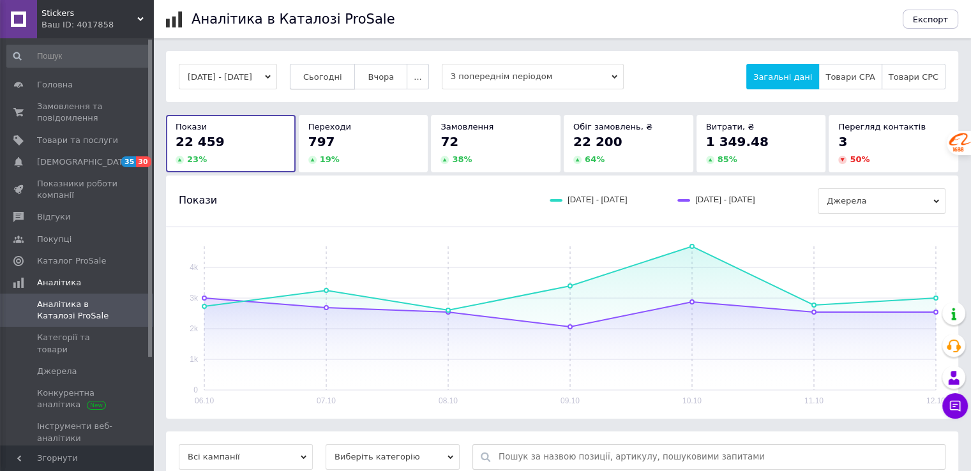
click at [346, 83] on button "Сьогодні" at bounding box center [323, 77] width 66 height 26
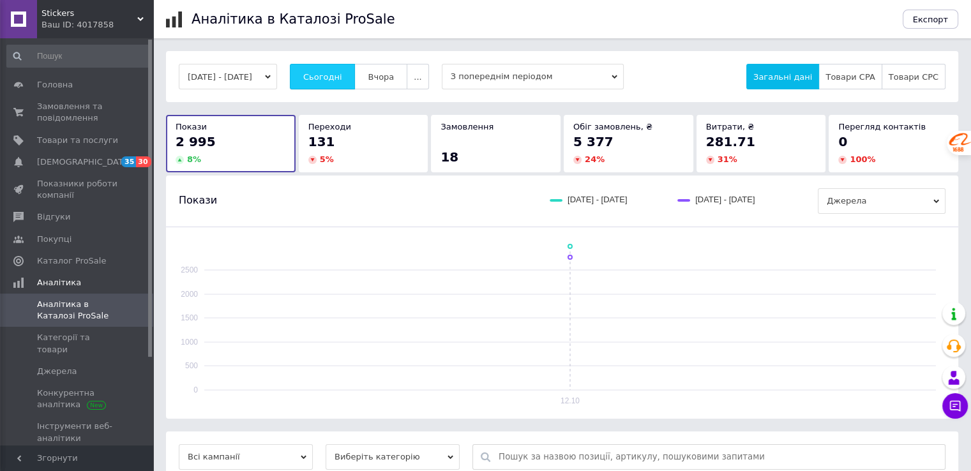
click at [342, 80] on span "Сьогодні" at bounding box center [322, 77] width 39 height 10
click at [342, 72] on span "Сьогодні" at bounding box center [322, 77] width 39 height 10
click at [340, 70] on button "Сьогодні" at bounding box center [323, 77] width 66 height 26
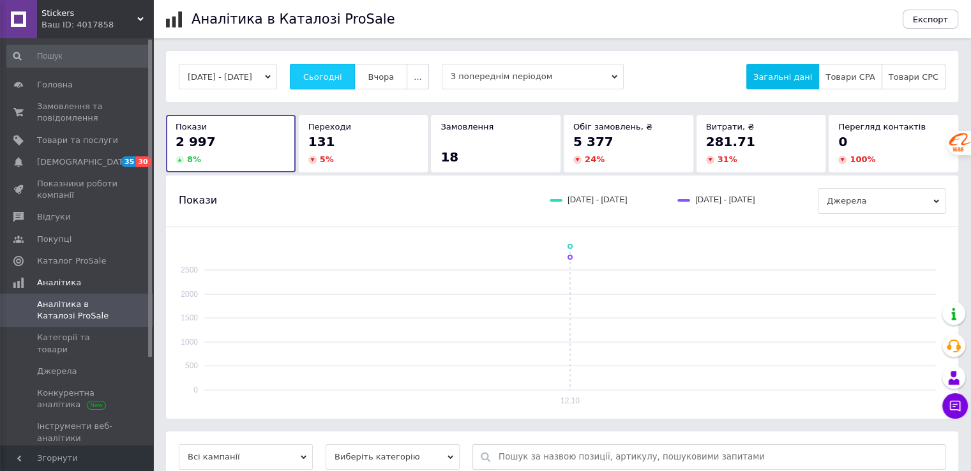
click at [335, 77] on span "Сьогодні" at bounding box center [322, 77] width 39 height 10
click at [342, 80] on span "Сьогодні" at bounding box center [322, 77] width 39 height 10
click at [321, 72] on button "Сьогодні" at bounding box center [323, 77] width 66 height 26
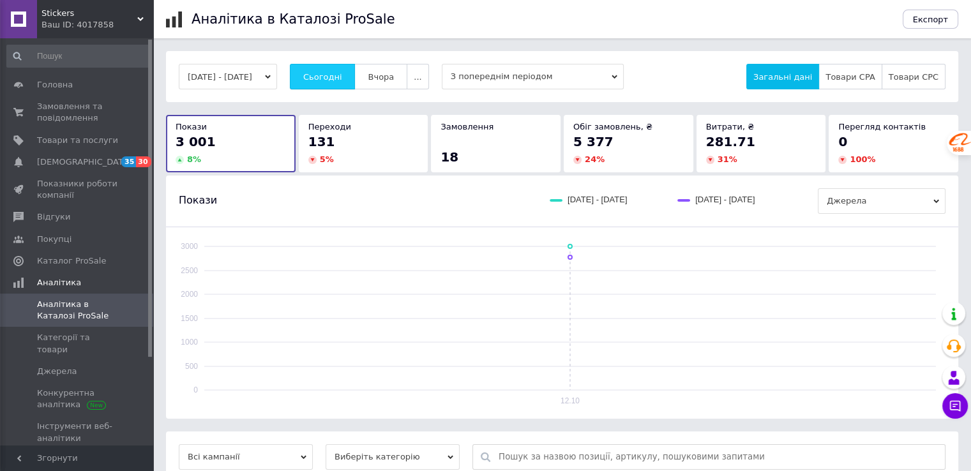
click at [321, 72] on button "Сьогодні" at bounding box center [323, 77] width 66 height 26
click at [329, 78] on span "Сьогодні" at bounding box center [322, 77] width 39 height 10
click at [340, 68] on button "Сьогодні" at bounding box center [323, 77] width 66 height 26
click at [340, 72] on span "Сьогодні" at bounding box center [322, 77] width 39 height 10
click at [332, 75] on span "Сьогодні" at bounding box center [322, 77] width 39 height 10
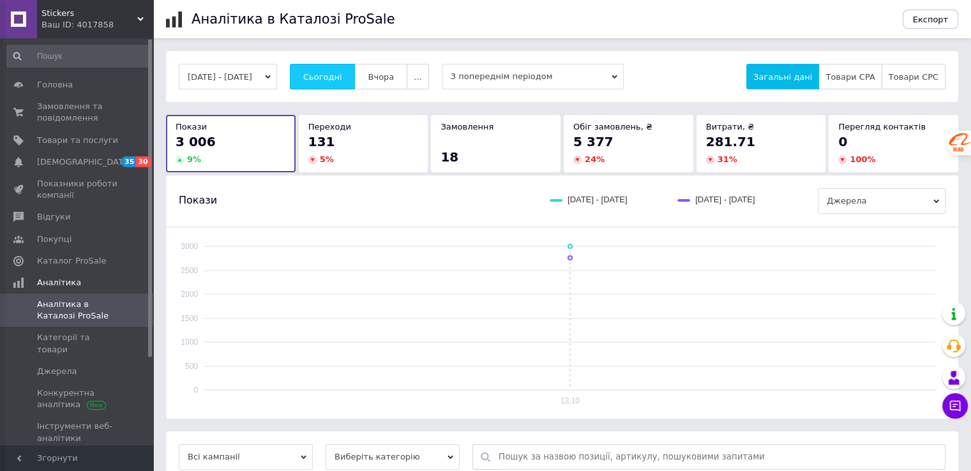
click at [332, 75] on span "Сьогодні" at bounding box center [322, 77] width 39 height 10
click at [318, 73] on button "Сьогодні" at bounding box center [323, 77] width 66 height 26
click at [337, 80] on span "Сьогодні" at bounding box center [322, 77] width 39 height 10
click at [337, 77] on span "Сьогодні" at bounding box center [322, 77] width 39 height 10
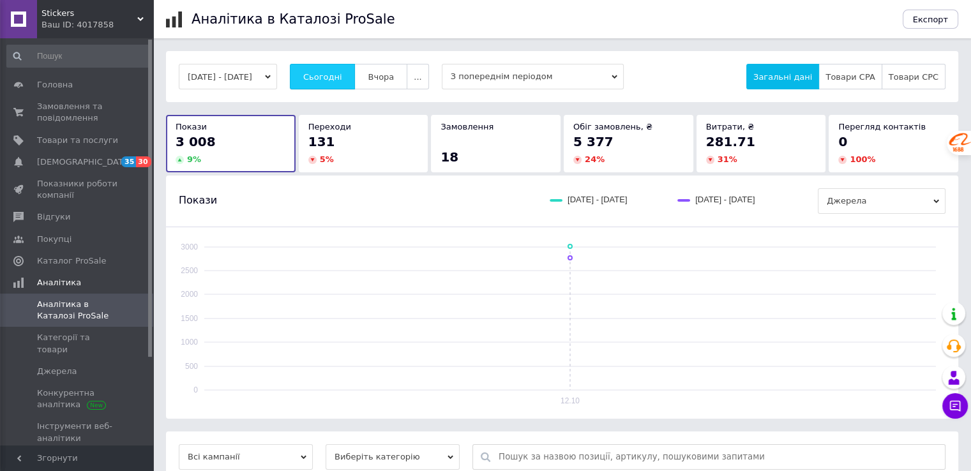
click at [331, 78] on span "Сьогодні" at bounding box center [322, 77] width 39 height 10
click at [331, 77] on span "Сьогодні" at bounding box center [322, 77] width 39 height 10
click at [353, 70] on button "Сьогодні" at bounding box center [323, 77] width 66 height 26
click at [355, 80] on button "Сьогодні" at bounding box center [323, 77] width 66 height 26
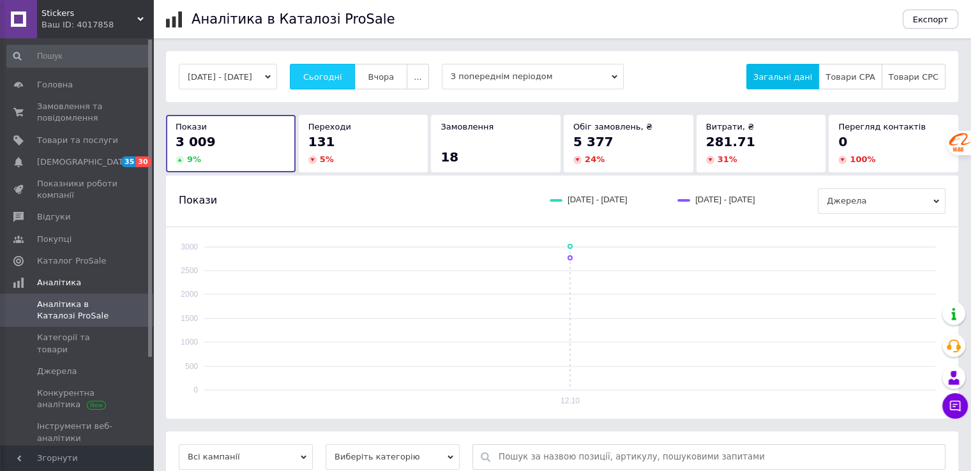
click at [355, 77] on button "Сьогодні" at bounding box center [323, 77] width 66 height 26
click at [334, 72] on span "Сьогодні" at bounding box center [322, 77] width 39 height 10
click at [325, 79] on span "Сьогодні" at bounding box center [322, 77] width 39 height 10
click at [342, 78] on span "Сьогодні" at bounding box center [322, 77] width 39 height 10
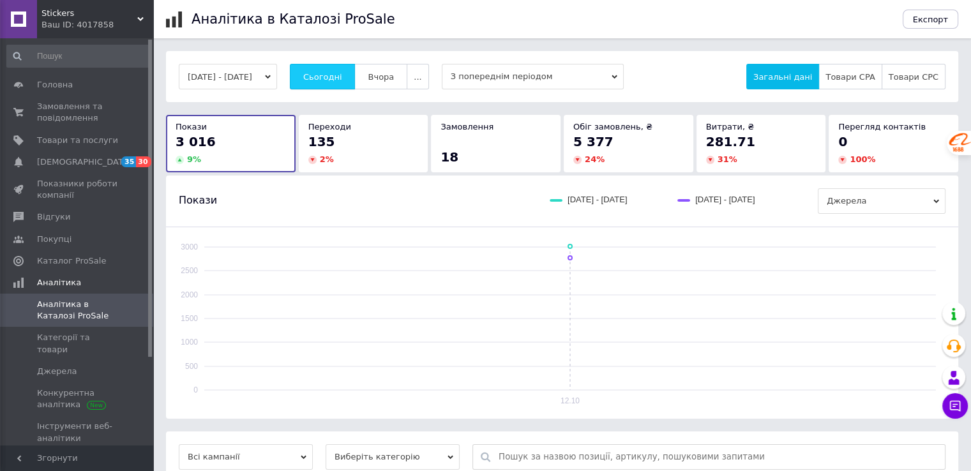
click at [338, 77] on span "Сьогодні" at bounding box center [322, 77] width 39 height 10
click at [342, 79] on span "Сьогодні" at bounding box center [322, 77] width 39 height 10
click at [341, 77] on span "Сьогодні" at bounding box center [322, 77] width 39 height 10
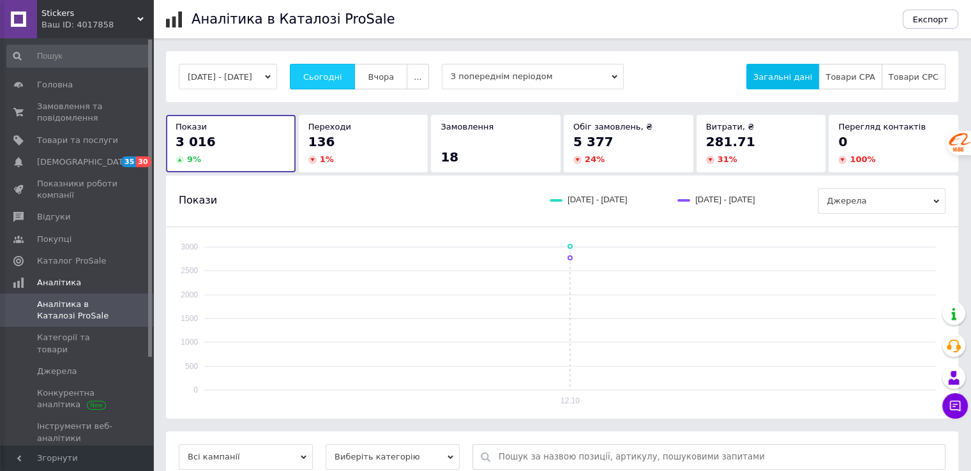
click at [342, 73] on span "Сьогодні" at bounding box center [322, 77] width 39 height 10
click at [355, 67] on button "Сьогодні" at bounding box center [323, 77] width 66 height 26
click at [320, 67] on button "Сьогодні" at bounding box center [323, 77] width 66 height 26
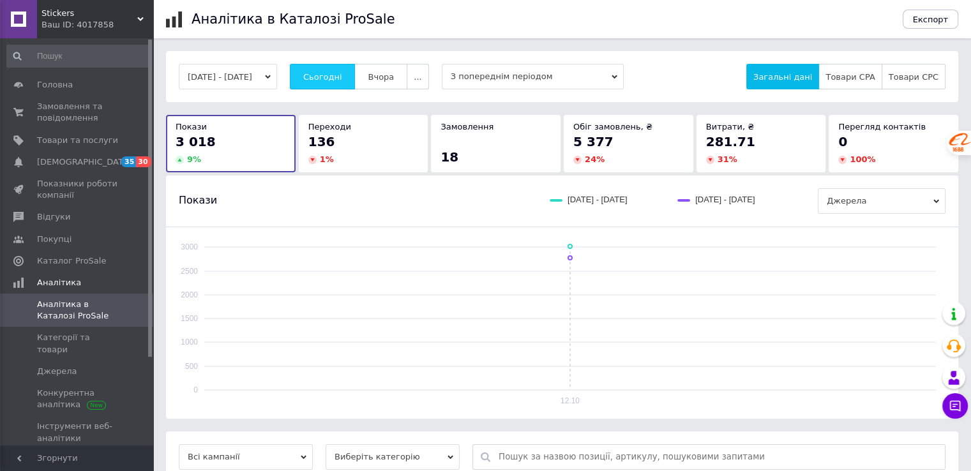
click at [329, 69] on button "Сьогодні" at bounding box center [323, 77] width 66 height 26
click at [348, 66] on button "Сьогодні" at bounding box center [323, 77] width 66 height 26
click at [335, 72] on span "Сьогодні" at bounding box center [322, 77] width 39 height 10
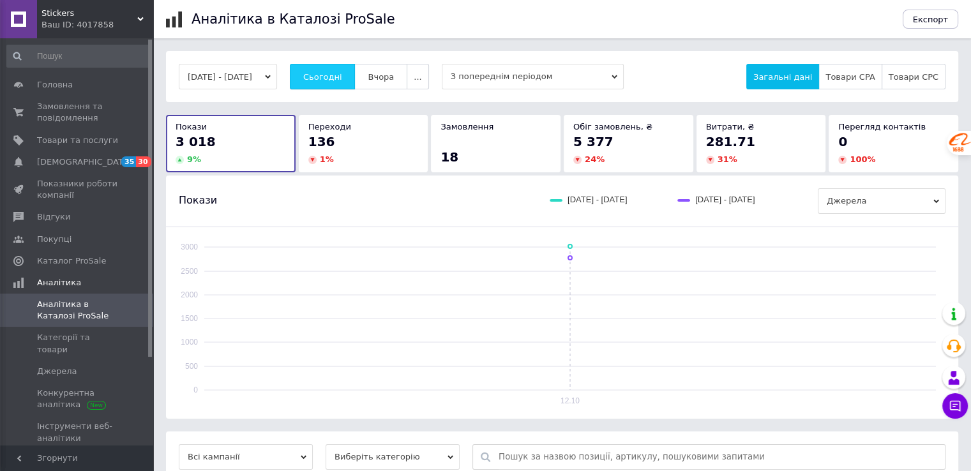
click at [335, 72] on span "Сьогодні" at bounding box center [322, 77] width 39 height 10
click at [342, 73] on span "Сьогодні" at bounding box center [322, 77] width 39 height 10
click at [342, 80] on span "Сьогодні" at bounding box center [322, 77] width 39 height 10
click at [342, 77] on span "Сьогодні" at bounding box center [322, 77] width 39 height 10
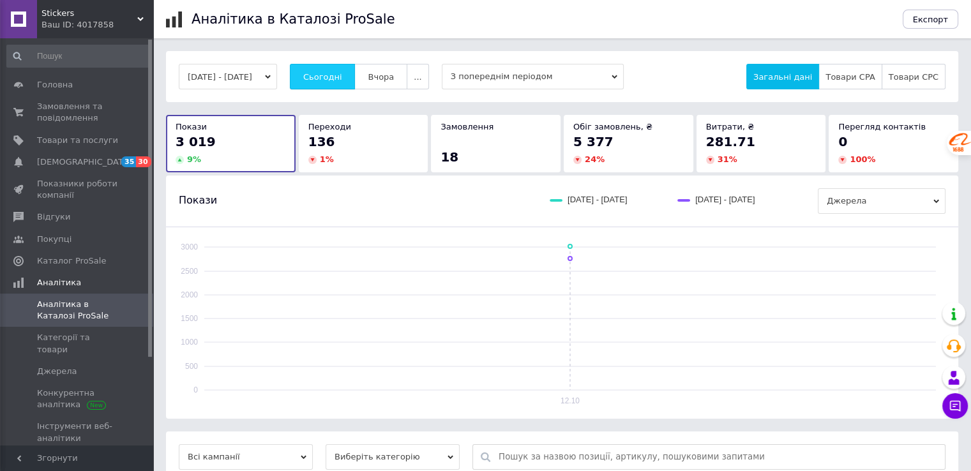
click at [342, 73] on span "Сьогодні" at bounding box center [322, 77] width 39 height 10
click at [343, 65] on button "Сьогодні" at bounding box center [323, 77] width 66 height 26
click at [331, 68] on button "Сьогодні" at bounding box center [323, 77] width 66 height 26
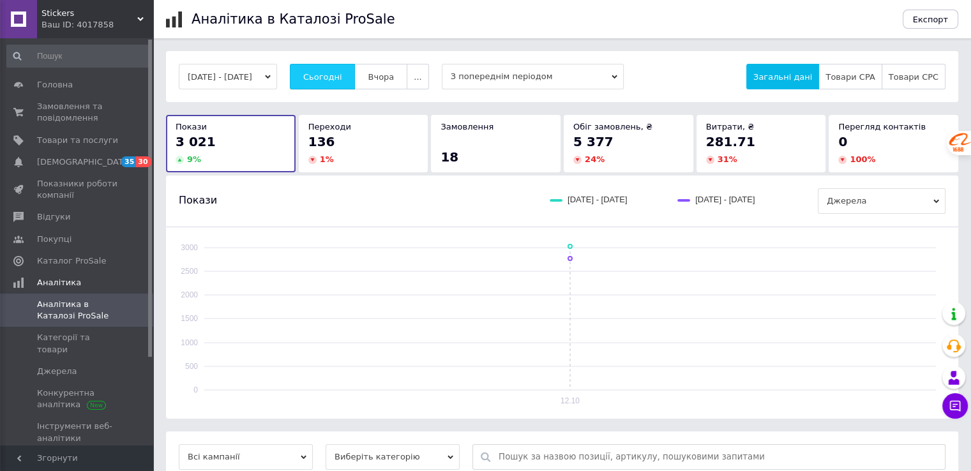
click at [331, 68] on button "Сьогодні" at bounding box center [323, 77] width 66 height 26
click at [355, 71] on button "Сьогодні" at bounding box center [323, 77] width 66 height 26
click at [342, 75] on span "Сьогодні" at bounding box center [322, 77] width 39 height 10
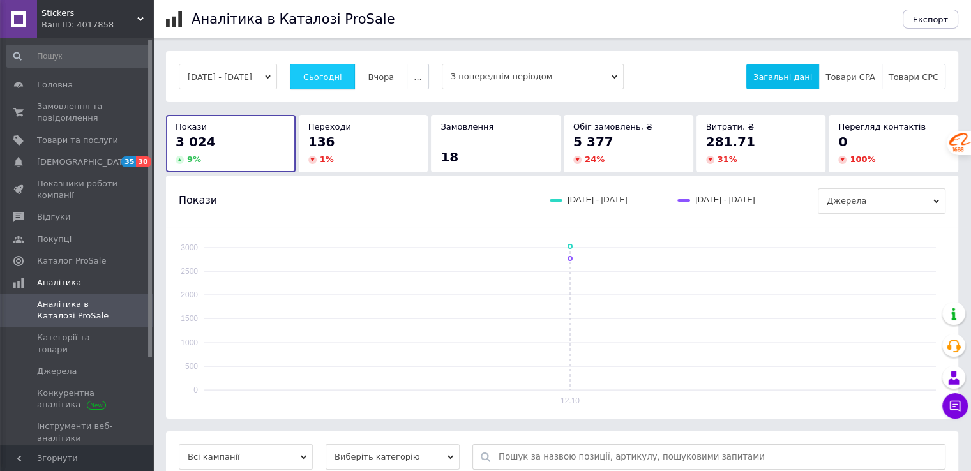
click at [338, 78] on span "Сьогодні" at bounding box center [322, 77] width 39 height 10
click at [355, 67] on button "Сьогодні" at bounding box center [323, 77] width 66 height 26
click at [324, 72] on button "Сьогодні" at bounding box center [323, 77] width 66 height 26
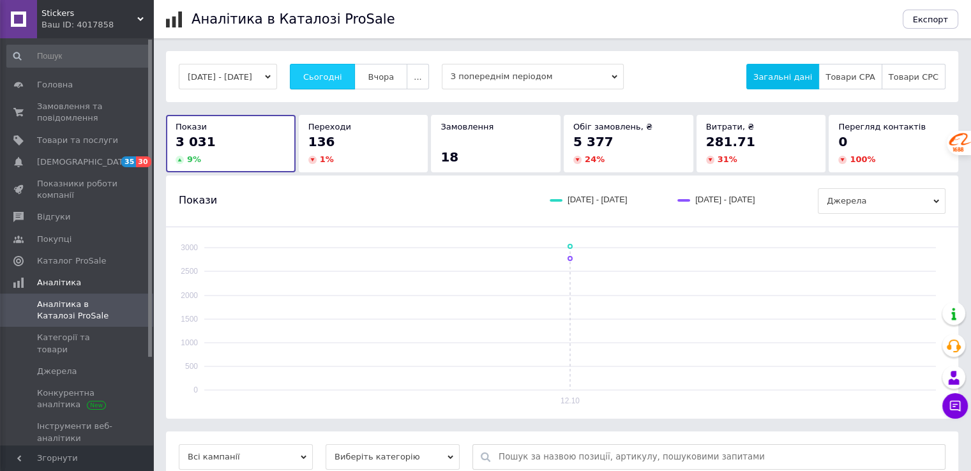
click at [324, 72] on button "Сьогодні" at bounding box center [323, 77] width 66 height 26
click at [331, 72] on span "Сьогодні" at bounding box center [322, 77] width 39 height 10
click at [322, 77] on button "Сьогодні" at bounding box center [323, 77] width 66 height 26
click at [325, 70] on button "Сьогодні" at bounding box center [323, 77] width 66 height 26
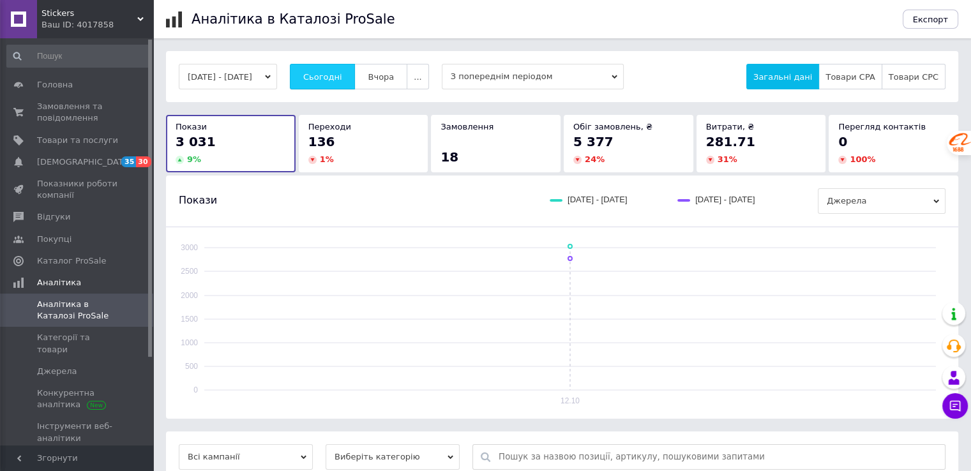
click at [325, 70] on button "Сьогодні" at bounding box center [323, 77] width 66 height 26
click at [332, 80] on span "Сьогодні" at bounding box center [322, 77] width 39 height 10
click at [318, 77] on button "Сьогодні" at bounding box center [323, 77] width 66 height 26
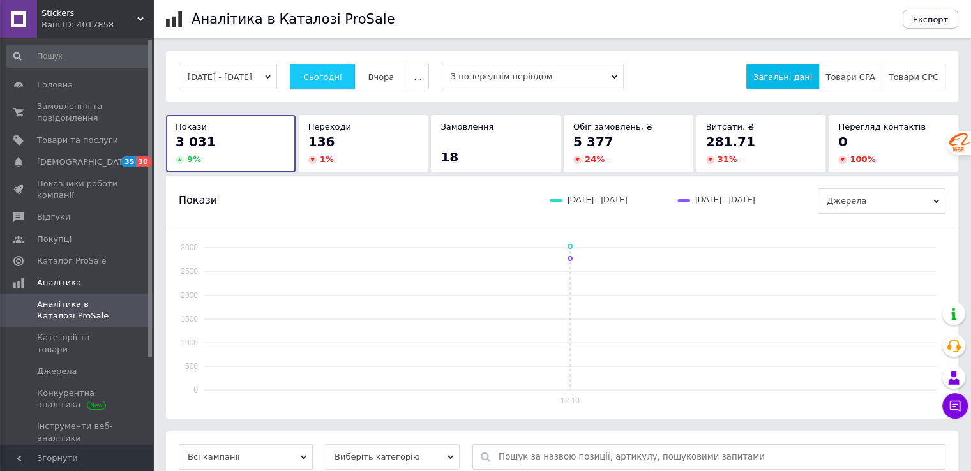
click at [334, 70] on button "Сьогодні" at bounding box center [323, 77] width 66 height 26
click at [336, 79] on span "Сьогодні" at bounding box center [322, 77] width 39 height 10
click at [336, 77] on span "Сьогодні" at bounding box center [322, 77] width 39 height 10
click at [324, 80] on button "Сьогодні" at bounding box center [323, 77] width 66 height 26
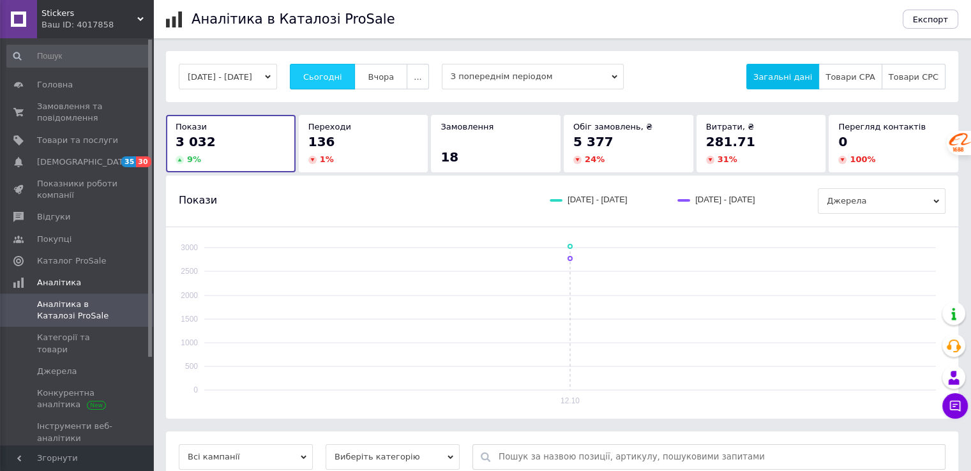
click at [326, 80] on span "Сьогодні" at bounding box center [322, 77] width 39 height 10
click at [334, 77] on span "Сьогодні" at bounding box center [322, 77] width 39 height 10
click at [337, 75] on span "Сьогодні" at bounding box center [322, 77] width 39 height 10
click at [331, 77] on span "Сьогодні" at bounding box center [322, 77] width 39 height 10
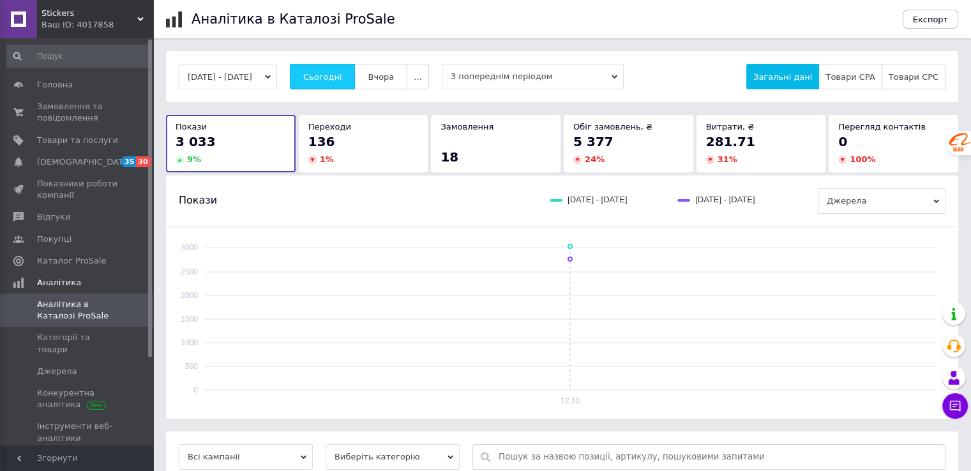
click at [331, 77] on span "Сьогодні" at bounding box center [322, 77] width 39 height 10
click at [348, 70] on button "Сьогодні" at bounding box center [323, 77] width 66 height 26
click at [324, 82] on button "Сьогодні" at bounding box center [323, 77] width 66 height 26
click at [342, 75] on span "Сьогодні" at bounding box center [322, 77] width 39 height 10
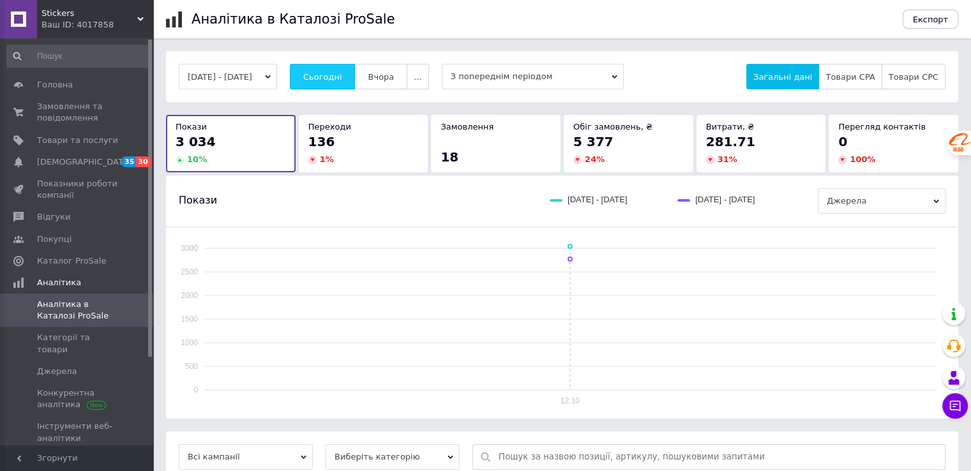
click at [320, 73] on button "Сьогодні" at bounding box center [323, 77] width 66 height 26
click at [320, 72] on button "Сьогодні" at bounding box center [323, 77] width 66 height 26
click at [341, 75] on span "Сьогодні" at bounding box center [322, 77] width 39 height 10
click at [342, 74] on span "Сьогодні" at bounding box center [322, 77] width 39 height 10
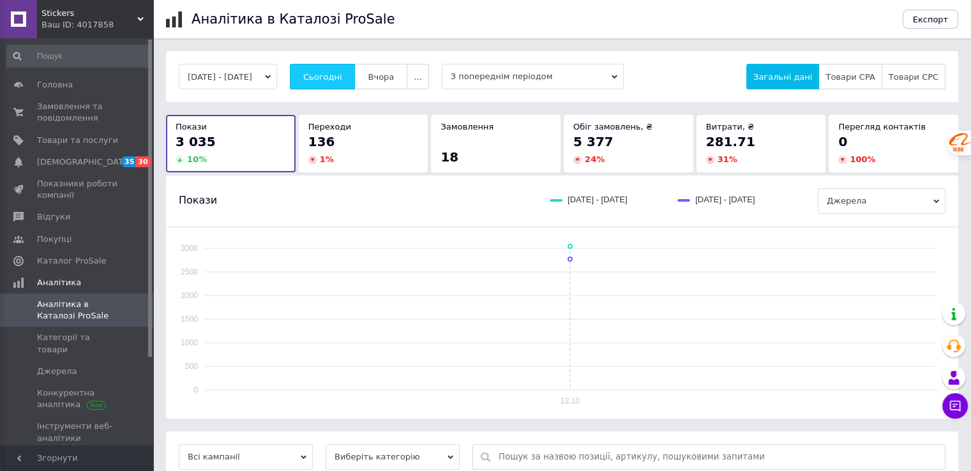
click at [342, 74] on span "Сьогодні" at bounding box center [322, 77] width 39 height 10
click at [326, 74] on span "Сьогодні" at bounding box center [322, 77] width 39 height 10
click at [355, 77] on button "Сьогодні" at bounding box center [323, 77] width 66 height 26
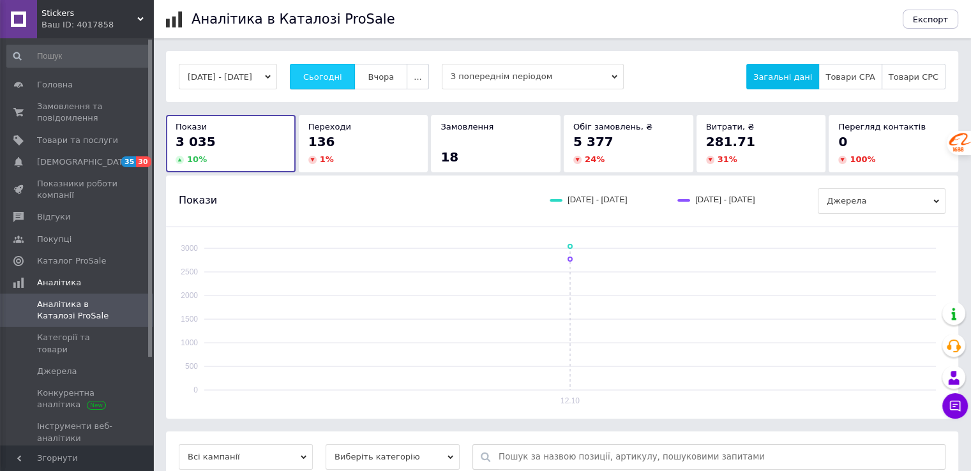
click at [330, 72] on span "Сьогодні" at bounding box center [322, 77] width 39 height 10
click at [355, 67] on button "Сьогодні" at bounding box center [323, 77] width 66 height 26
click at [342, 77] on span "Сьогодні" at bounding box center [322, 77] width 39 height 10
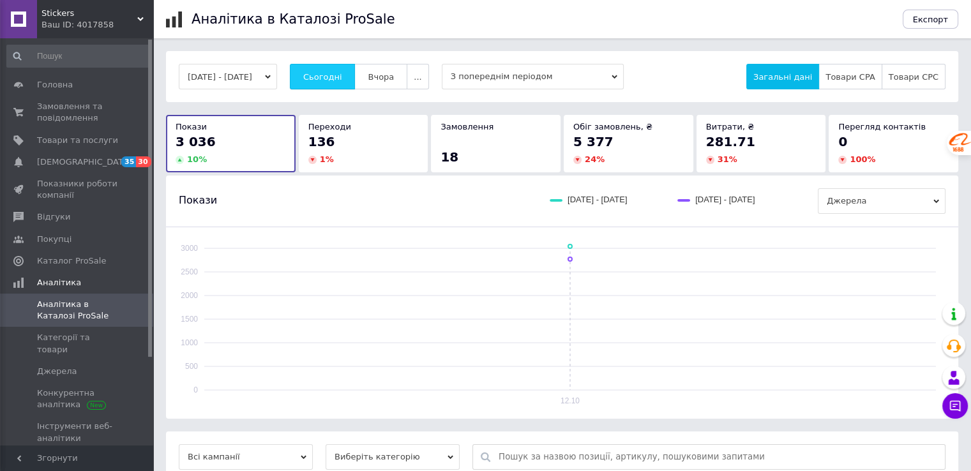
click at [330, 69] on button "Сьогодні" at bounding box center [323, 77] width 66 height 26
click at [341, 72] on span "Сьогодні" at bounding box center [322, 77] width 39 height 10
click at [322, 67] on button "Сьогодні" at bounding box center [323, 77] width 66 height 26
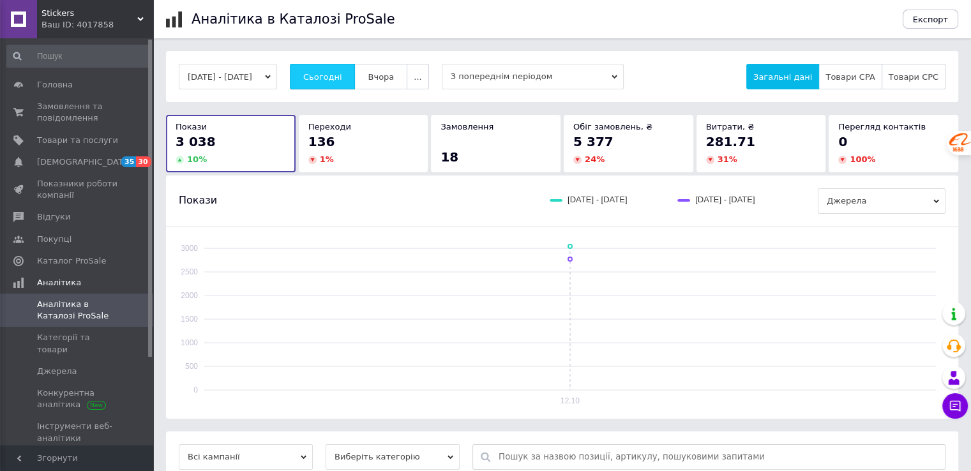
click at [322, 67] on button "Сьогодні" at bounding box center [323, 77] width 66 height 26
click at [355, 69] on button "Сьогодні" at bounding box center [323, 77] width 66 height 26
click at [342, 75] on span "Сьогодні" at bounding box center [322, 77] width 39 height 10
